Goal: Task Accomplishment & Management: Manage account settings

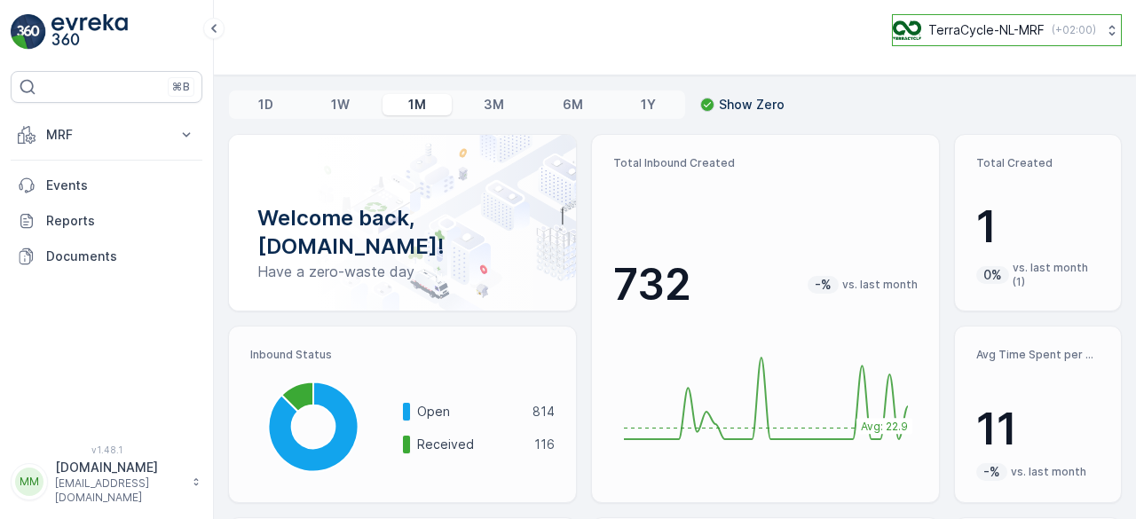
click at [995, 31] on p "TerraCycle-NL-MRF" at bounding box center [986, 30] width 116 height 18
click at [711, 15] on div "TerraCycle-NL-MRF ( +02:00 )" at bounding box center [674, 30] width 893 height 32
click at [733, 102] on p "Show Zero" at bounding box center [752, 105] width 66 height 18
click at [700, 96] on input "Show Zero" at bounding box center [700, 96] width 0 height 0
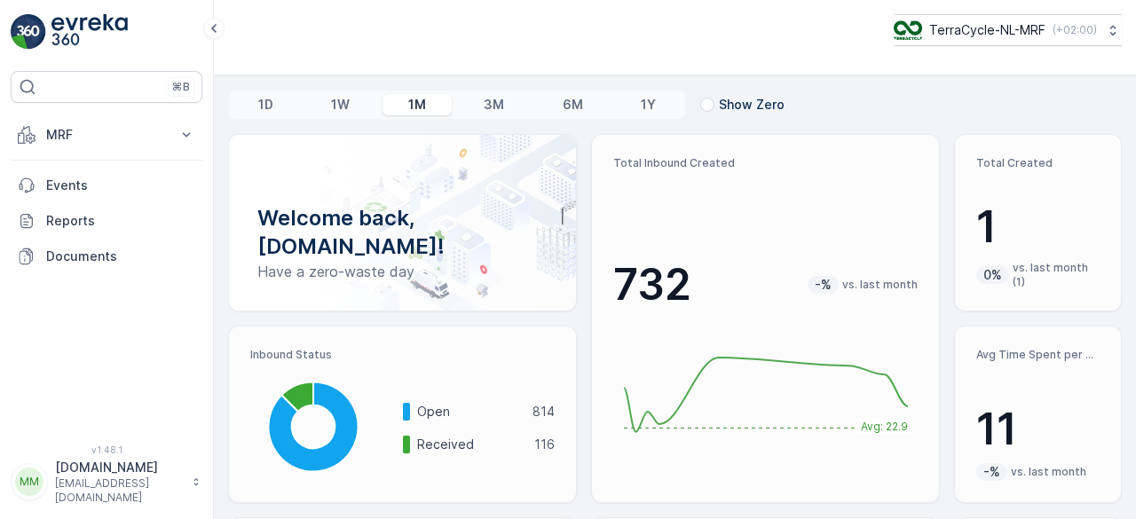
click at [733, 102] on p "Show Zero" at bounding box center [752, 105] width 66 height 18
click at [700, 96] on input "Show Zero" at bounding box center [700, 96] width 0 height 0
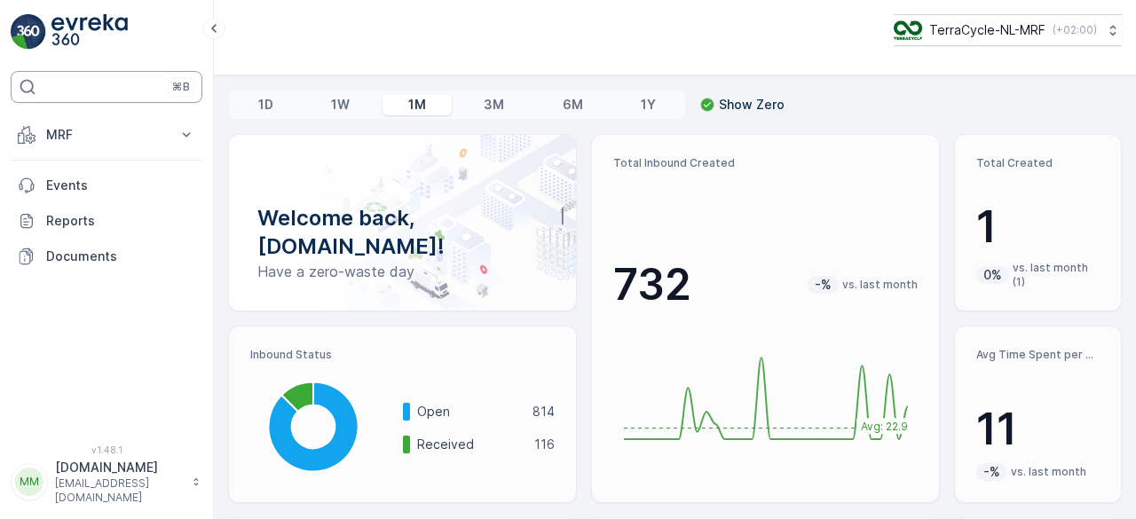
click at [176, 86] on p "⌘B" at bounding box center [181, 87] width 18 height 14
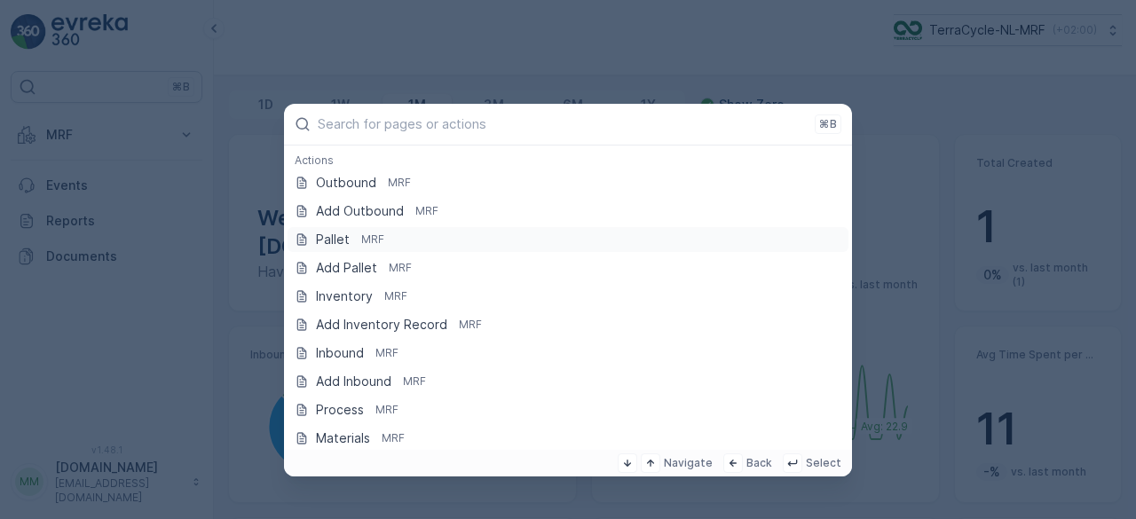
click at [337, 237] on p "Pallet" at bounding box center [333, 240] width 34 height 18
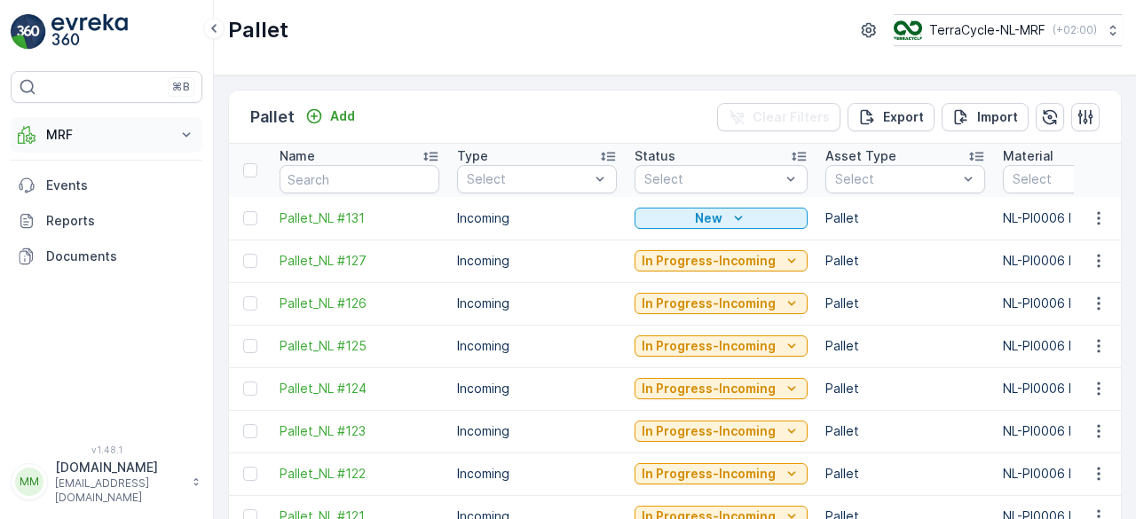
click at [187, 134] on icon at bounding box center [187, 134] width 8 height 4
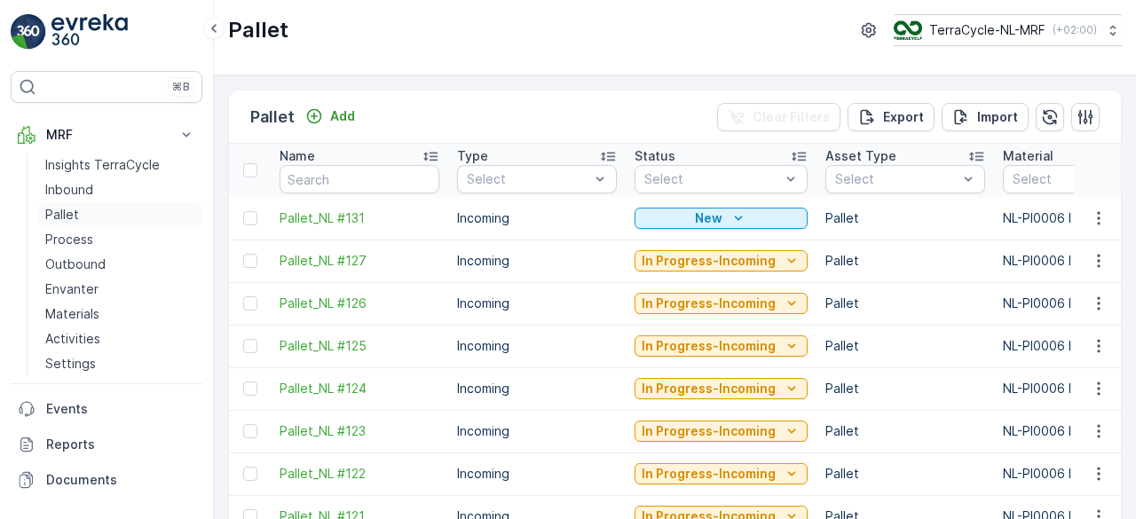
click at [79, 216] on link "Pallet" at bounding box center [120, 214] width 164 height 25
click at [342, 106] on button "Add" at bounding box center [330, 116] width 64 height 21
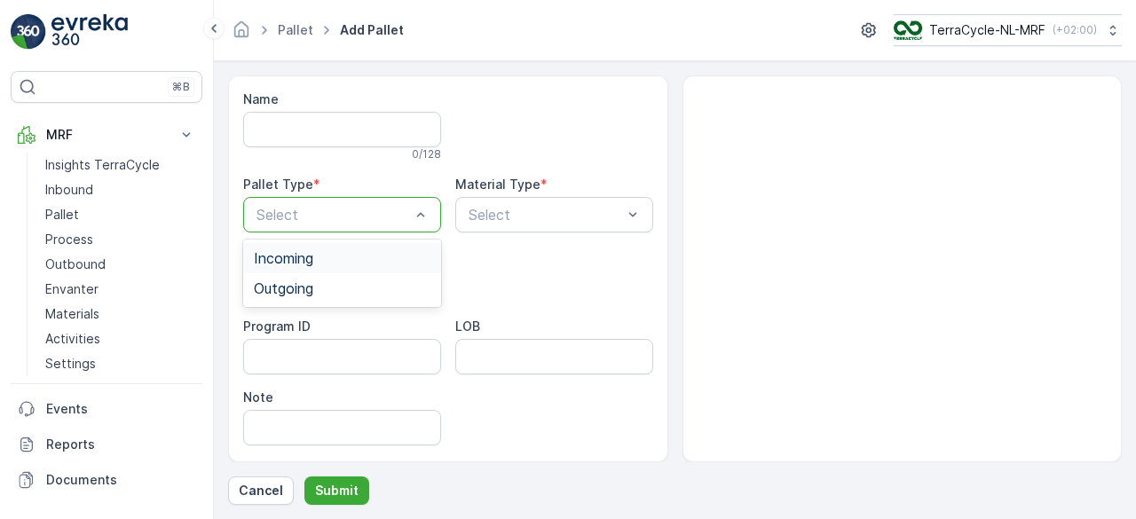
click at [374, 264] on div "Incoming" at bounding box center [342, 258] width 177 height 16
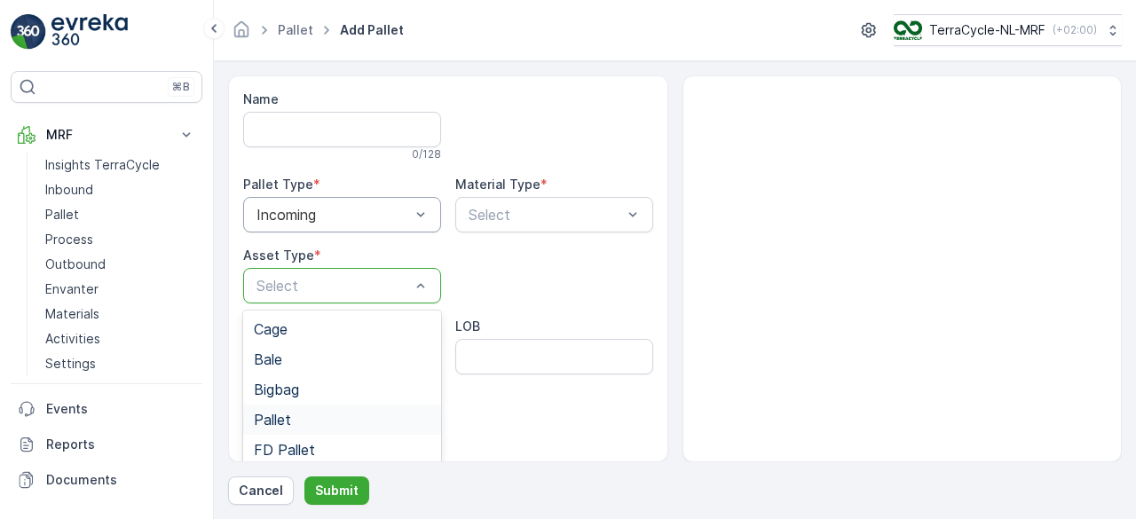
click at [307, 414] on div "Pallet" at bounding box center [342, 420] width 177 height 16
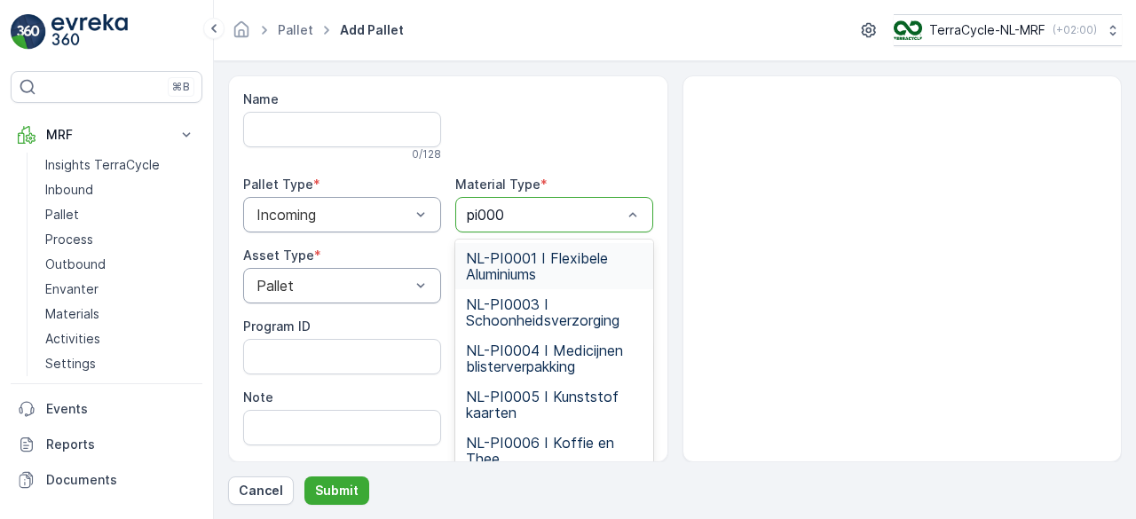
type input "pi0006"
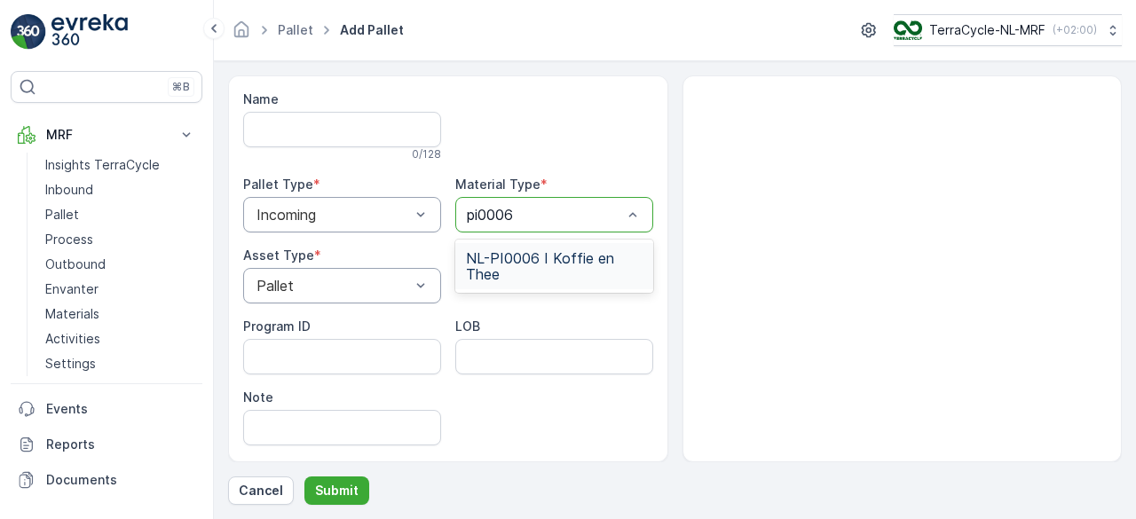
click at [567, 264] on span "NL-PI0006 I Koffie en Thee" at bounding box center [554, 266] width 177 height 32
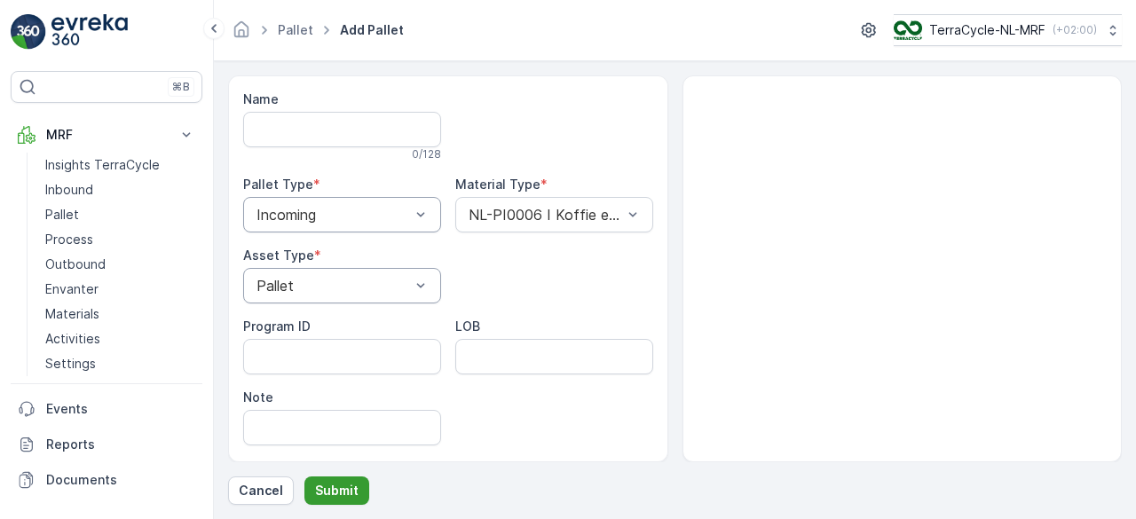
click at [333, 489] on p "Submit" at bounding box center [336, 491] width 43 height 18
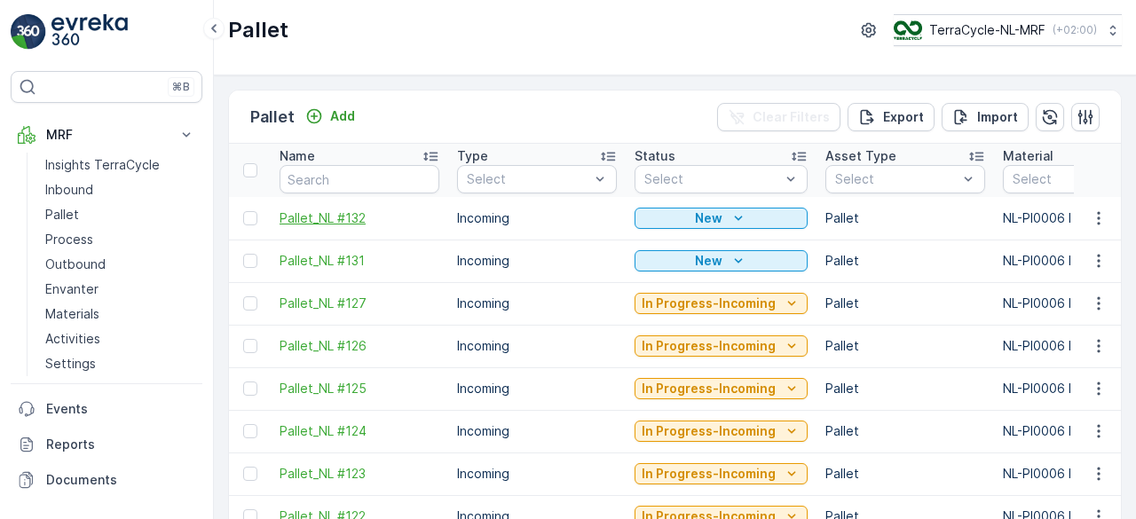
click at [303, 219] on span "Pallet_NL #132" at bounding box center [359, 218] width 160 height 18
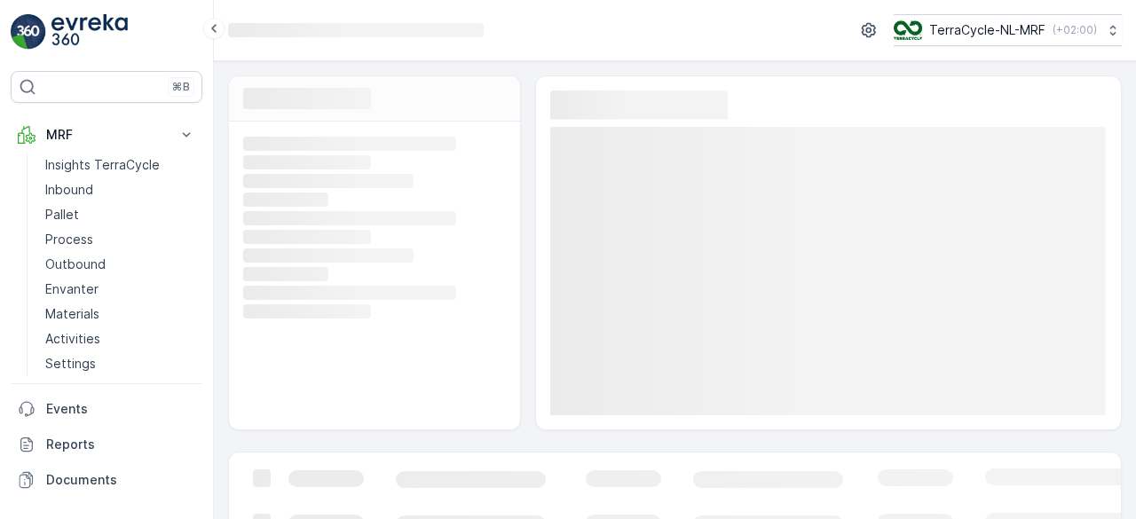
click at [303, 219] on rect at bounding box center [372, 218] width 258 height 16
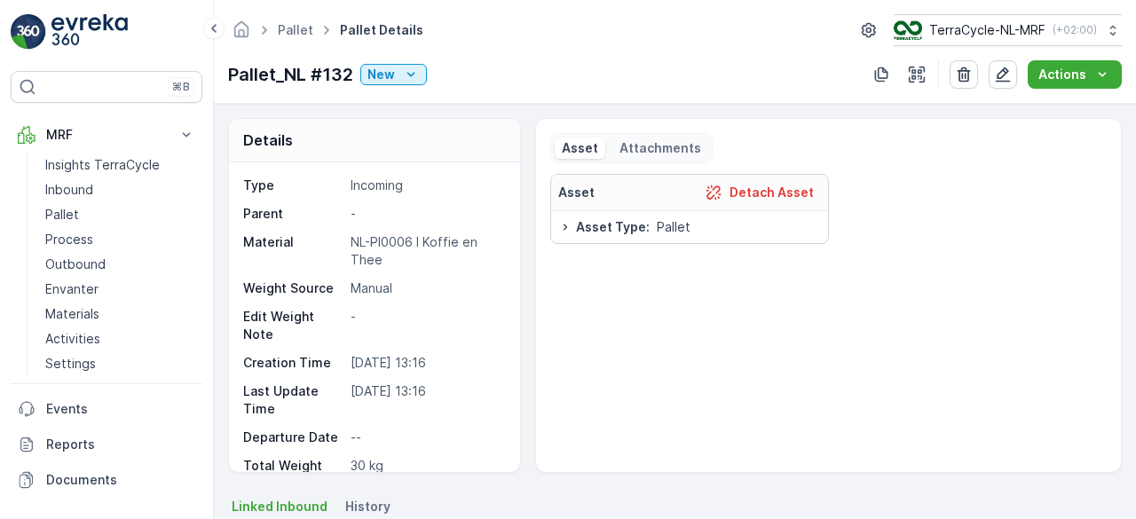
click at [523, 429] on div "Details Type Incoming Parent - Material NL-PI0006 I Koffie en Thee Weight Sourc…" at bounding box center [674, 295] width 893 height 355
click at [516, 430] on div "Details Type Incoming Parent - Material NL-PI0006 I Koffie en Thee Weight Sourc…" at bounding box center [674, 295] width 893 height 355
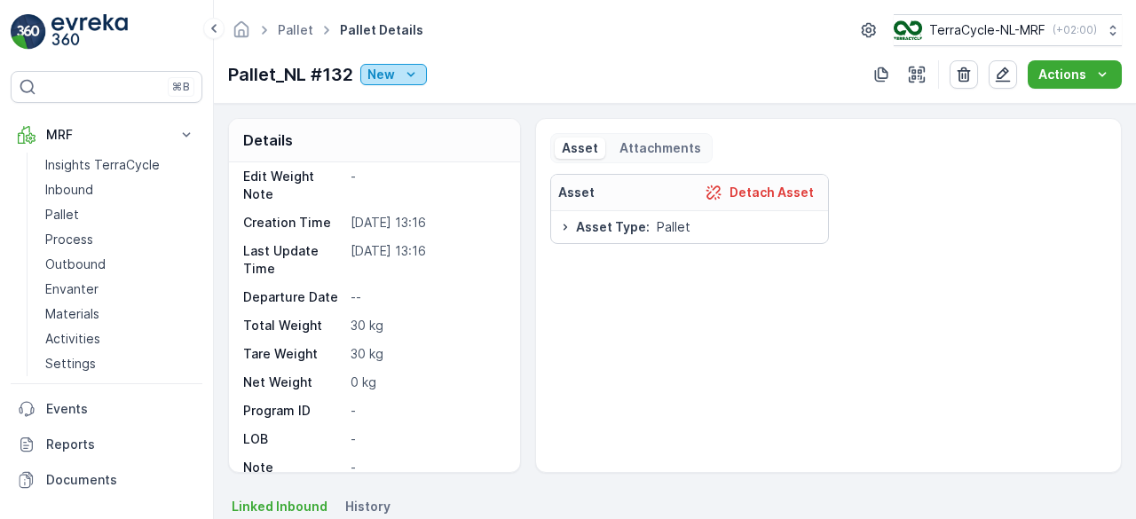
click at [409, 75] on icon "New" at bounding box center [411, 75] width 18 height 18
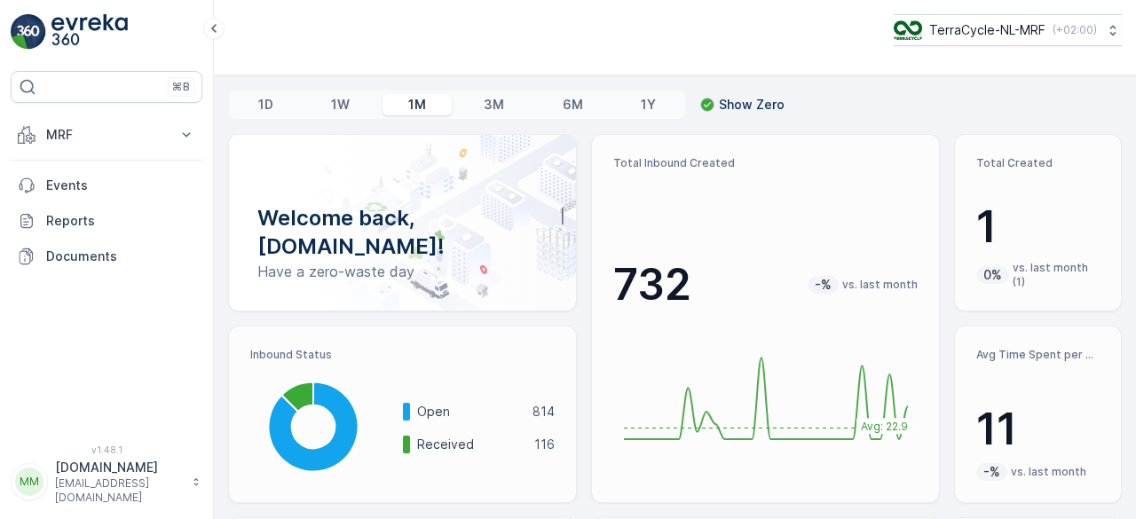
click at [727, 104] on p "Show Zero" at bounding box center [752, 105] width 66 height 18
click at [700, 96] on input "Show Zero" at bounding box center [700, 96] width 0 height 0
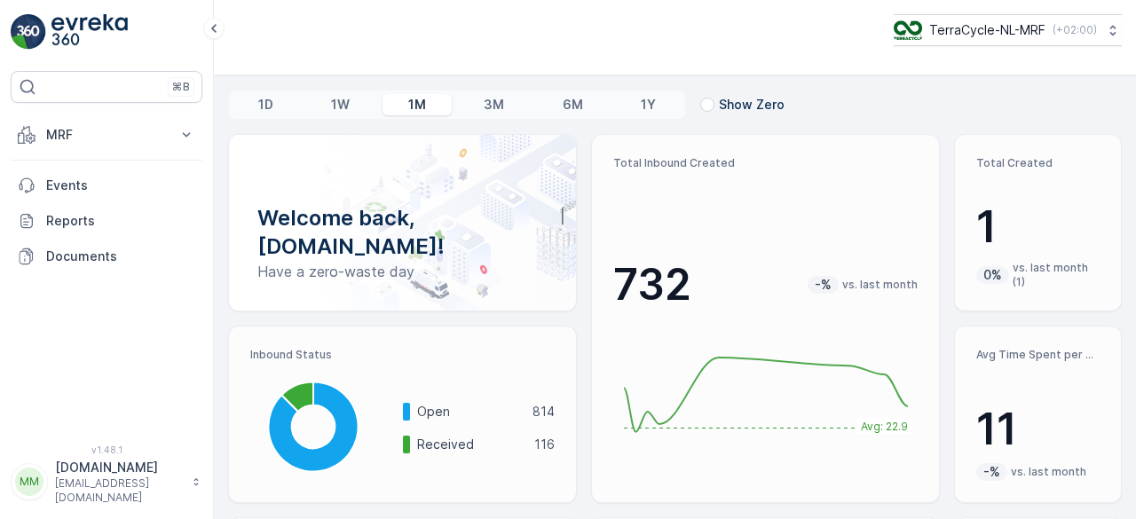
click at [727, 104] on p "Show Zero" at bounding box center [752, 105] width 66 height 18
click at [700, 96] on input "Show Zero" at bounding box center [700, 96] width 0 height 0
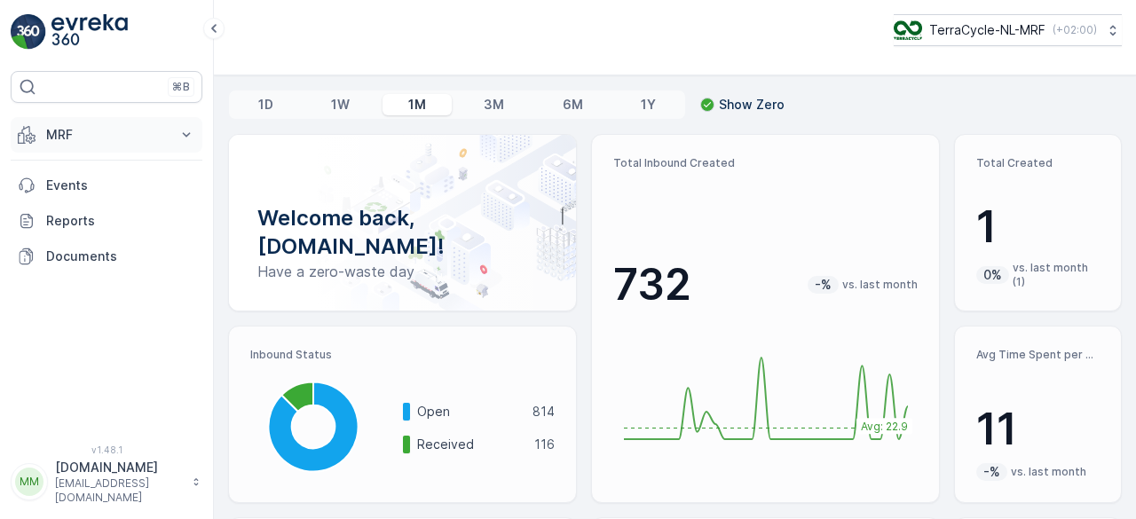
click at [182, 134] on icon at bounding box center [186, 135] width 18 height 18
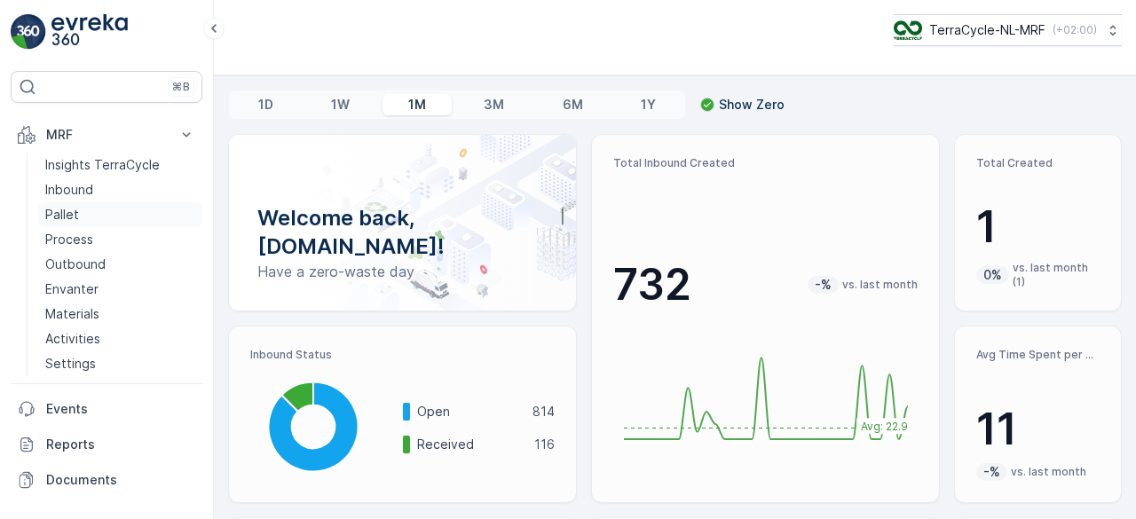
click at [72, 214] on p "Pallet" at bounding box center [62, 215] width 34 height 18
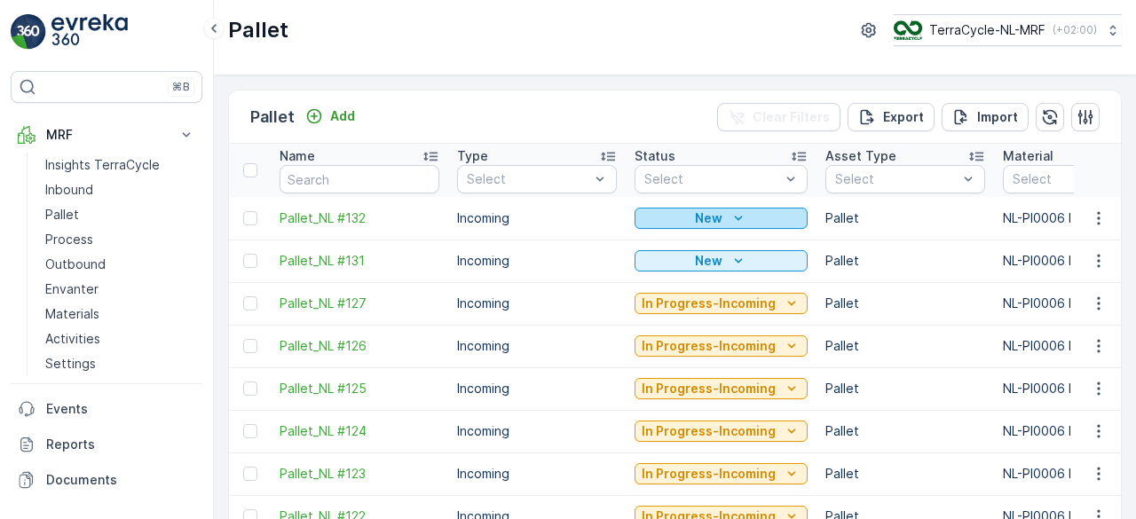
click at [731, 221] on icon "New" at bounding box center [738, 218] width 18 height 18
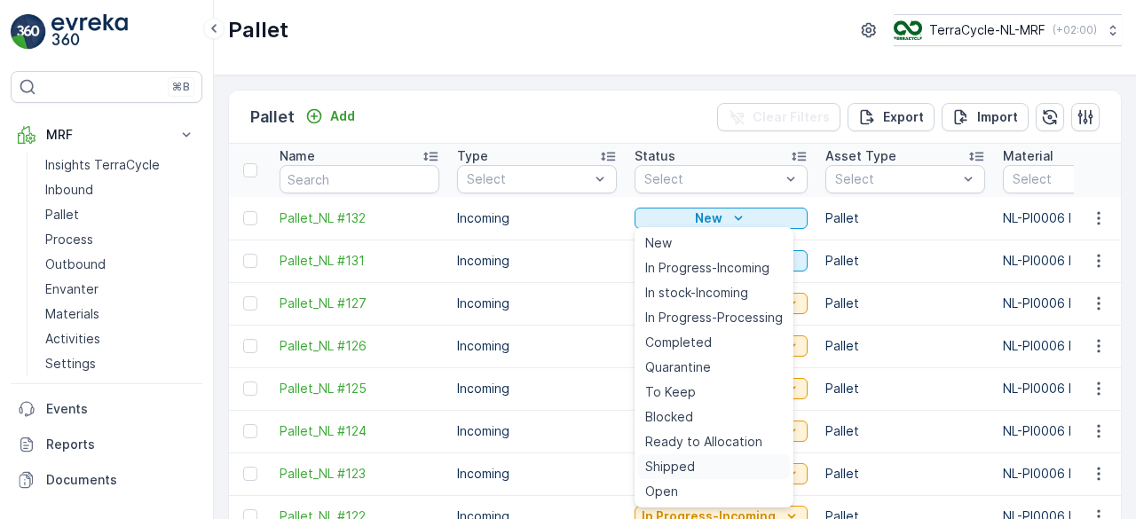
click at [667, 465] on span "Shipped" at bounding box center [670, 467] width 50 height 18
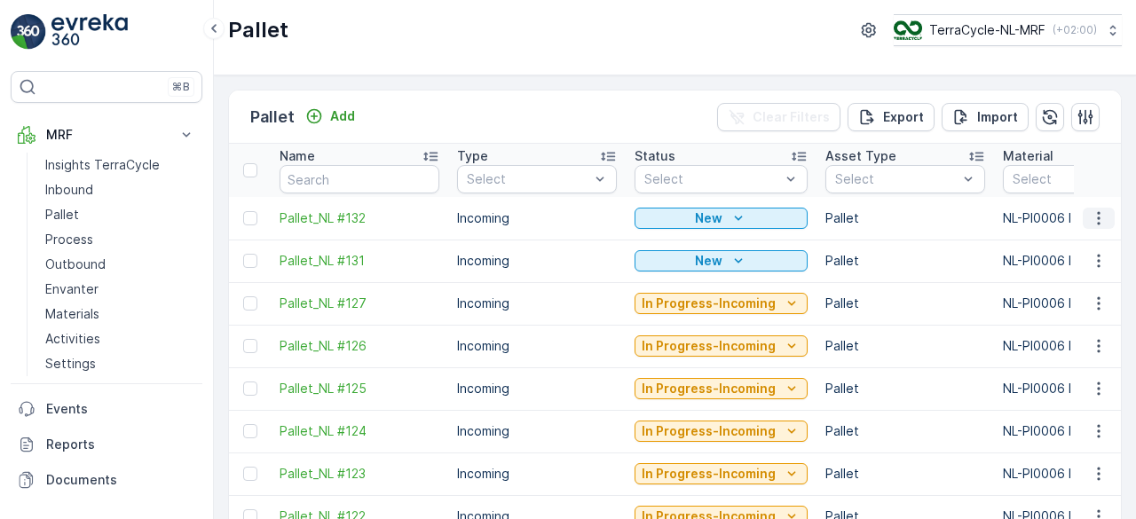
click at [1092, 219] on icon "button" at bounding box center [1098, 218] width 18 height 18
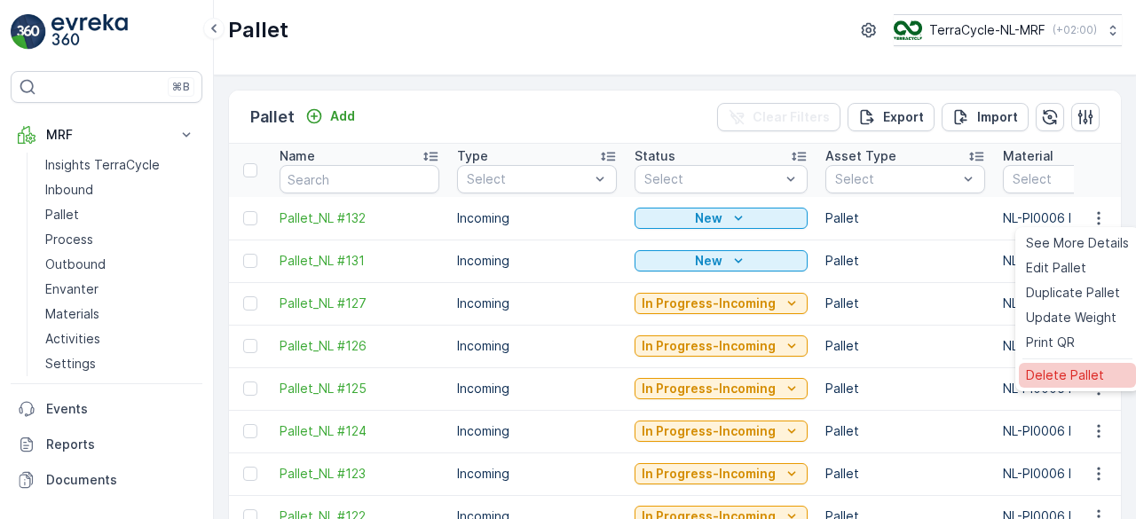
click at [1068, 374] on span "Delete Pallet" at bounding box center [1065, 375] width 78 height 18
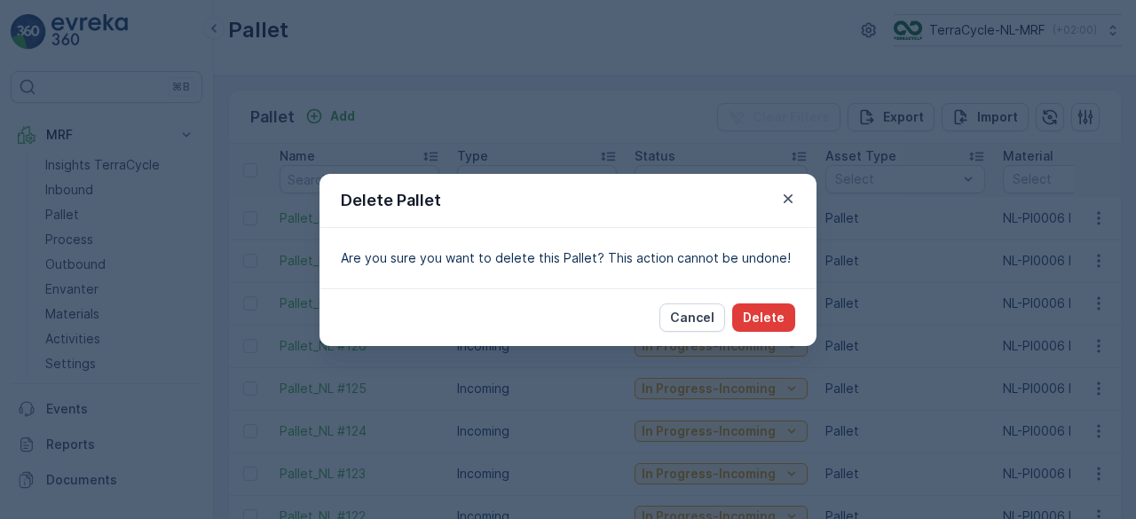
click at [762, 314] on p "Delete" at bounding box center [764, 318] width 42 height 18
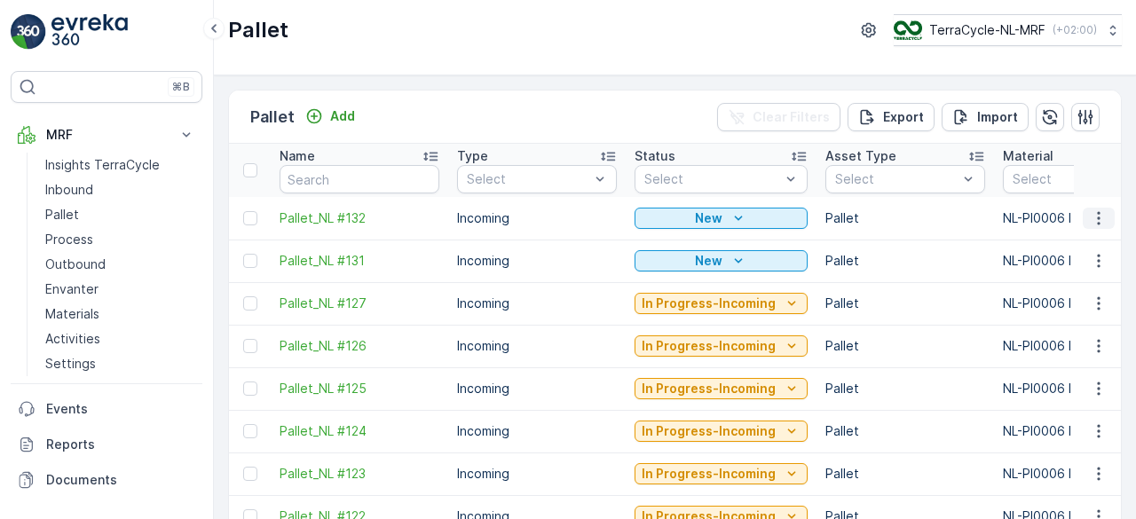
click at [1096, 214] on icon "button" at bounding box center [1098, 218] width 18 height 18
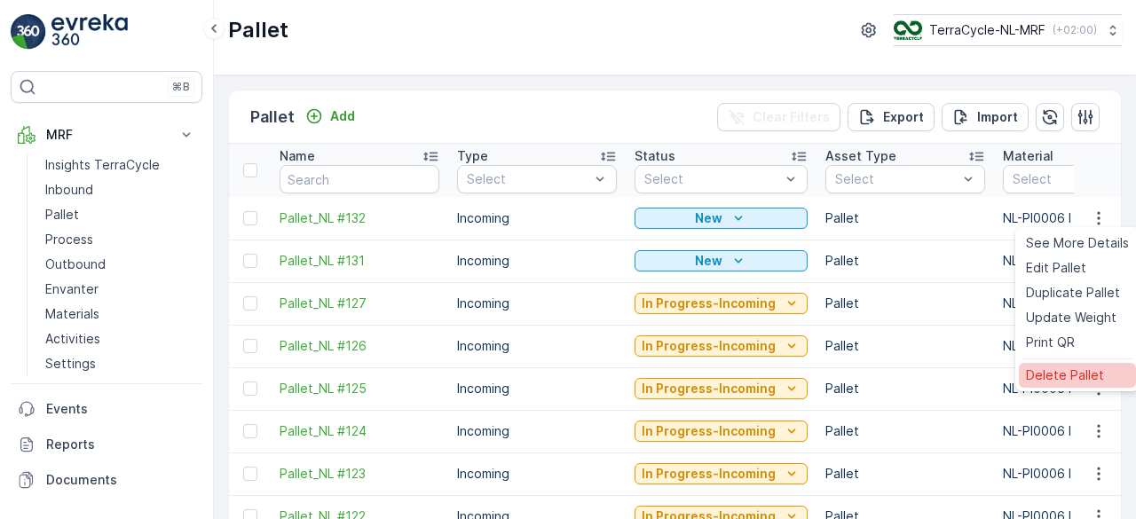
click at [1066, 370] on span "Delete Pallet" at bounding box center [1065, 375] width 78 height 18
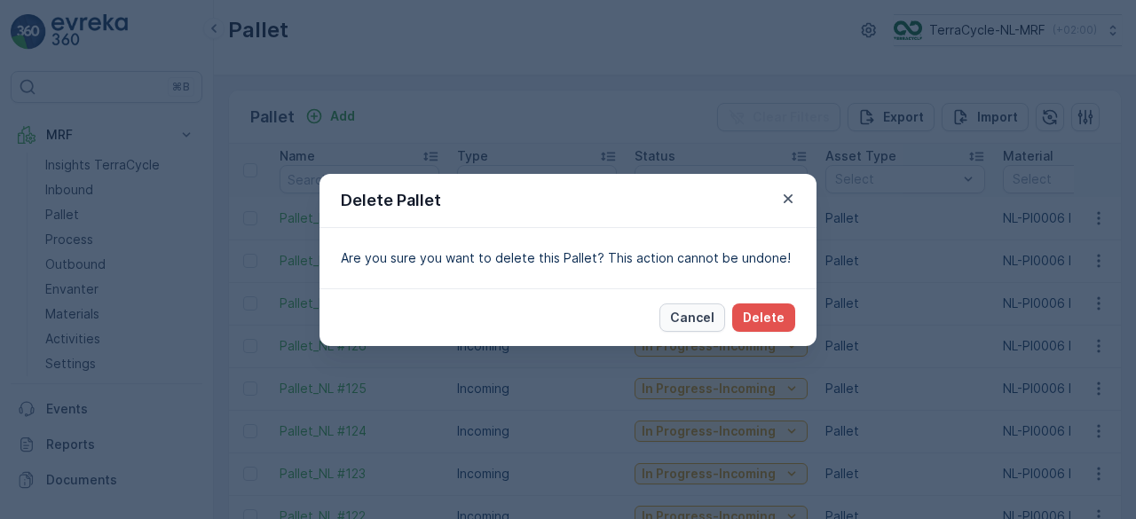
click at [685, 318] on p "Cancel" at bounding box center [692, 318] width 44 height 18
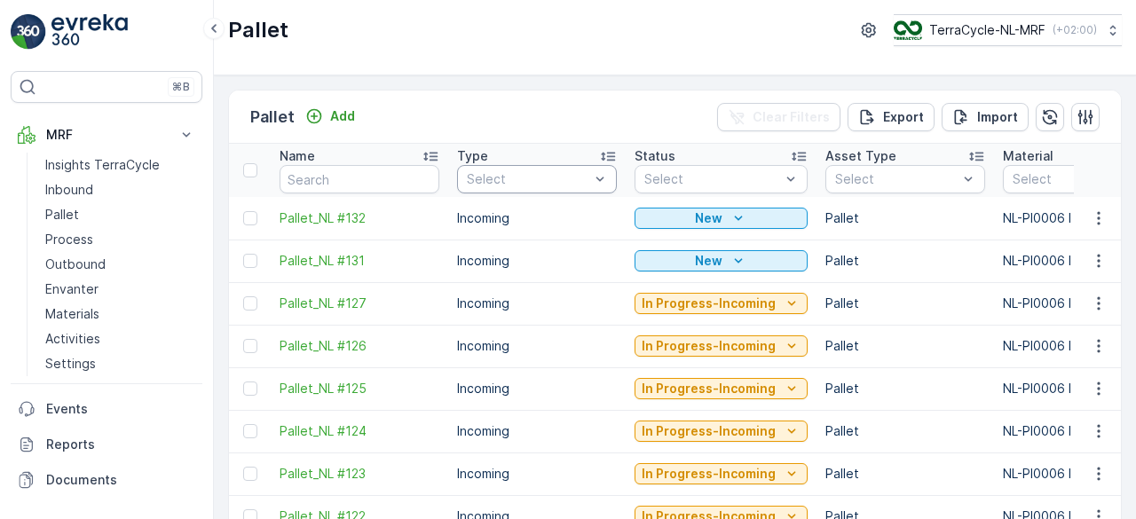
click at [433, 156] on icon at bounding box center [430, 156] width 18 height 18
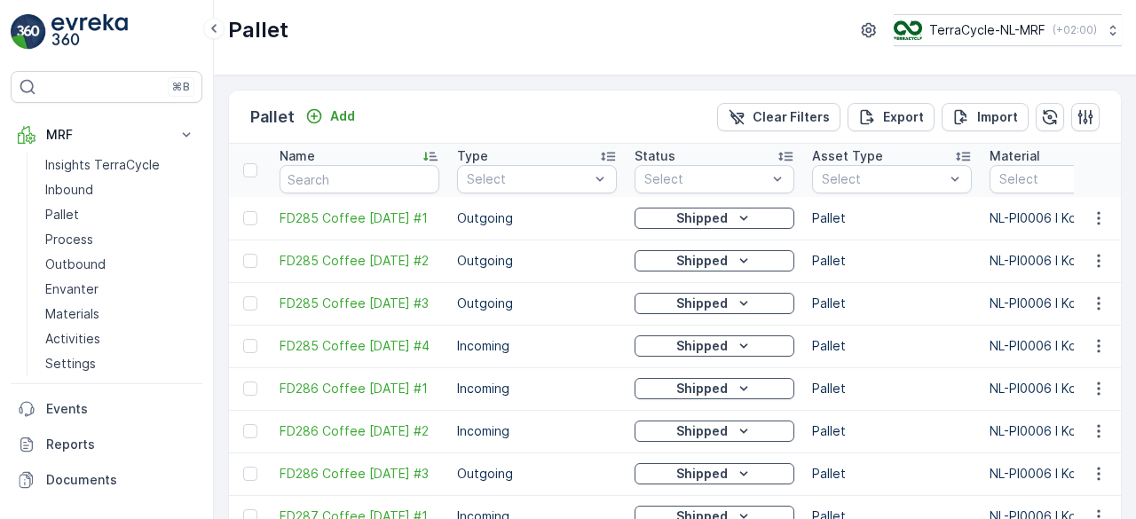
click at [433, 156] on icon at bounding box center [430, 156] width 18 height 18
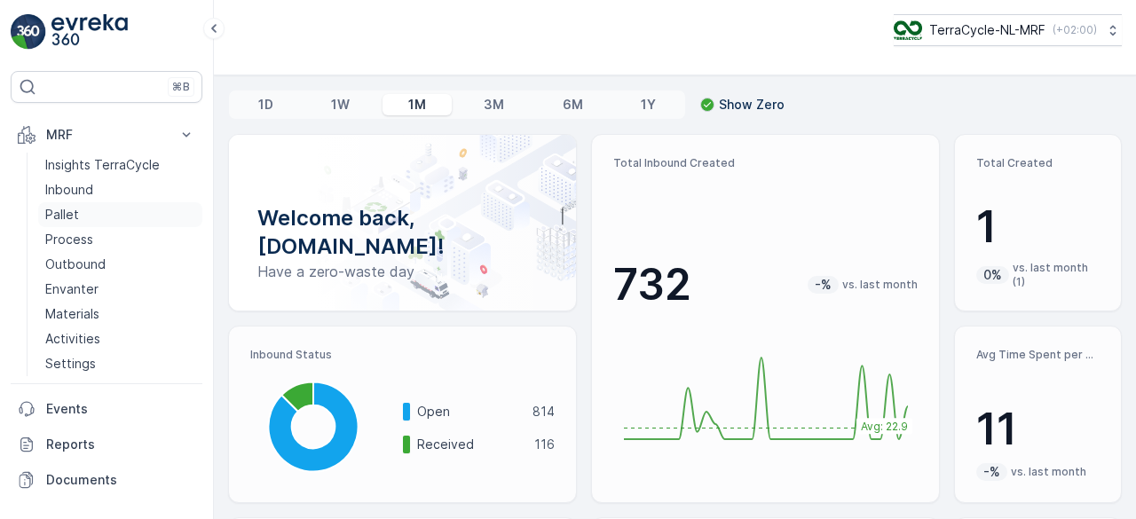
click at [64, 212] on p "Pallet" at bounding box center [62, 215] width 34 height 18
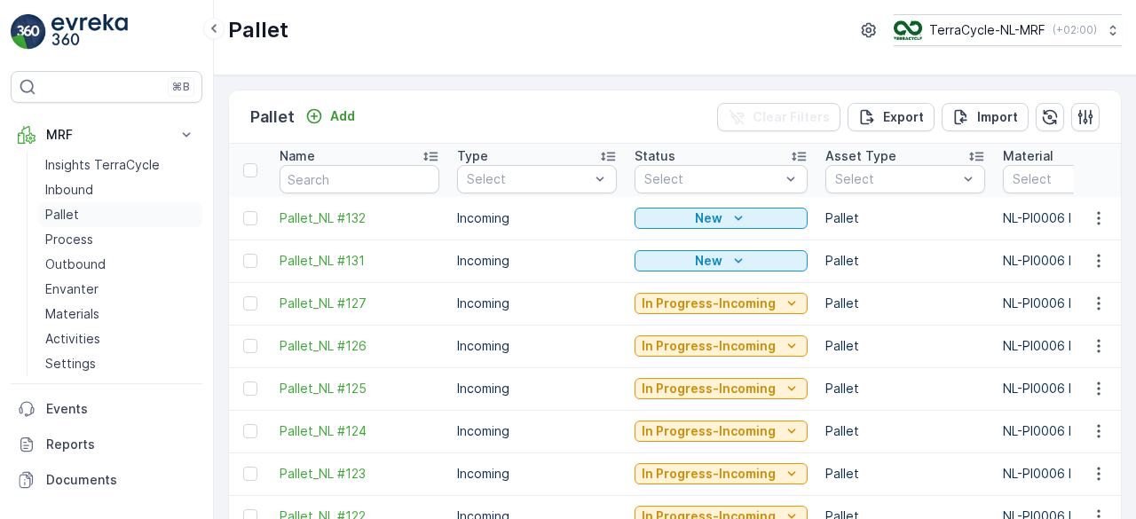
click at [64, 209] on p "Pallet" at bounding box center [62, 215] width 34 height 18
click at [339, 108] on p "Add" at bounding box center [342, 116] width 25 height 18
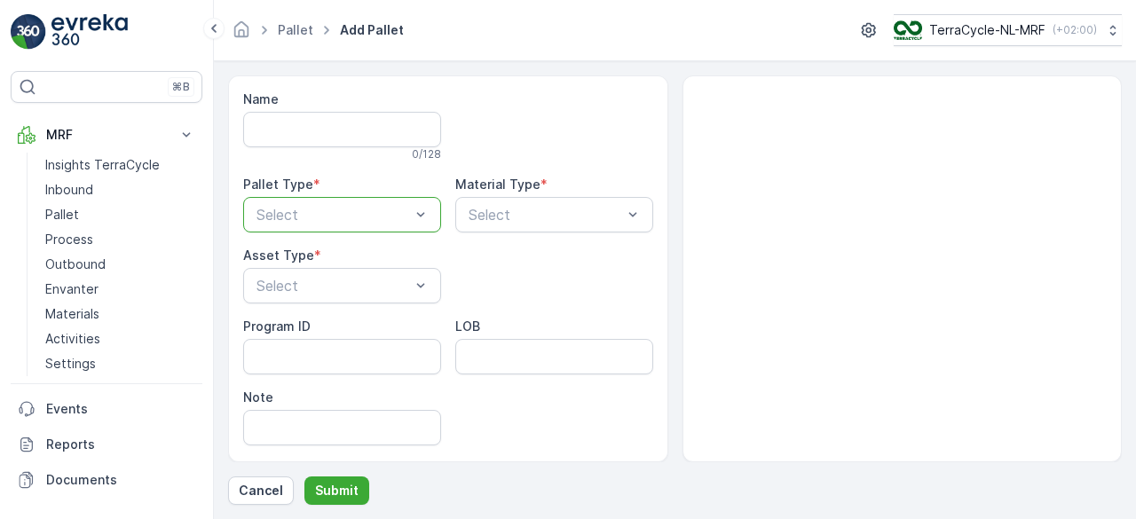
drag, startPoint x: 419, startPoint y: 210, endPoint x: 424, endPoint y: 182, distance: 28.9
click at [408, 200] on div "Select" at bounding box center [342, 214] width 198 height 35
click at [396, 266] on div "Incoming" at bounding box center [342, 258] width 198 height 30
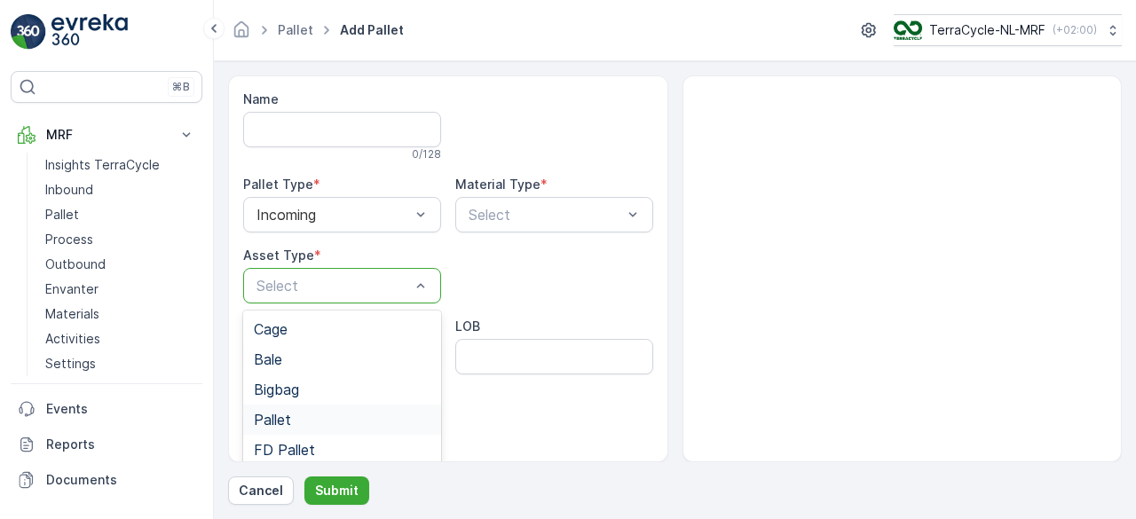
click at [339, 413] on div "Pallet" at bounding box center [342, 420] width 177 height 16
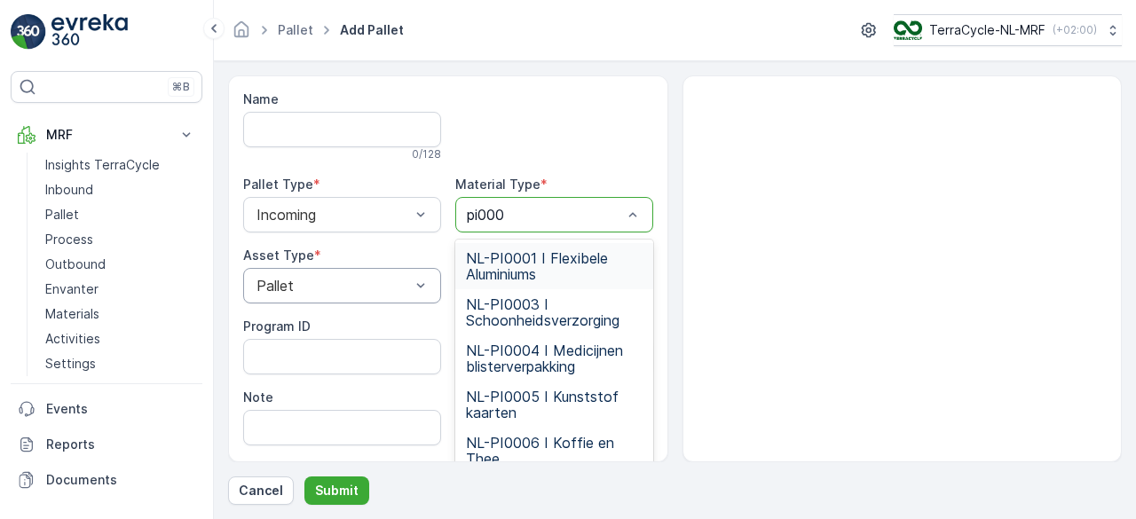
type input "pi0006"
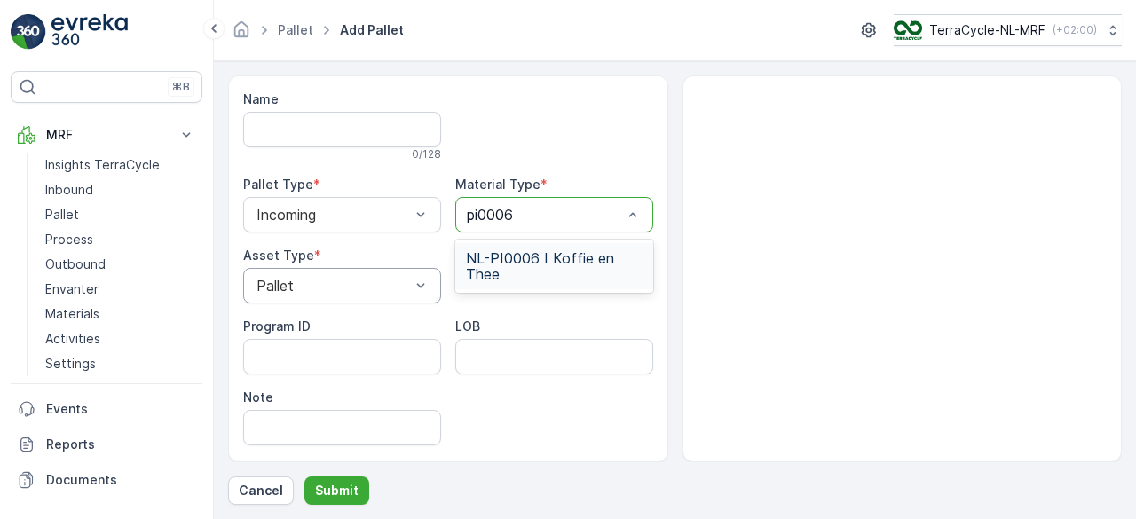
click at [518, 274] on span "NL-PI0006 I Koffie en Thee" at bounding box center [554, 266] width 177 height 32
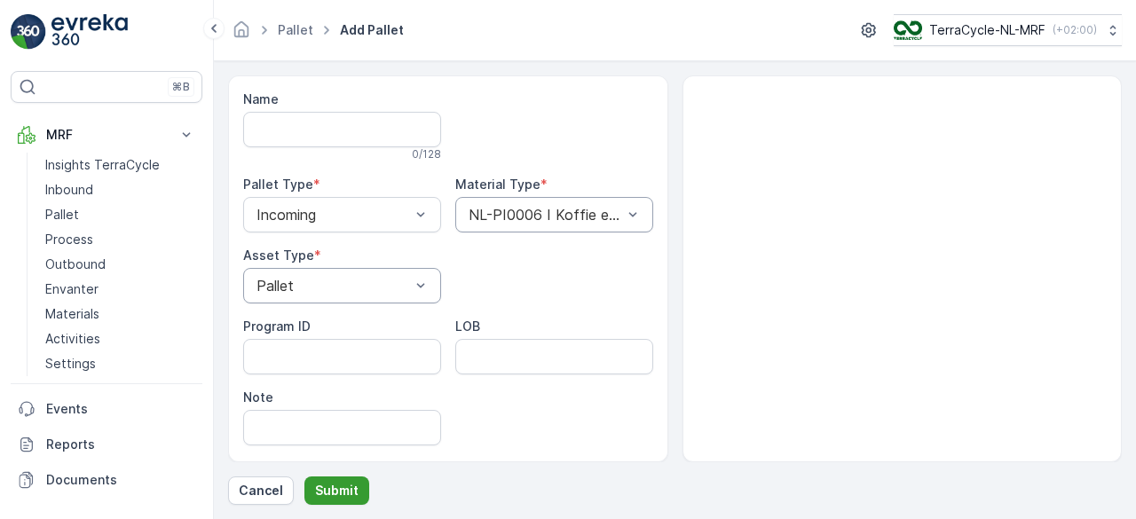
click at [336, 500] on button "Submit" at bounding box center [336, 490] width 65 height 28
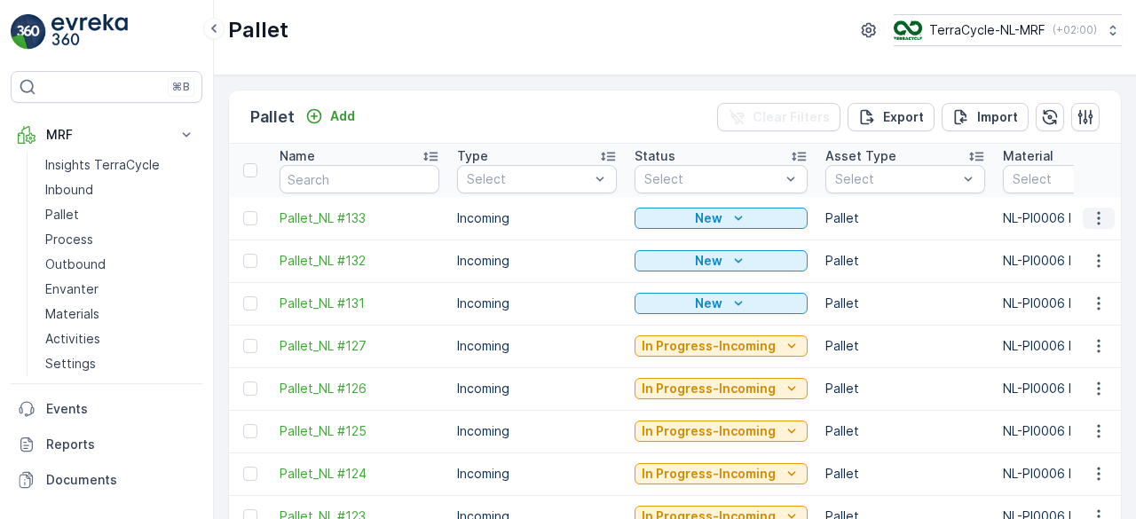
click at [1100, 216] on icon "button" at bounding box center [1098, 218] width 18 height 18
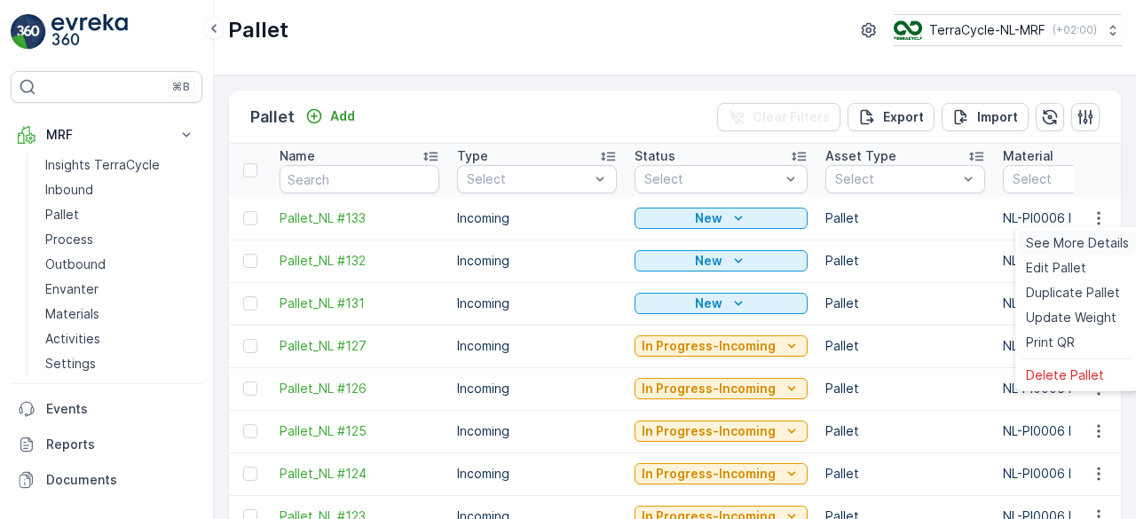
click at [1076, 247] on span "See More Details" at bounding box center [1077, 243] width 103 height 18
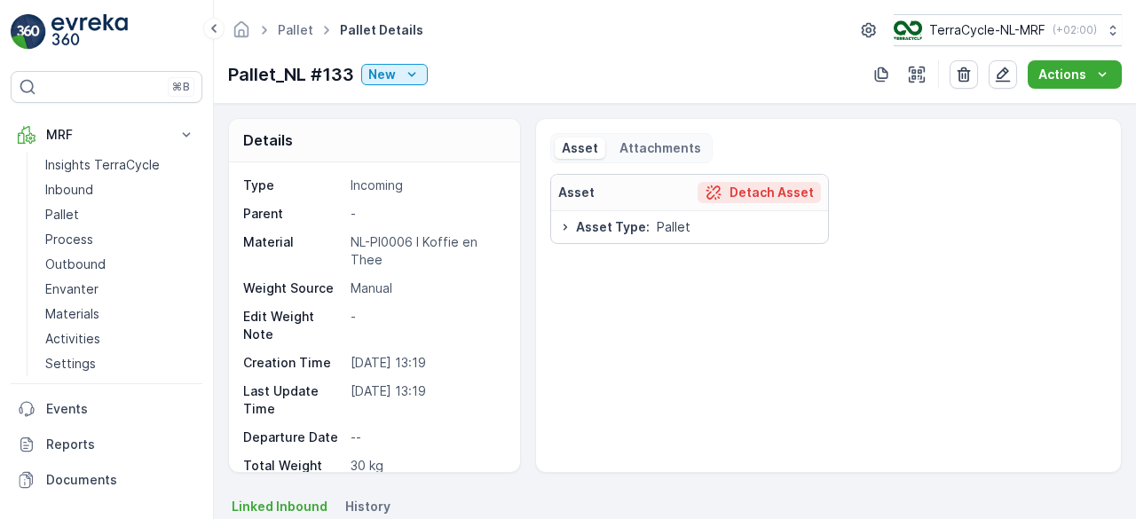
click at [750, 190] on p "Detach Asset" at bounding box center [771, 193] width 84 height 18
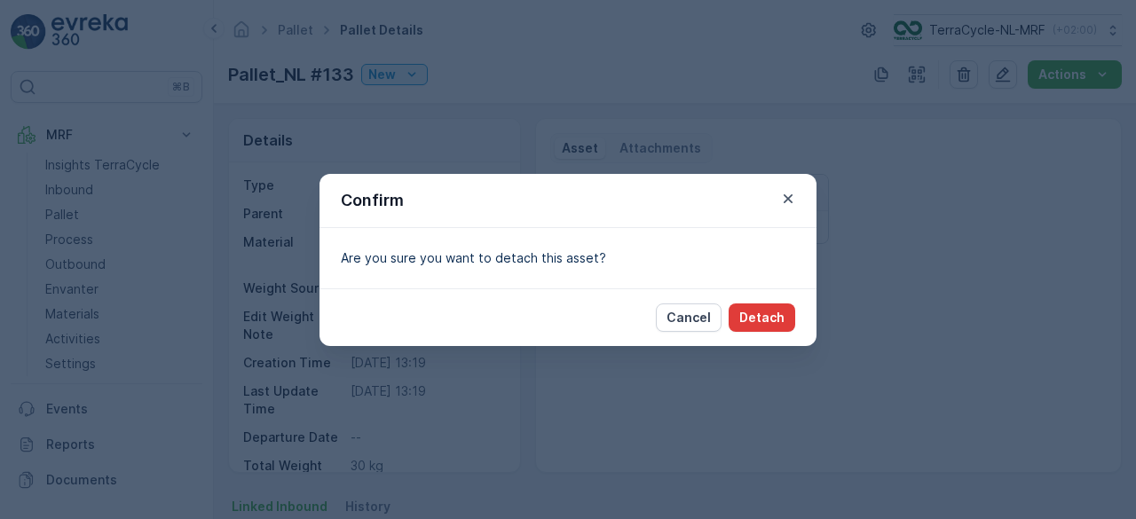
click at [755, 314] on p "Detach" at bounding box center [761, 318] width 45 height 18
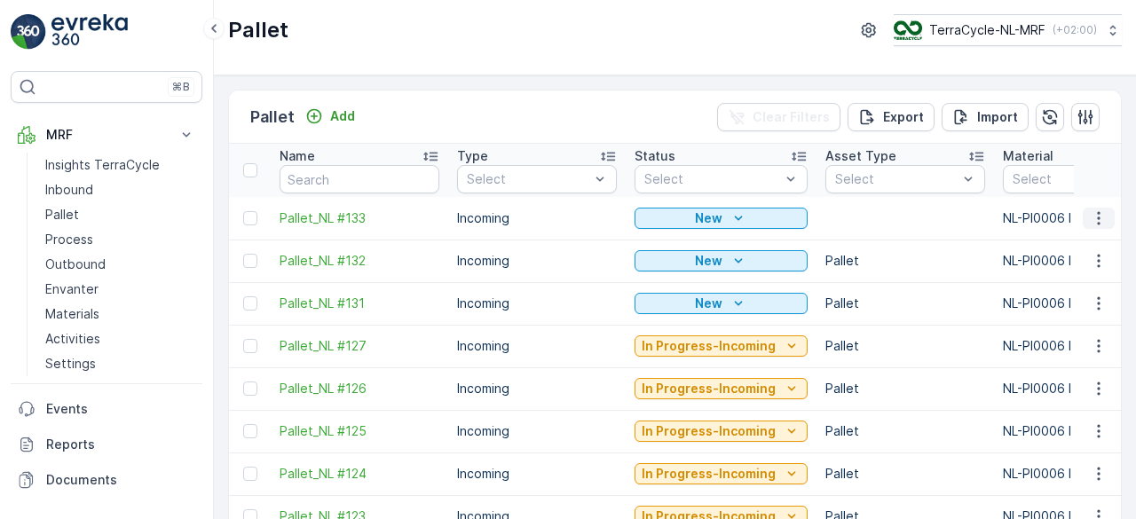
click at [1098, 214] on icon "button" at bounding box center [1098, 218] width 18 height 18
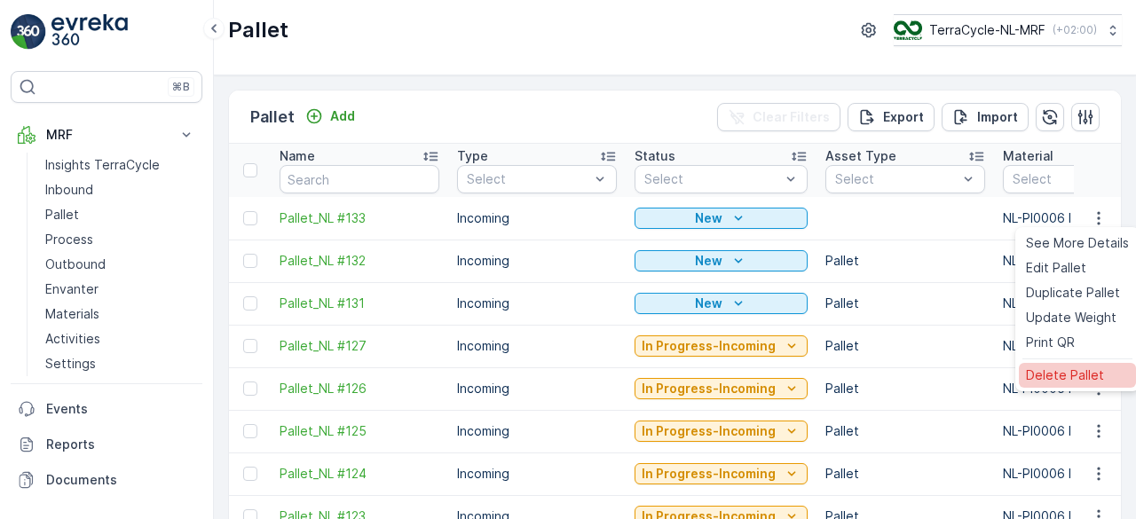
click at [1045, 377] on span "Delete Pallet" at bounding box center [1065, 375] width 78 height 18
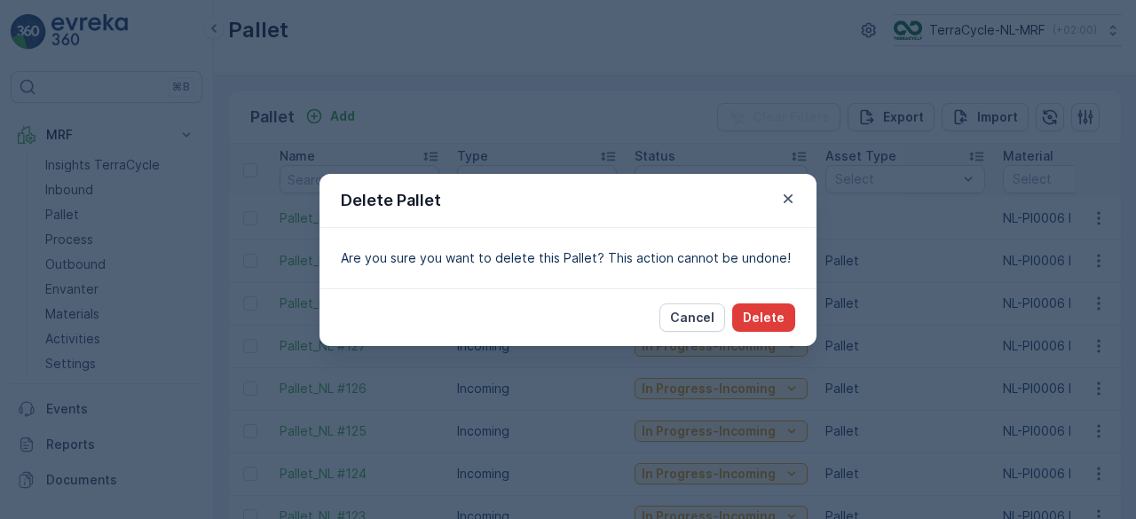
click at [780, 315] on p "Delete" at bounding box center [764, 318] width 42 height 18
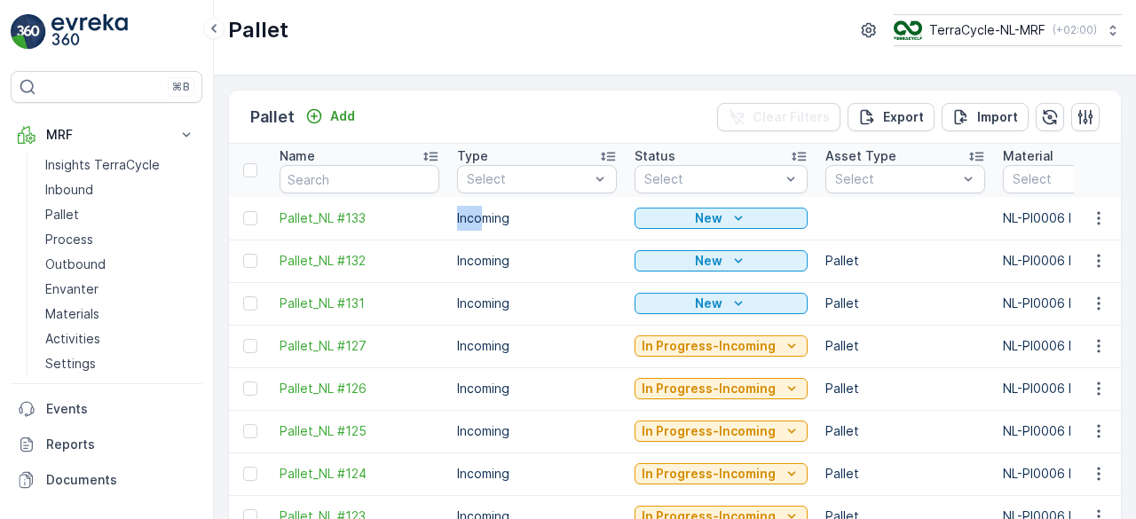
drag, startPoint x: 481, startPoint y: 224, endPoint x: 452, endPoint y: 238, distance: 31.7
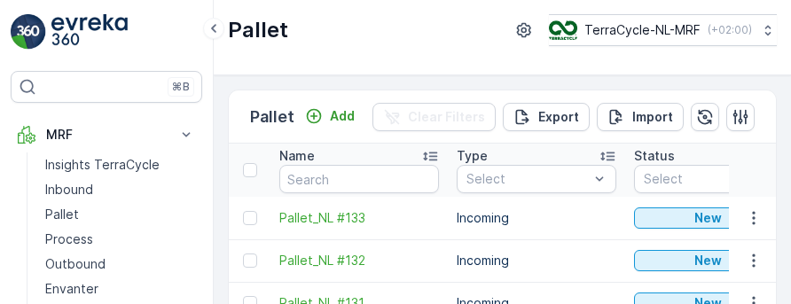
drag, startPoint x: 780, startPoint y: 300, endPoint x: 733, endPoint y: 303, distance: 47.1
click at [733, 303] on div "Pallet Add Clear Filters Export Import Name Type Select Status Select Asset Typ…" at bounding box center [503, 189] width 578 height 229
click at [770, 303] on td at bounding box center [753, 303] width 48 height 43
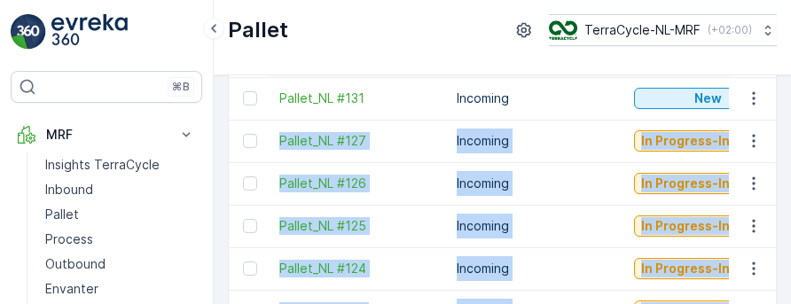
scroll to position [429, 0]
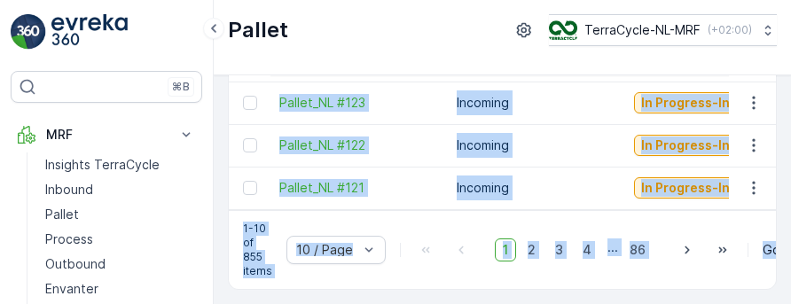
drag, startPoint x: 770, startPoint y: 303, endPoint x: 905, endPoint y: 389, distance: 160.5
click at [791, 304] on html "⌘B MRF Insights TerraCycle Inbound Pallet Process Outbound Envanter Materials A…" at bounding box center [395, 152] width 791 height 304
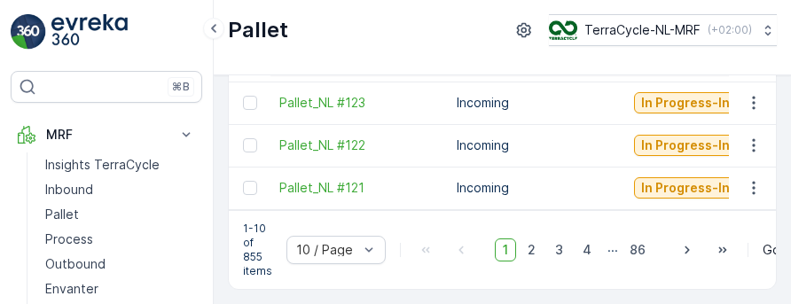
click at [447, 21] on div "Pallet TerraCycle-NL-MRF ( +02:00 )" at bounding box center [502, 30] width 549 height 32
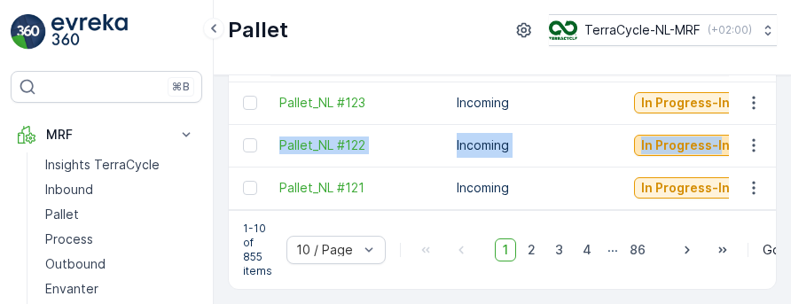
drag, startPoint x: 779, startPoint y: 106, endPoint x: 702, endPoint y: 127, distance: 80.1
click at [702, 127] on div "Pallet Add Clear Filters Export Import Name Type Select Status Select Asset Typ…" at bounding box center [503, 189] width 578 height 229
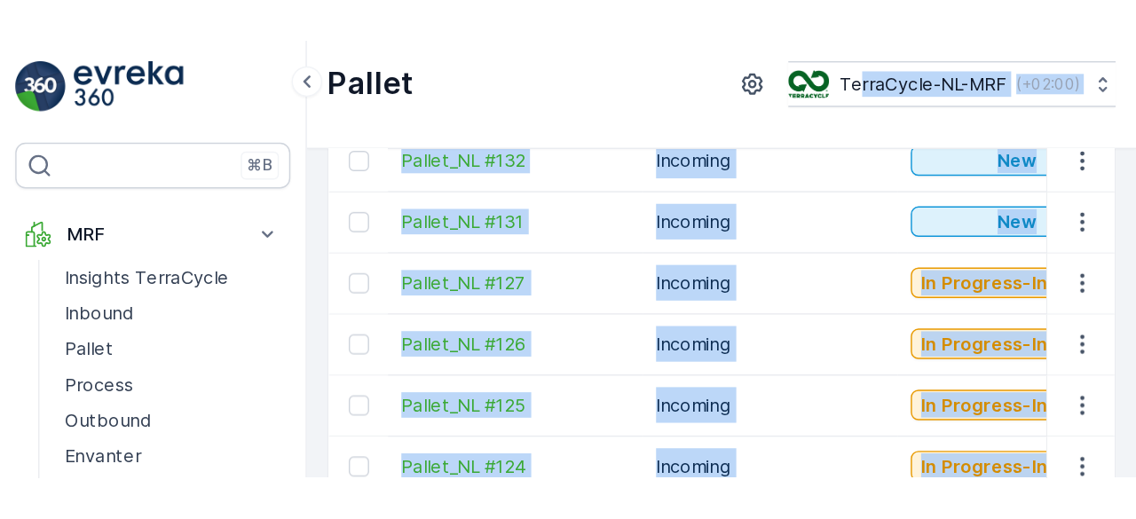
scroll to position [0, 0]
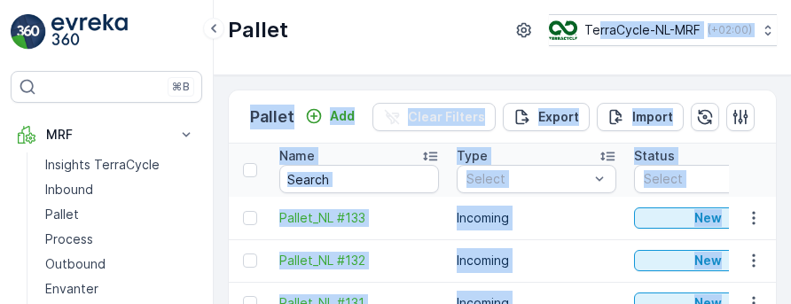
drag, startPoint x: 584, startPoint y: 151, endPoint x: 593, endPoint y: -78, distance: 229.1
click at [593, 0] on html "⌘B MRF Insights TerraCycle Inbound Pallet Process Outbound Envanter Materials A…" at bounding box center [395, 152] width 791 height 304
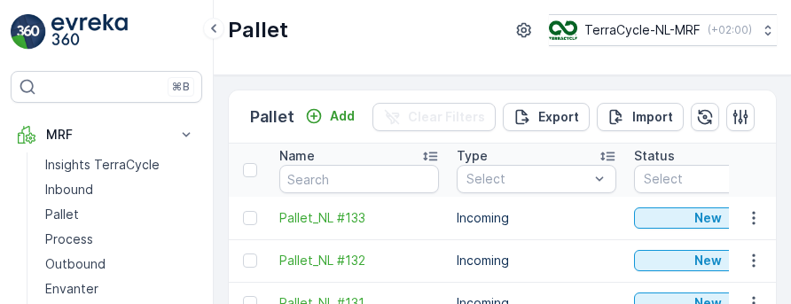
click at [378, 28] on div "Pallet TerraCycle-NL-MRF ( +02:00 )" at bounding box center [502, 30] width 549 height 32
drag, startPoint x: 522, startPoint y: 212, endPoint x: 526, endPoint y: 223, distance: 11.5
click at [526, 223] on td "Incoming" at bounding box center [536, 218] width 177 height 43
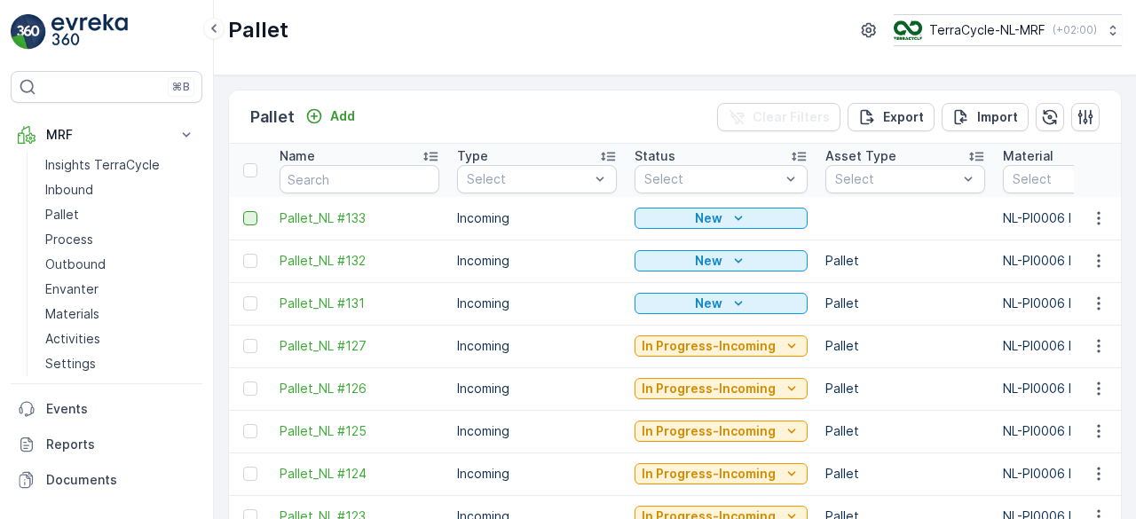
click at [247, 220] on div at bounding box center [250, 218] width 14 height 14
click at [243, 211] on input "checkbox" at bounding box center [243, 211] width 0 height 0
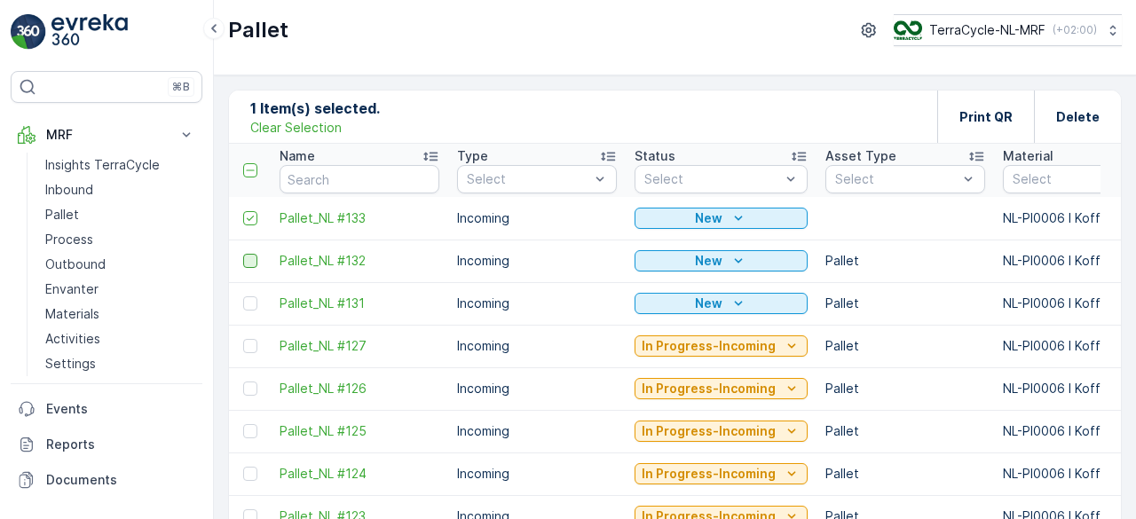
click at [248, 263] on div at bounding box center [250, 261] width 14 height 14
click at [243, 254] on input "checkbox" at bounding box center [243, 254] width 0 height 0
click at [247, 303] on div at bounding box center [250, 303] width 14 height 14
click at [243, 296] on input "checkbox" at bounding box center [243, 296] width 0 height 0
click at [734, 215] on icon "New" at bounding box center [738, 218] width 18 height 18
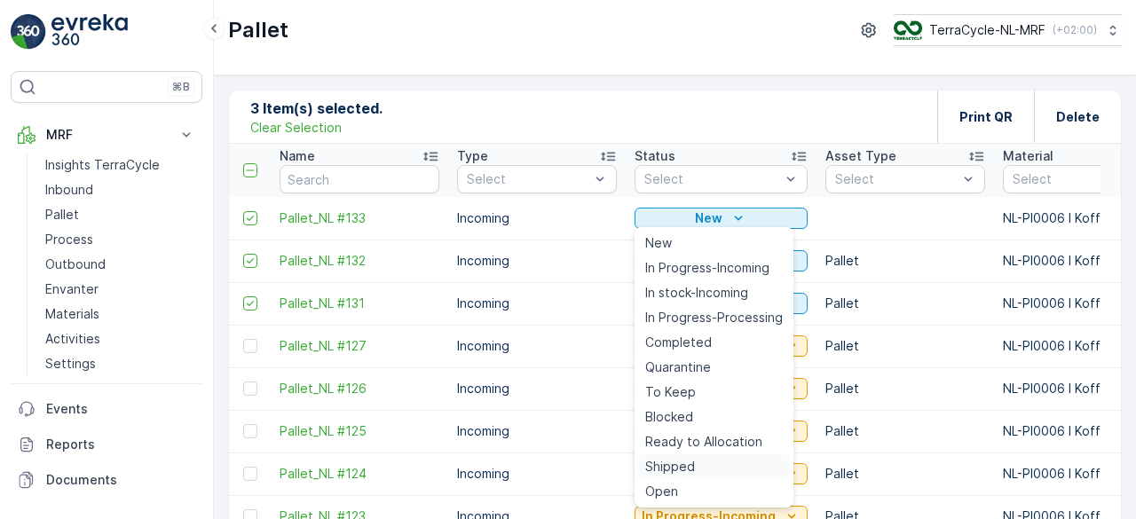
click at [678, 470] on span "Shipped" at bounding box center [670, 467] width 50 height 18
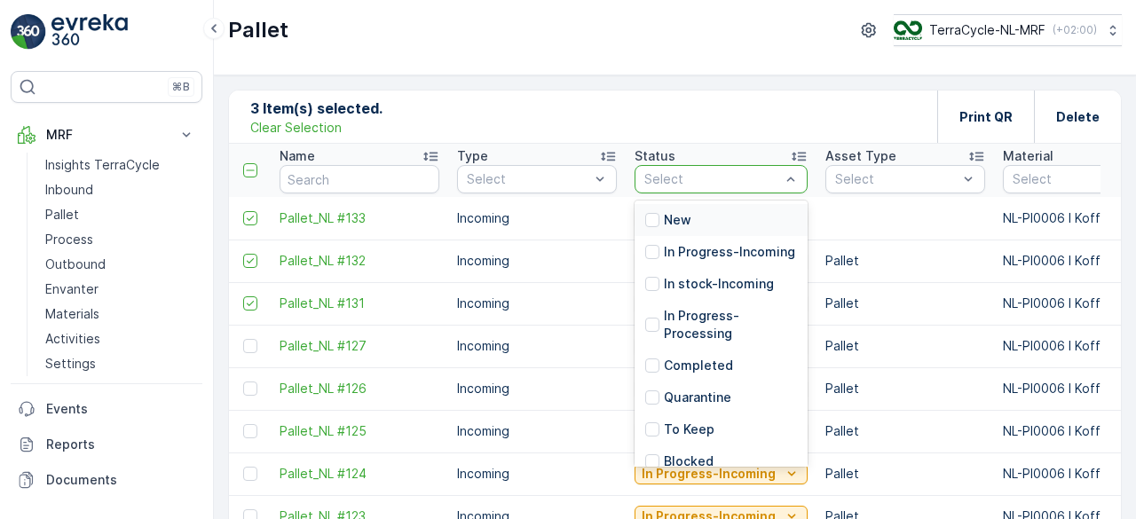
click at [659, 218] on div "New" at bounding box center [668, 220] width 46 height 18
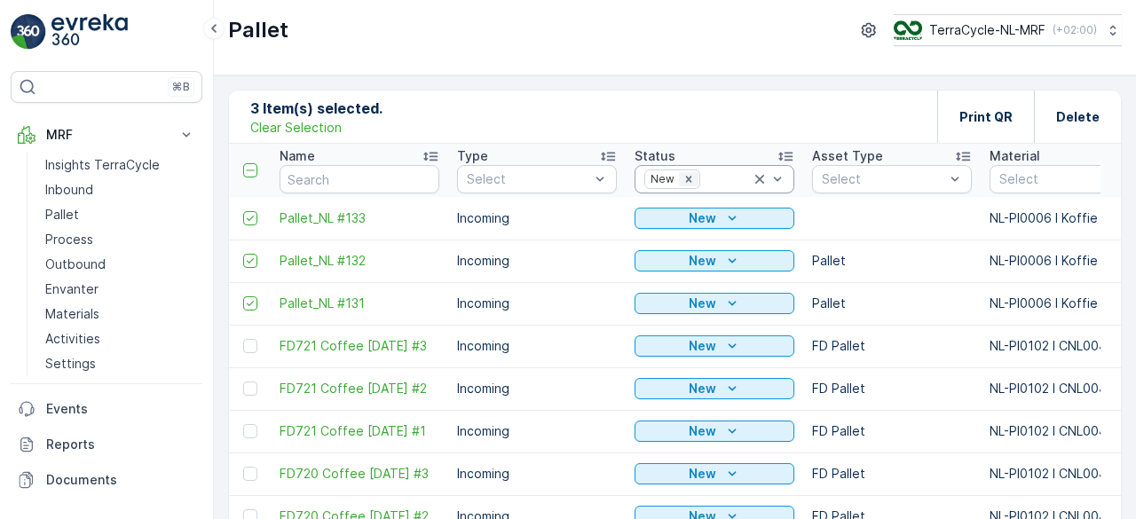
click at [687, 178] on icon "Remove New" at bounding box center [688, 179] width 6 height 6
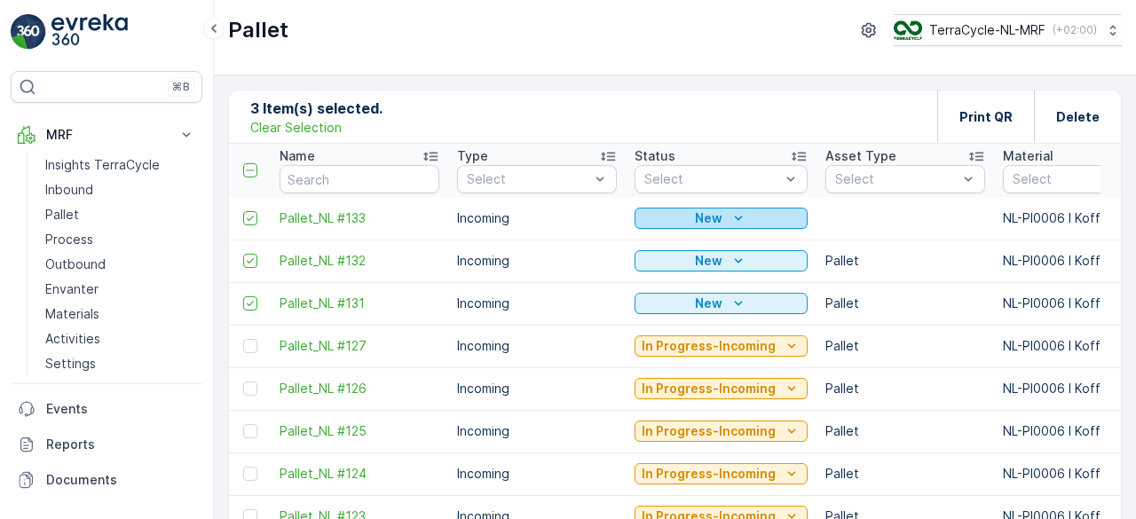
click at [719, 219] on div "New" at bounding box center [720, 218] width 159 height 18
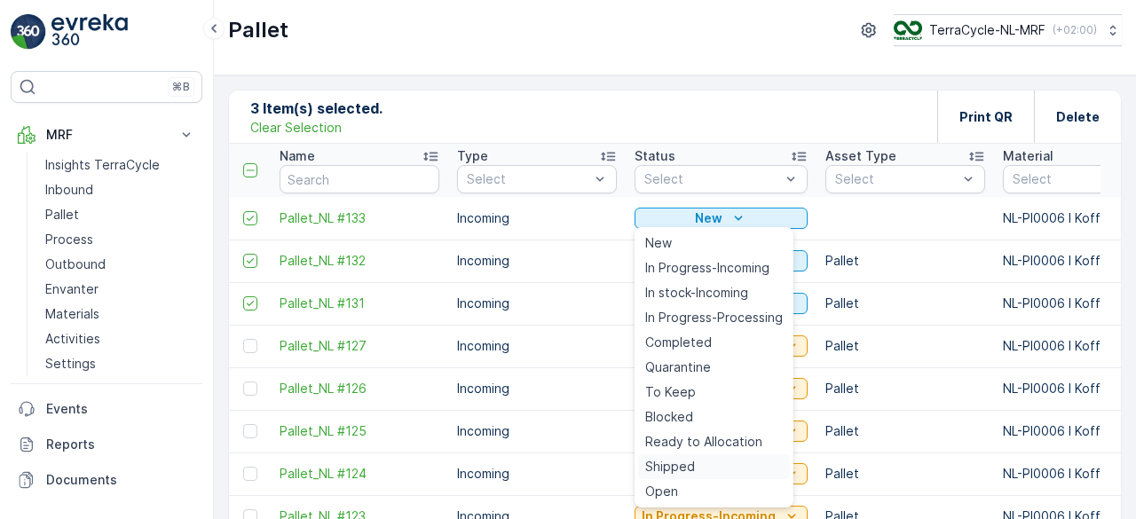
drag, startPoint x: 674, startPoint y: 413, endPoint x: 674, endPoint y: 471, distance: 57.7
click at [674, 471] on ul "New In Progress-Incoming In stock-Incoming In Progress-Processing Completed Qua…" at bounding box center [713, 367] width 159 height 280
click at [674, 471] on span "Shipped" at bounding box center [670, 467] width 50 height 18
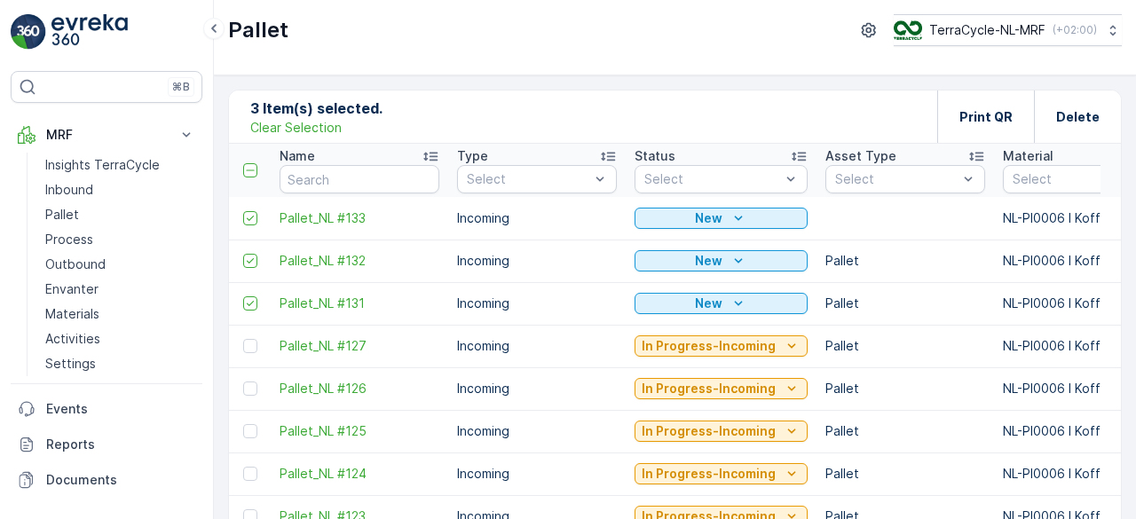
click at [280, 228] on td "Pallet_NL #133" at bounding box center [359, 218] width 177 height 43
drag, startPoint x: 280, startPoint y: 228, endPoint x: 314, endPoint y: 237, distance: 34.9
click at [314, 237] on td "Pallet_NL #133" at bounding box center [359, 218] width 177 height 43
click at [313, 226] on td "Pallet_NL #133" at bounding box center [359, 218] width 177 height 43
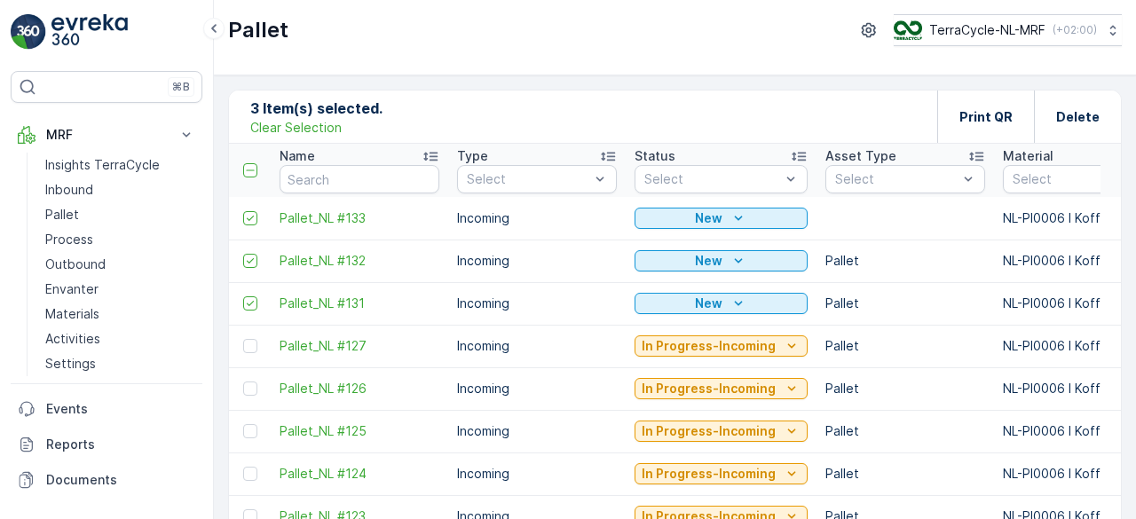
click at [297, 232] on td "Pallet_NL #133" at bounding box center [359, 218] width 177 height 43
drag, startPoint x: 297, startPoint y: 232, endPoint x: 415, endPoint y: 233, distance: 118.0
click at [415, 233] on td "Pallet_NL #133" at bounding box center [359, 218] width 177 height 43
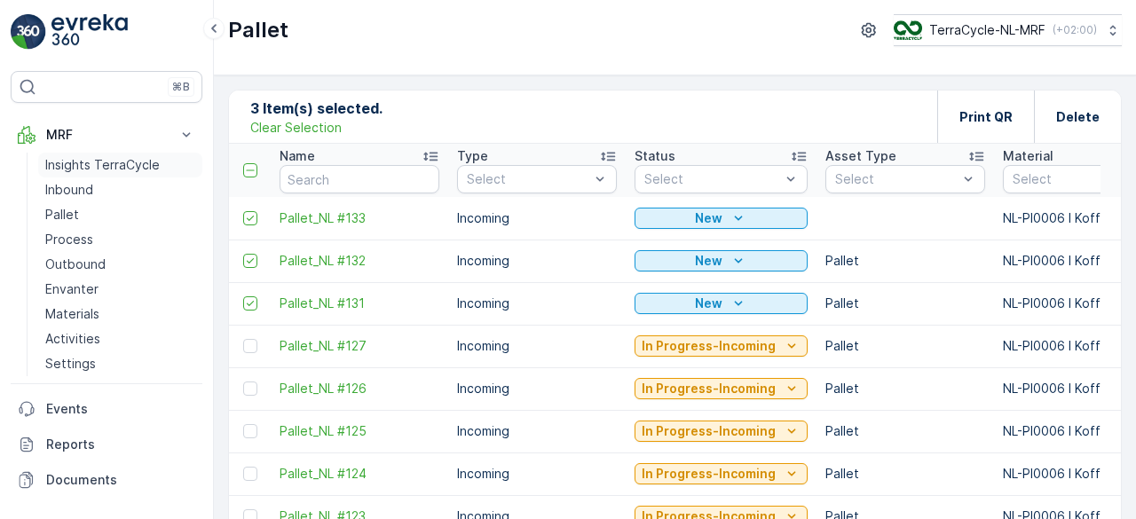
click at [91, 162] on p "Insights TerraCycle" at bounding box center [102, 165] width 114 height 18
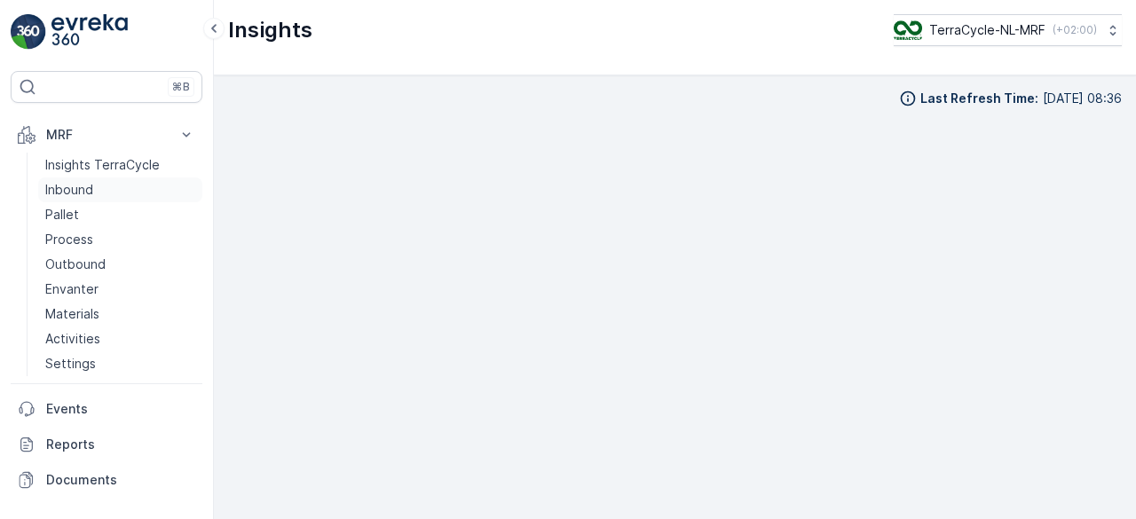
click at [81, 193] on p "Inbound" at bounding box center [69, 190] width 48 height 18
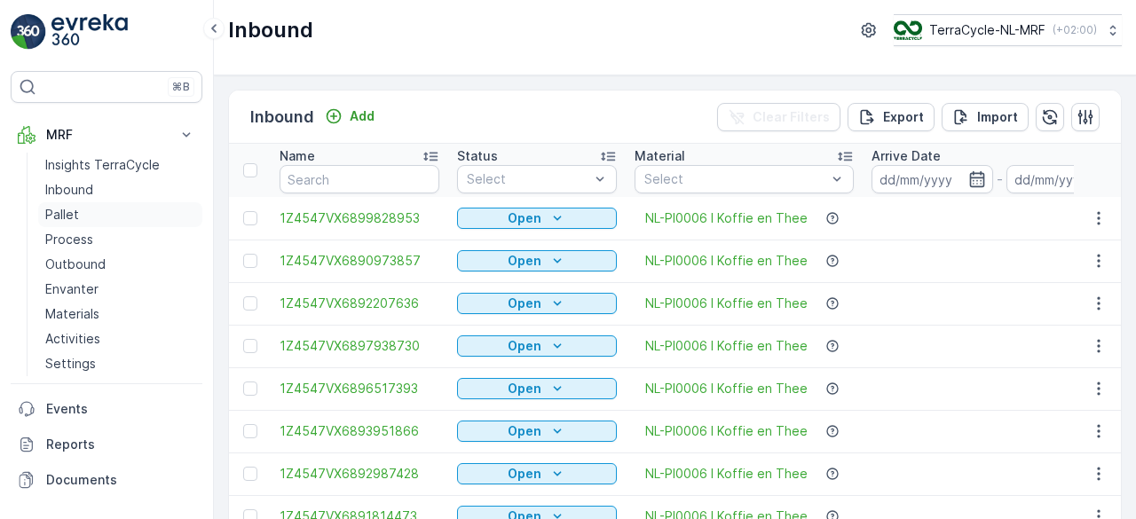
click at [75, 215] on p "Pallet" at bounding box center [62, 215] width 34 height 18
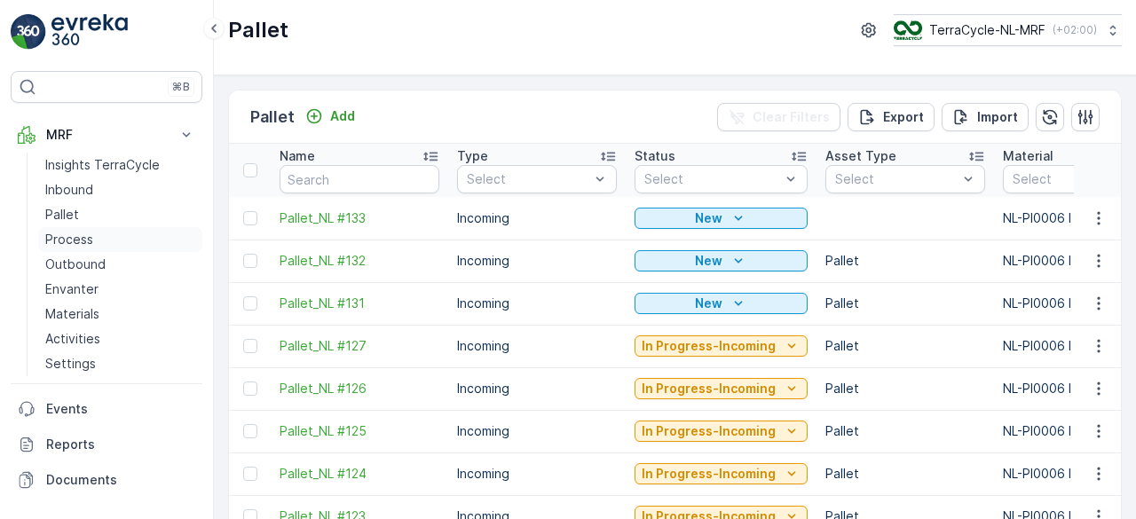
click at [63, 239] on p "Process" at bounding box center [69, 240] width 48 height 18
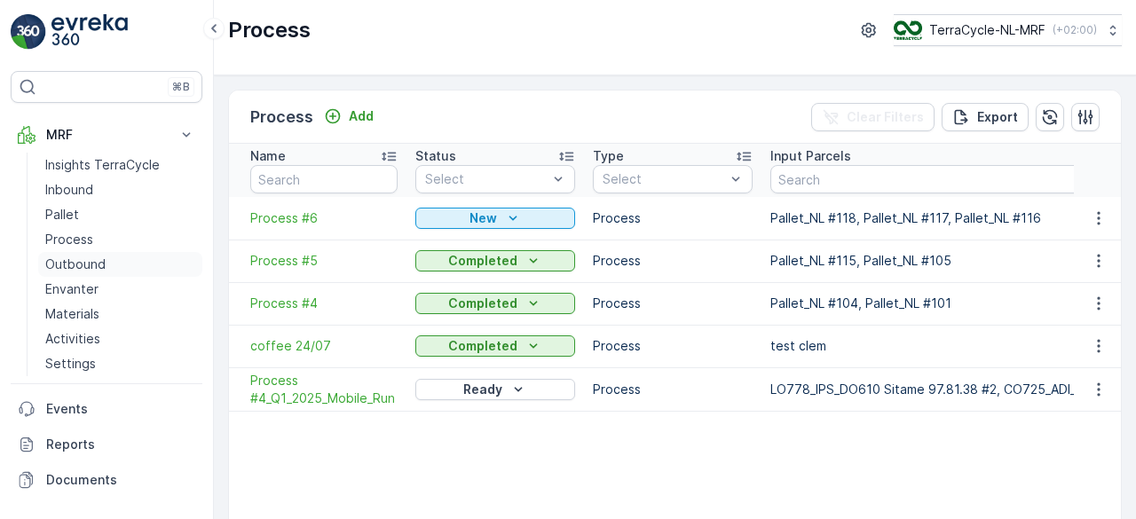
click at [68, 260] on p "Outbound" at bounding box center [75, 265] width 60 height 18
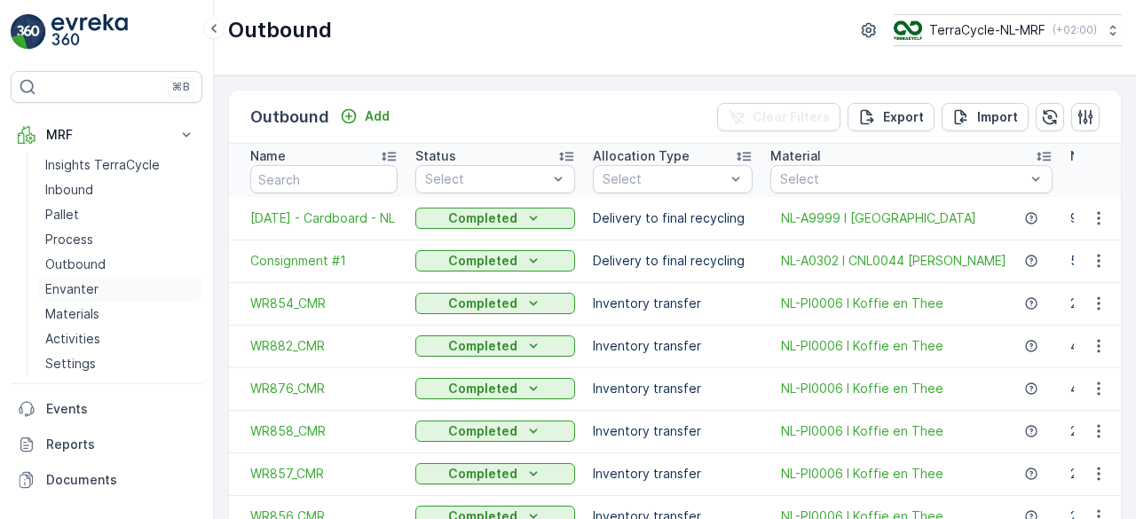
click at [71, 287] on p "Envanter" at bounding box center [71, 289] width 53 height 18
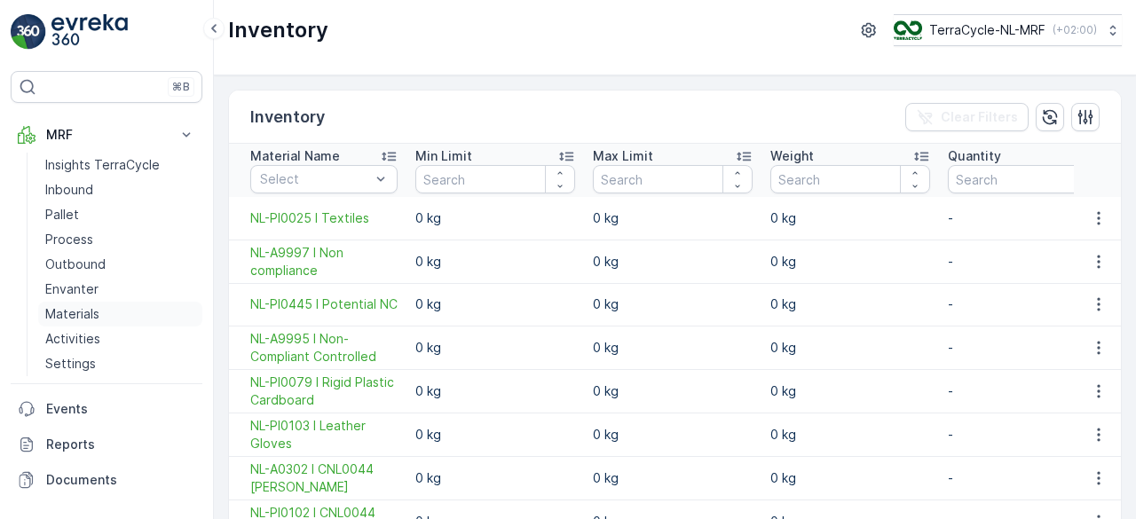
click at [71, 311] on p "Materials" at bounding box center [72, 314] width 54 height 18
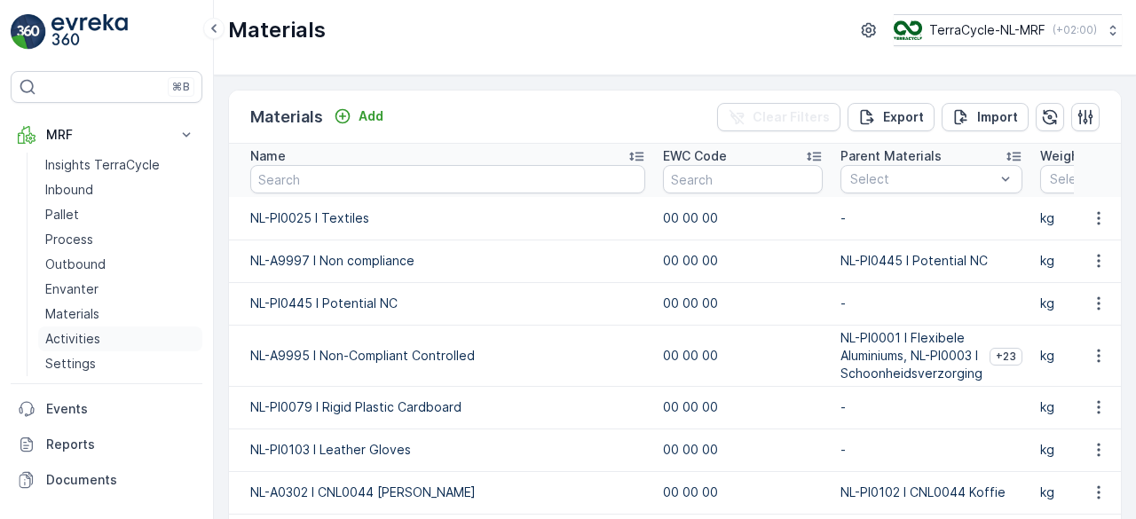
click at [69, 336] on p "Activities" at bounding box center [72, 339] width 55 height 18
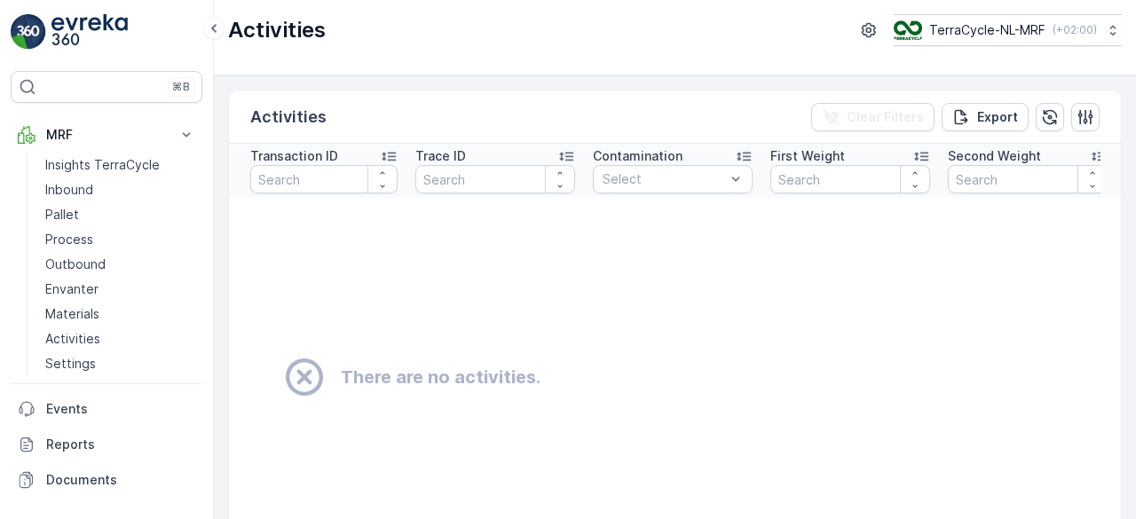
click at [305, 374] on icon at bounding box center [304, 376] width 37 height 37
click at [520, 189] on input "number" at bounding box center [495, 179] width 160 height 28
click at [374, 184] on div "button" at bounding box center [382, 186] width 28 height 11
type input "-1"
click at [302, 178] on input "-1" at bounding box center [323, 179] width 147 height 28
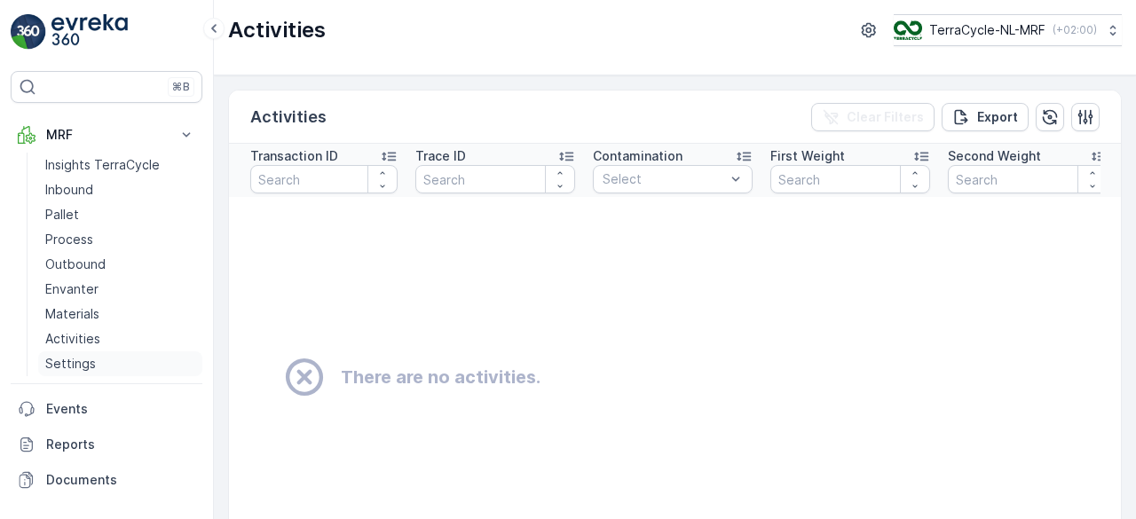
click at [78, 371] on p "Settings" at bounding box center [70, 364] width 51 height 18
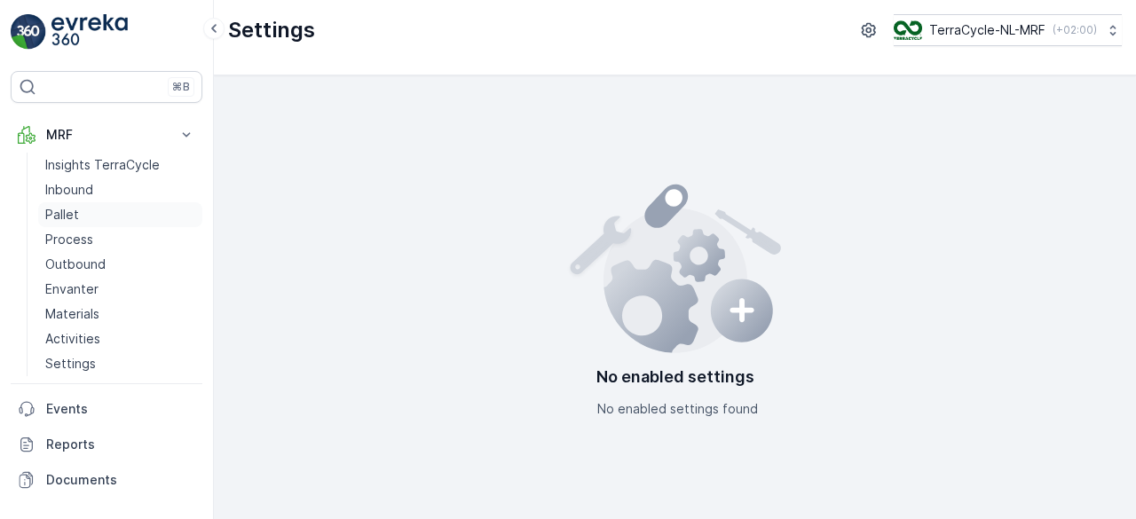
click at [67, 214] on p "Pallet" at bounding box center [62, 215] width 34 height 18
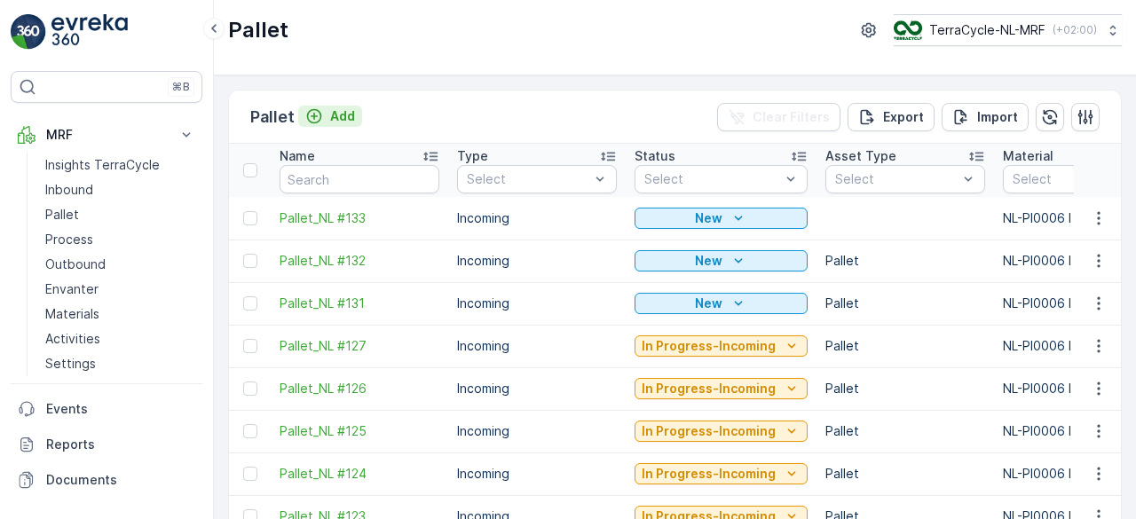
click at [350, 116] on p "Add" at bounding box center [342, 116] width 25 height 18
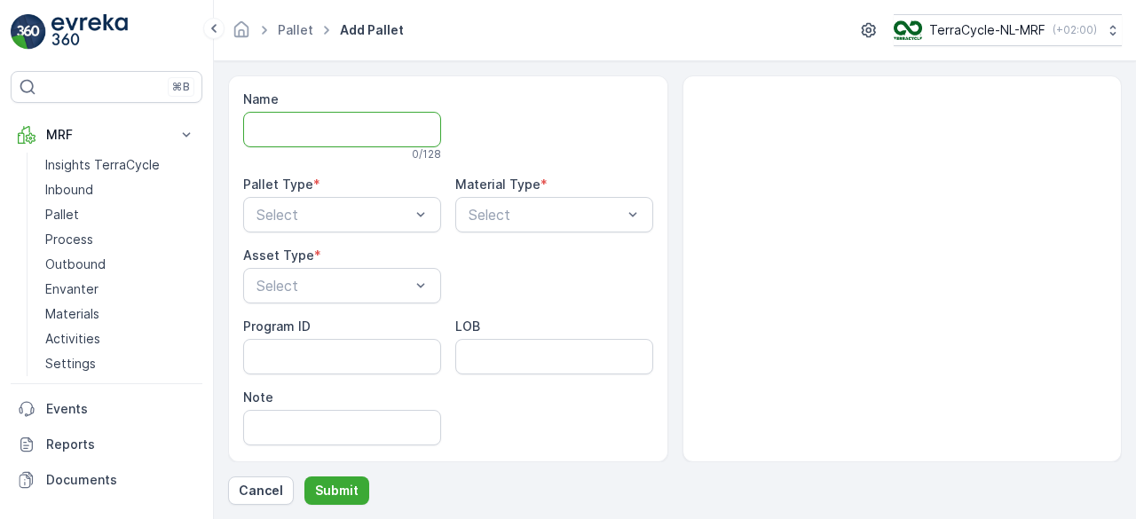
click at [296, 126] on input "Name" at bounding box center [342, 129] width 198 height 35
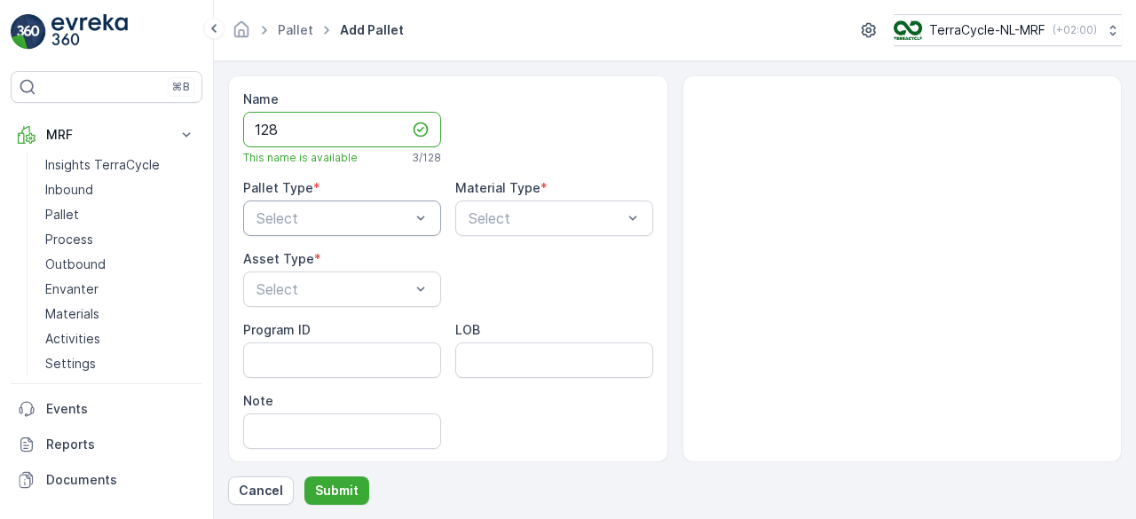
type input "128"
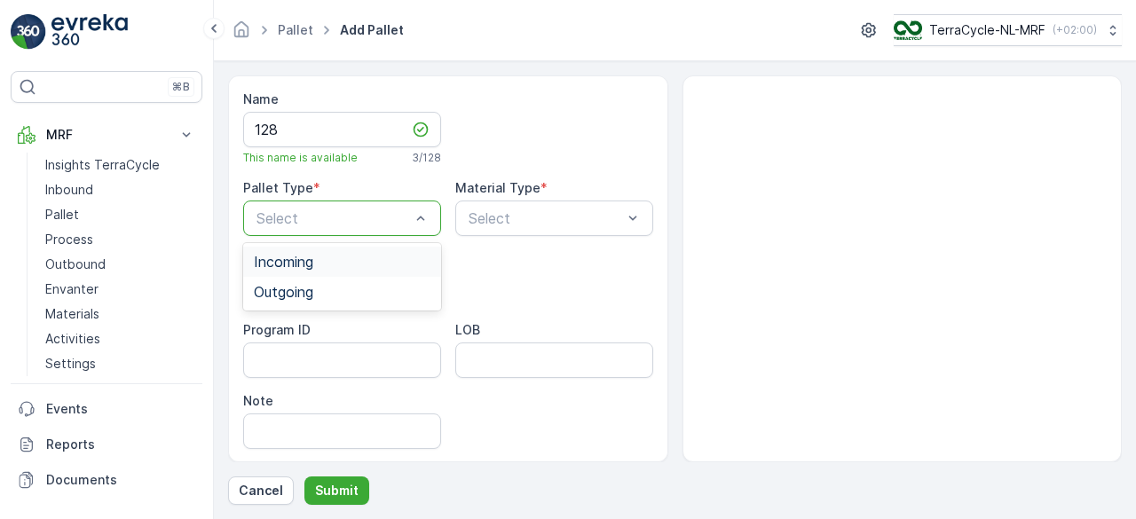
click at [357, 261] on div "Incoming" at bounding box center [342, 262] width 177 height 16
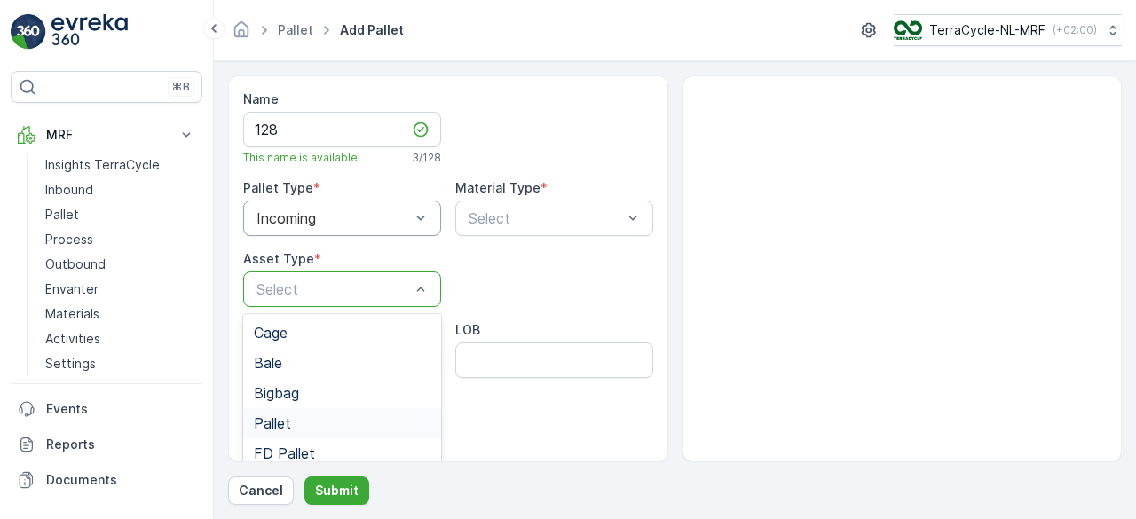
click at [313, 429] on div "Pallet" at bounding box center [342, 423] width 177 height 16
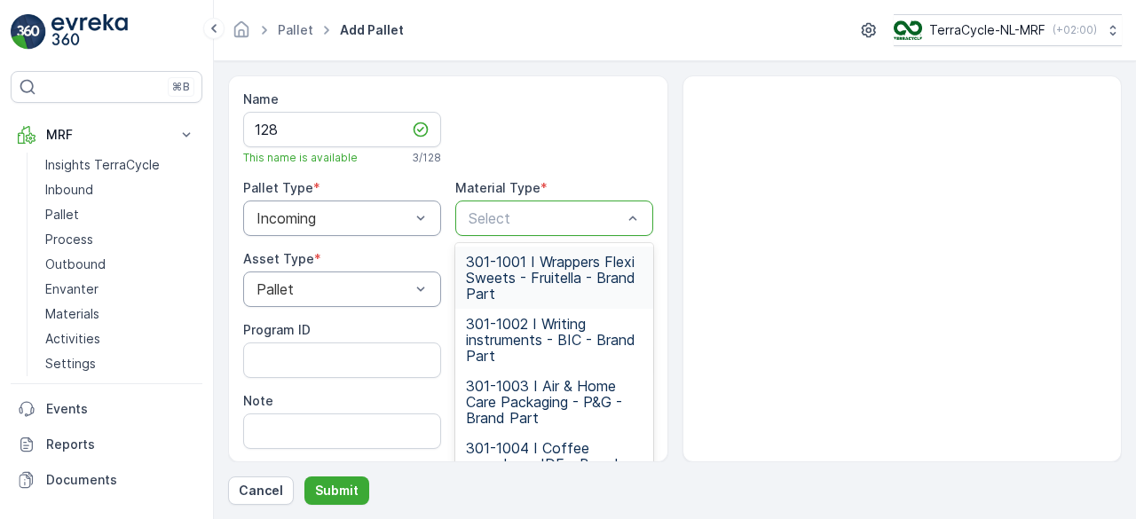
click at [538, 213] on div at bounding box center [545, 218] width 157 height 16
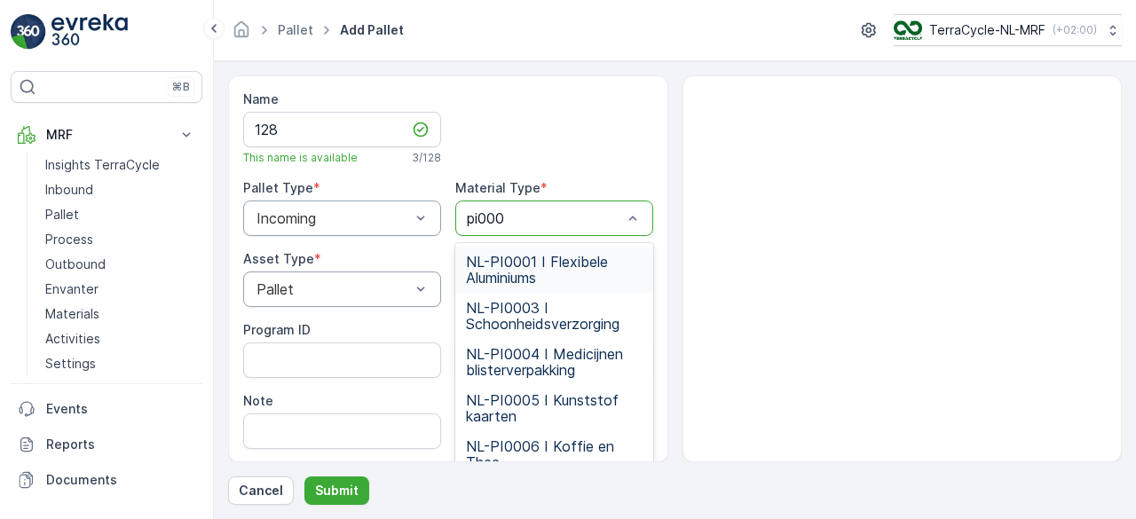
type input "pi0006"
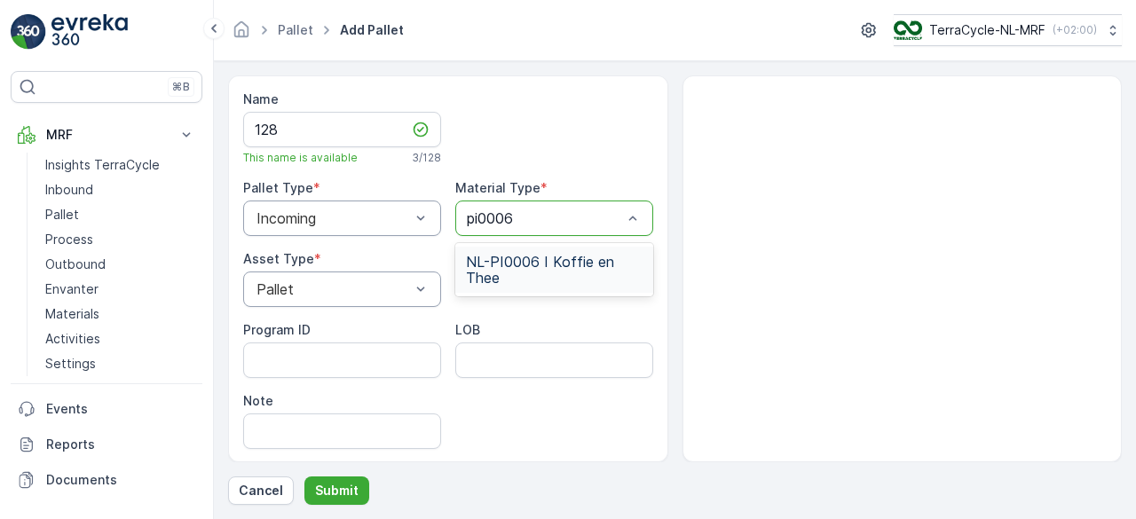
click at [523, 269] on span "NL-PI0006 I Koffie en Thee" at bounding box center [554, 270] width 177 height 32
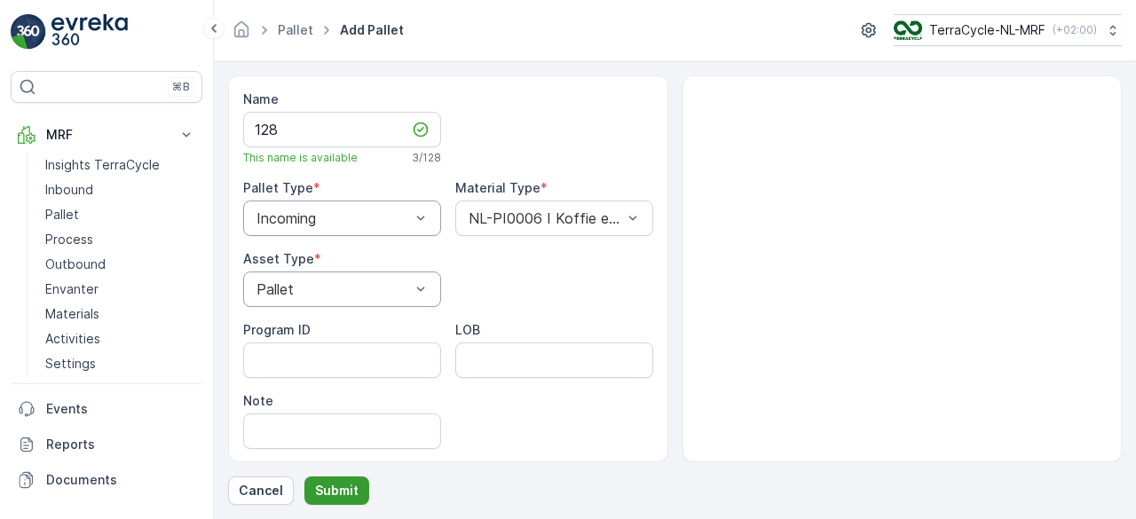
click at [333, 484] on p "Submit" at bounding box center [336, 491] width 43 height 18
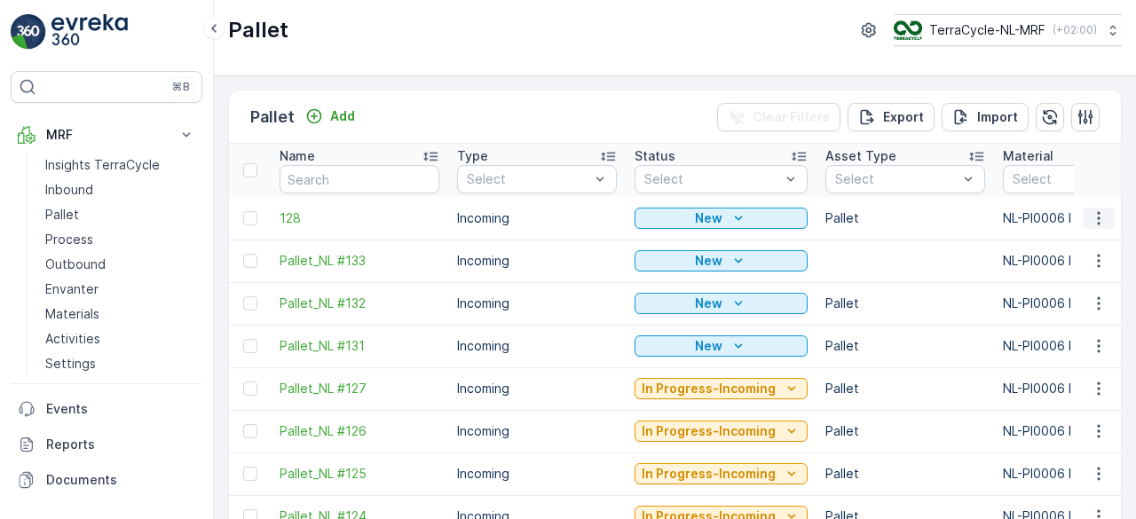
click at [1095, 215] on icon "button" at bounding box center [1098, 218] width 18 height 18
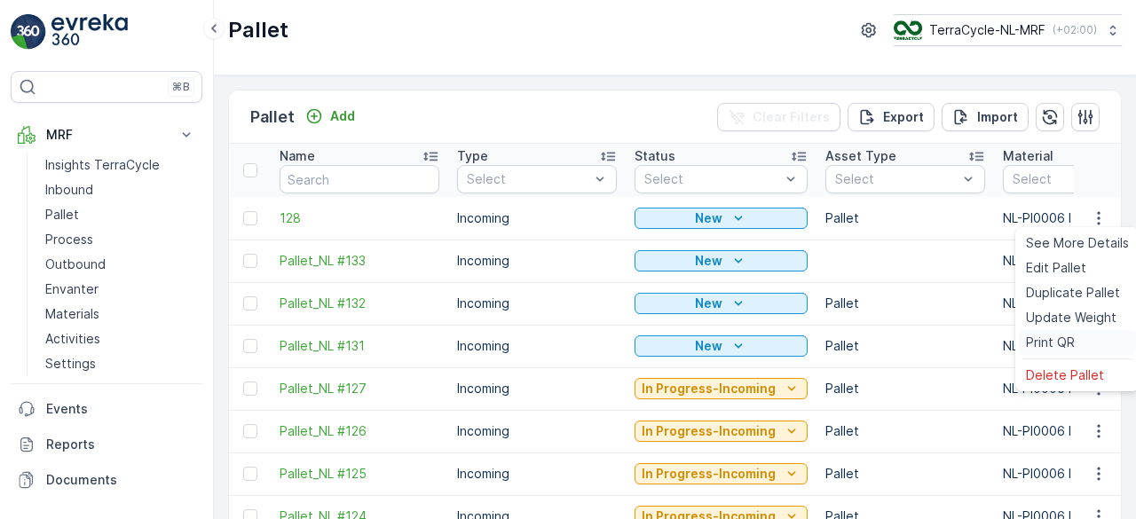
click at [1049, 343] on span "Print QR" at bounding box center [1050, 343] width 49 height 18
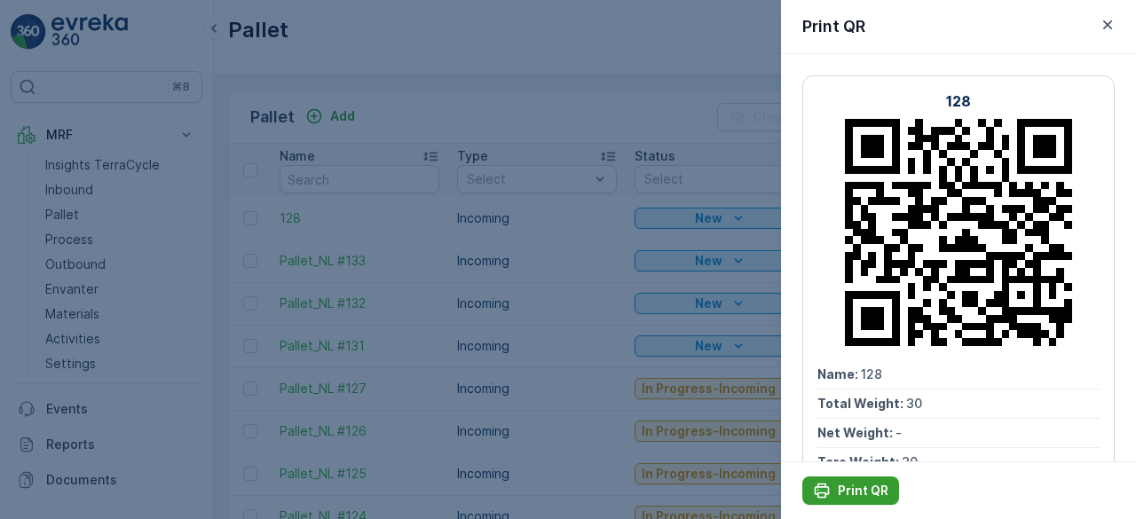
click at [850, 489] on p "Print QR" at bounding box center [863, 491] width 51 height 18
click at [547, 290] on div at bounding box center [568, 259] width 1136 height 519
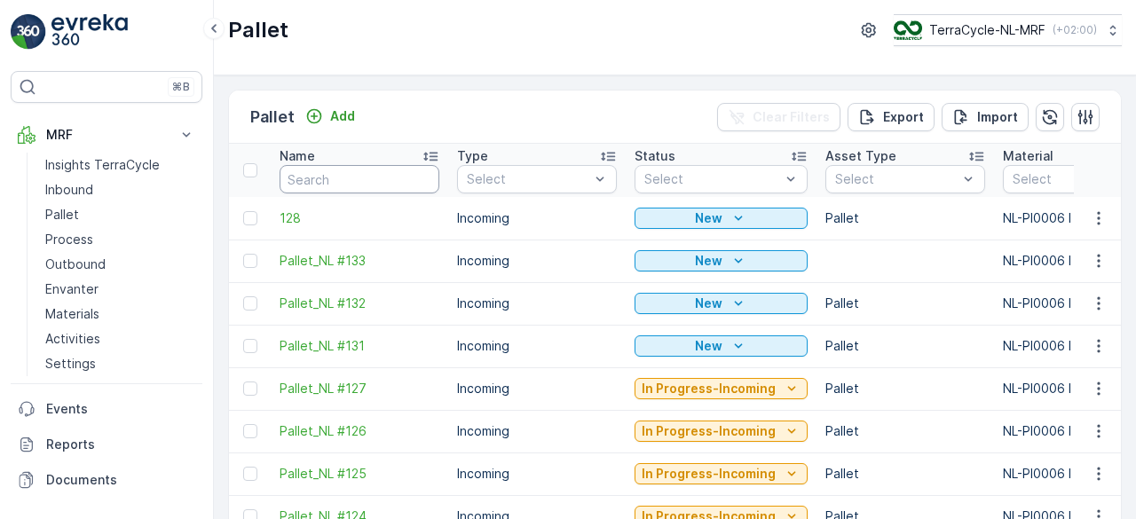
click at [348, 177] on input "text" at bounding box center [359, 179] width 160 height 28
type input "1Z4547VX6896482475"
click at [358, 175] on input "text" at bounding box center [359, 179] width 160 height 28
type input "1Z4547VX6896482475"
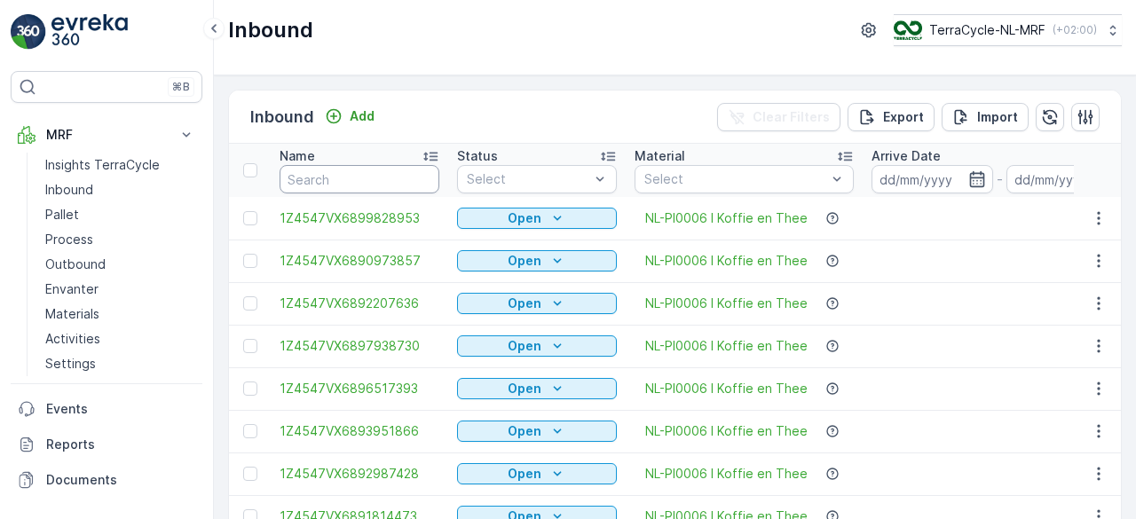
click at [335, 175] on input "text" at bounding box center [359, 179] width 160 height 28
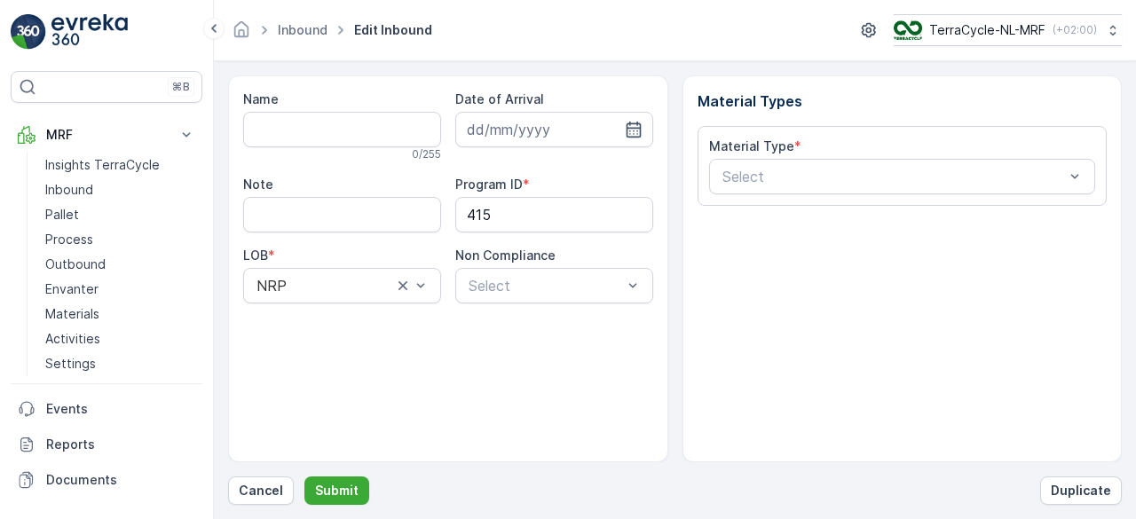
type input "1Z4547VX6896482475"
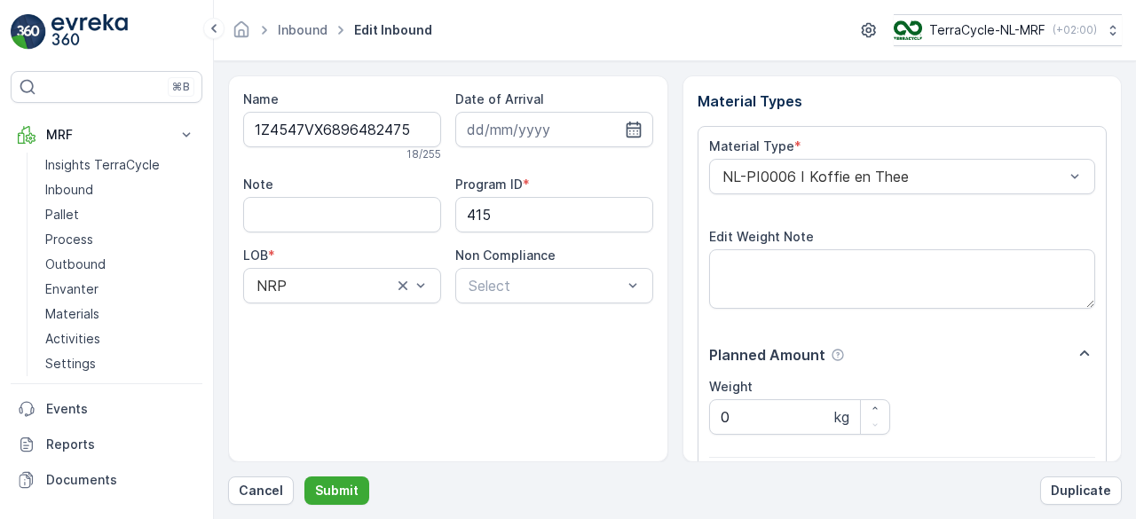
scroll to position [276, 0]
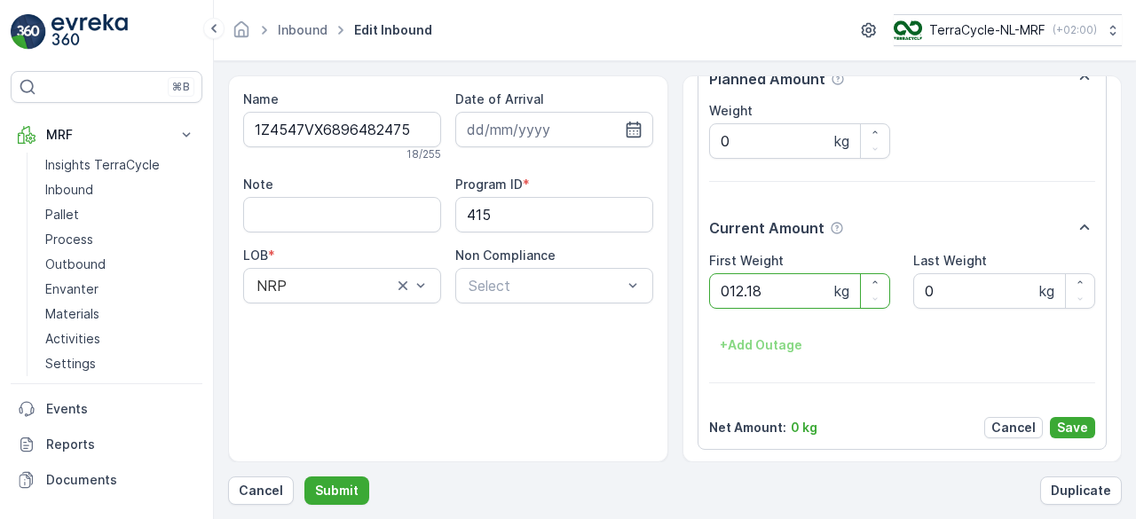
click at [304, 476] on button "Submit" at bounding box center [336, 490] width 65 height 28
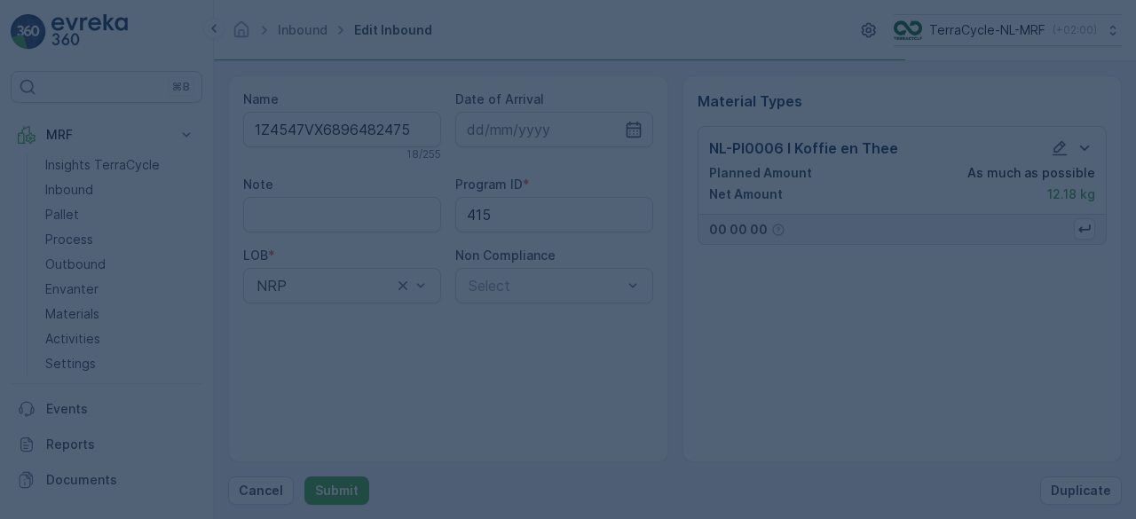
scroll to position [0, 0]
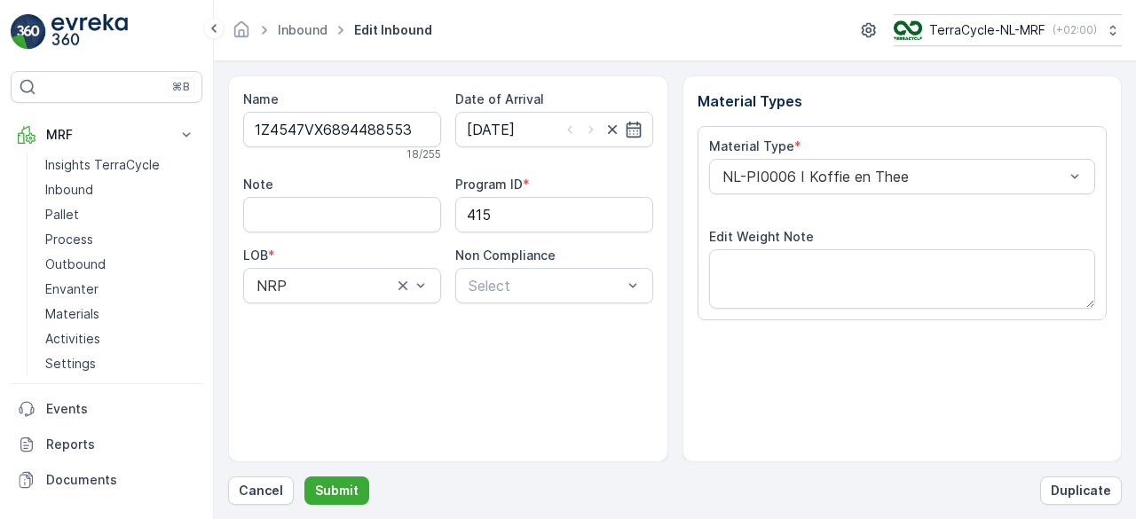
scroll to position [276, 0]
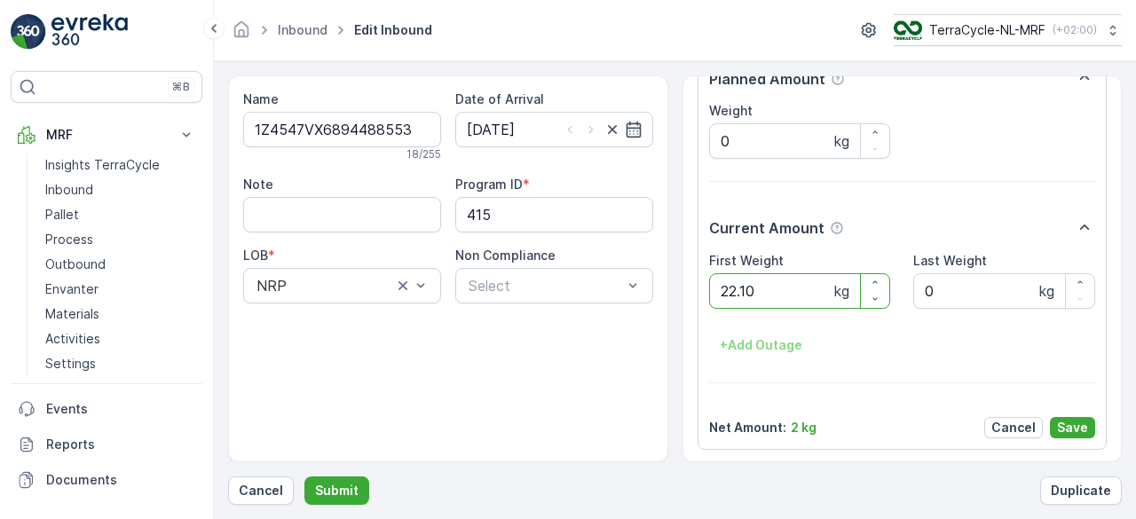
click at [304, 476] on button "Submit" at bounding box center [336, 490] width 65 height 28
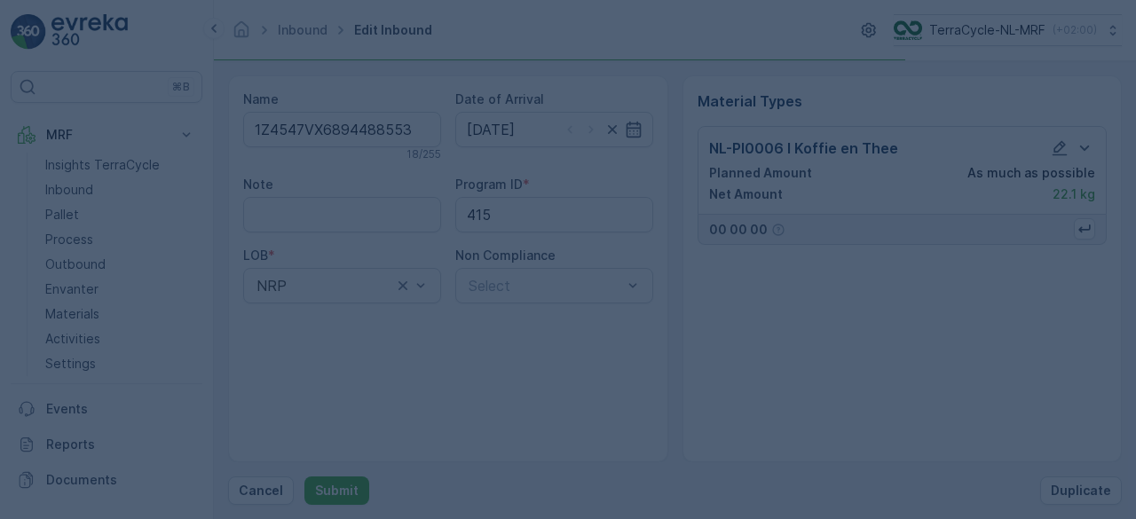
scroll to position [0, 0]
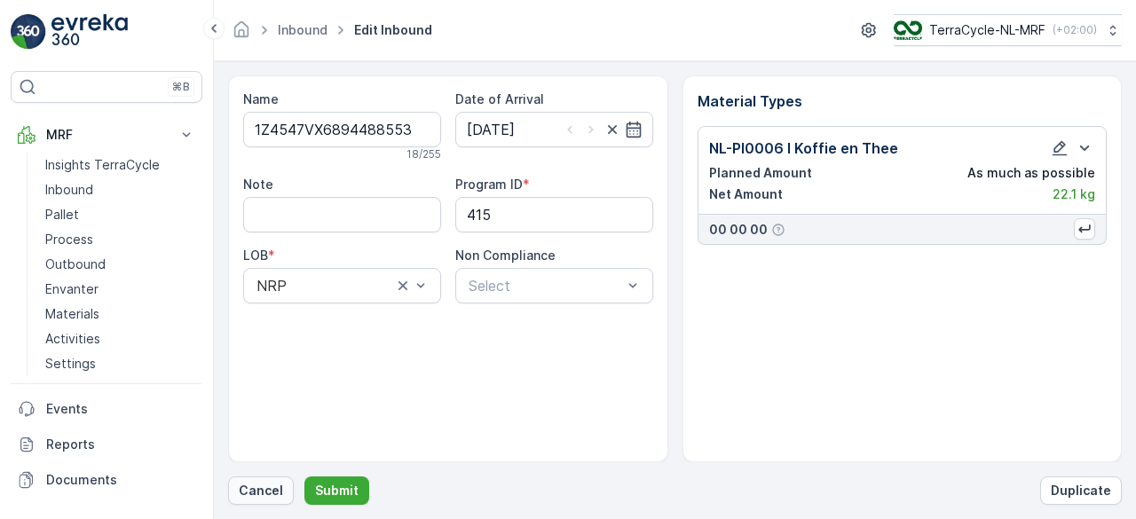
click at [261, 482] on p "Cancel" at bounding box center [261, 491] width 44 height 18
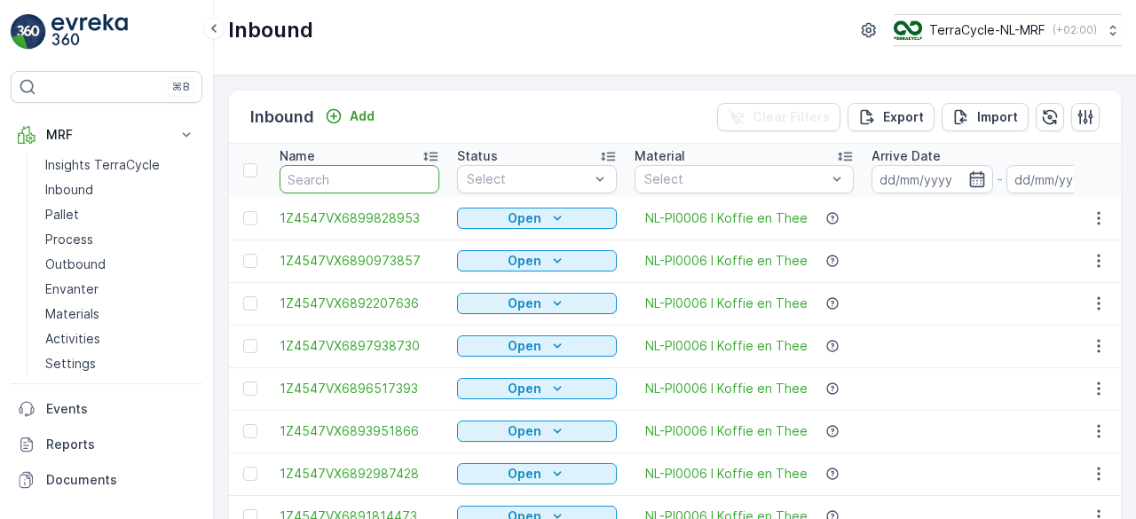
click at [350, 178] on input "text" at bounding box center [359, 179] width 160 height 28
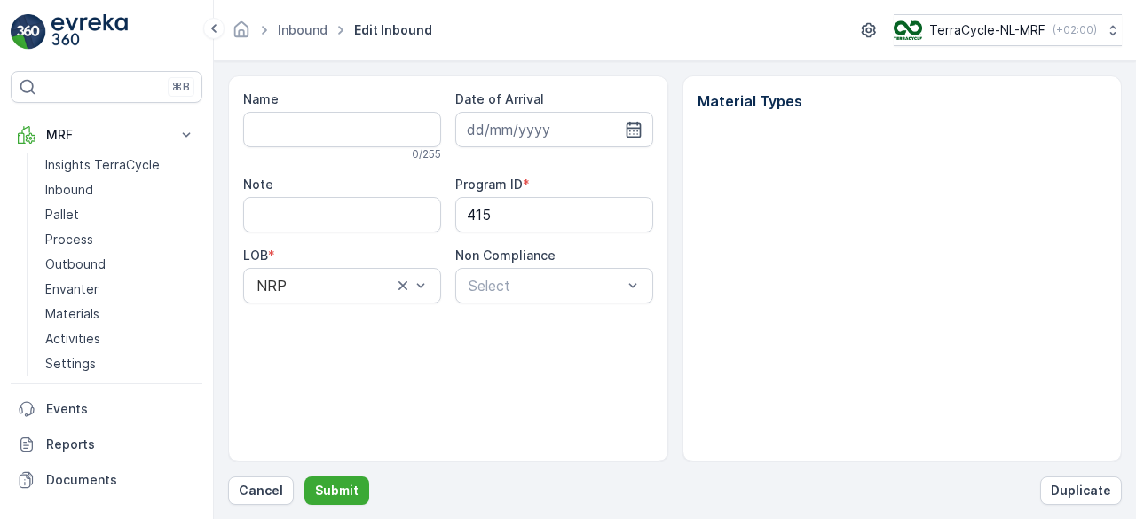
type input "1Z4547VX6894488553"
type input "[DATE]"
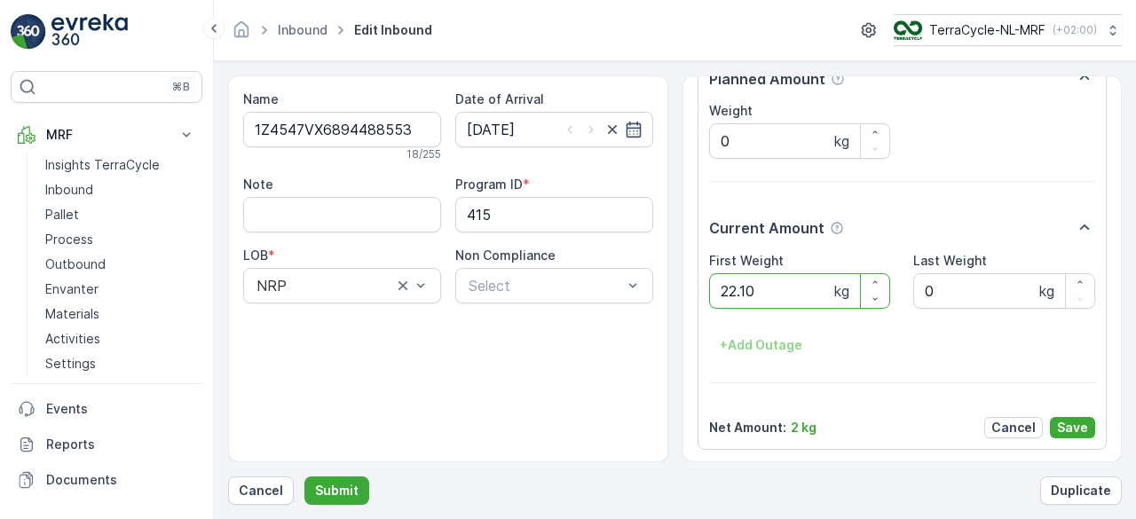
click at [304, 476] on button "Submit" at bounding box center [336, 490] width 65 height 28
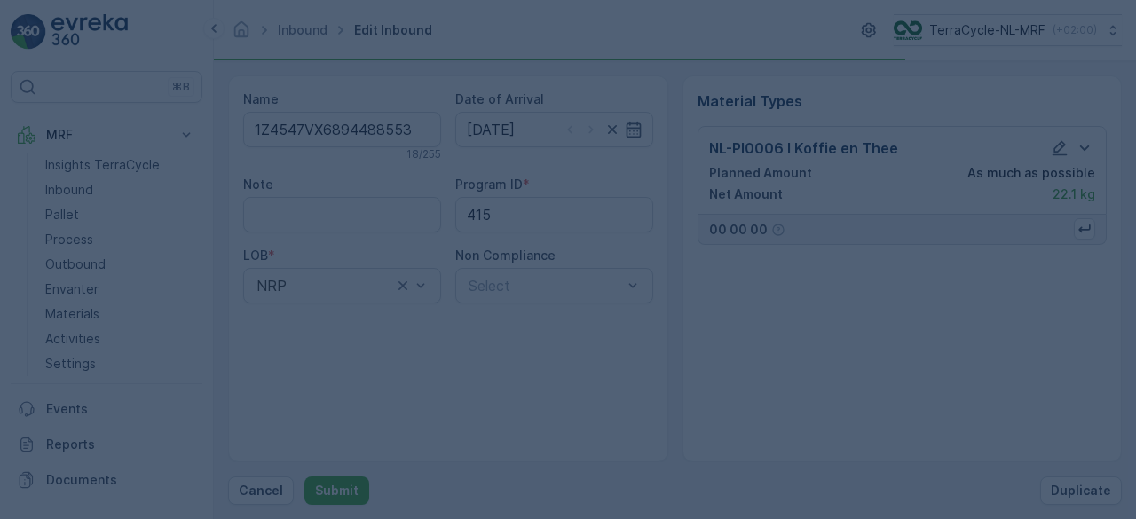
scroll to position [0, 0]
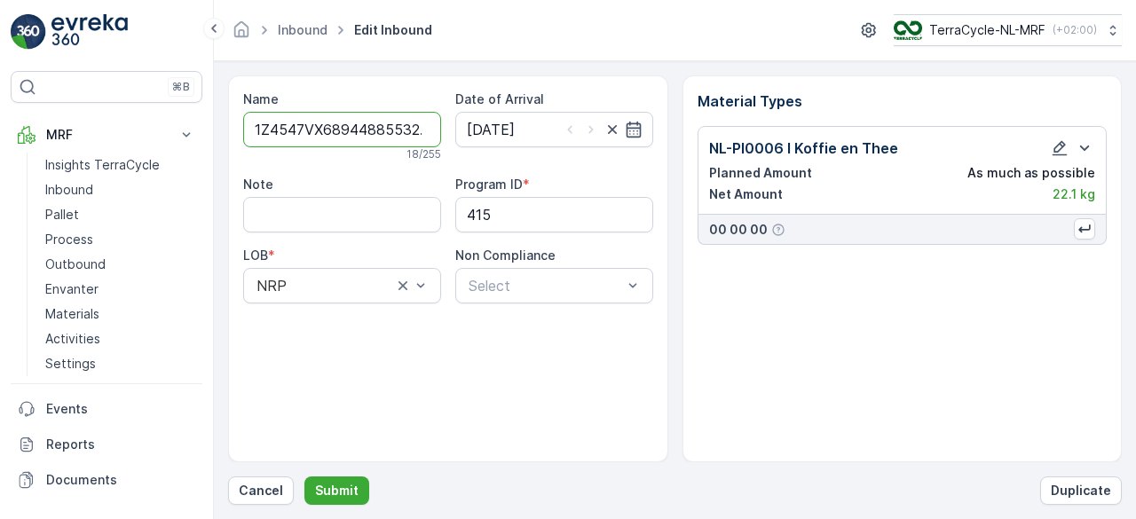
type input "1Z4547VX68944885532.10"
click at [304, 476] on button "Submit" at bounding box center [336, 490] width 65 height 28
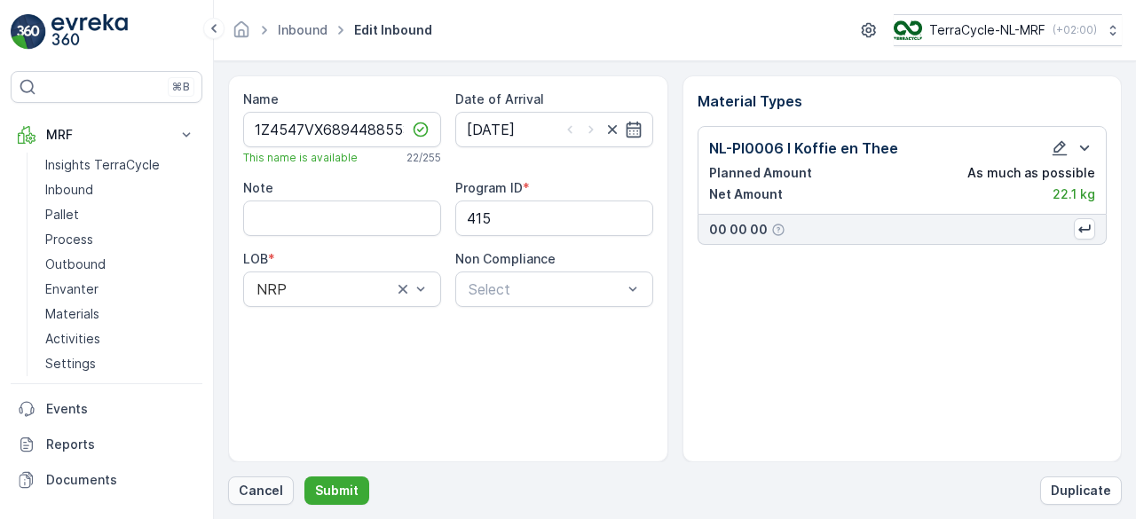
click at [248, 492] on p "Cancel" at bounding box center [261, 491] width 44 height 18
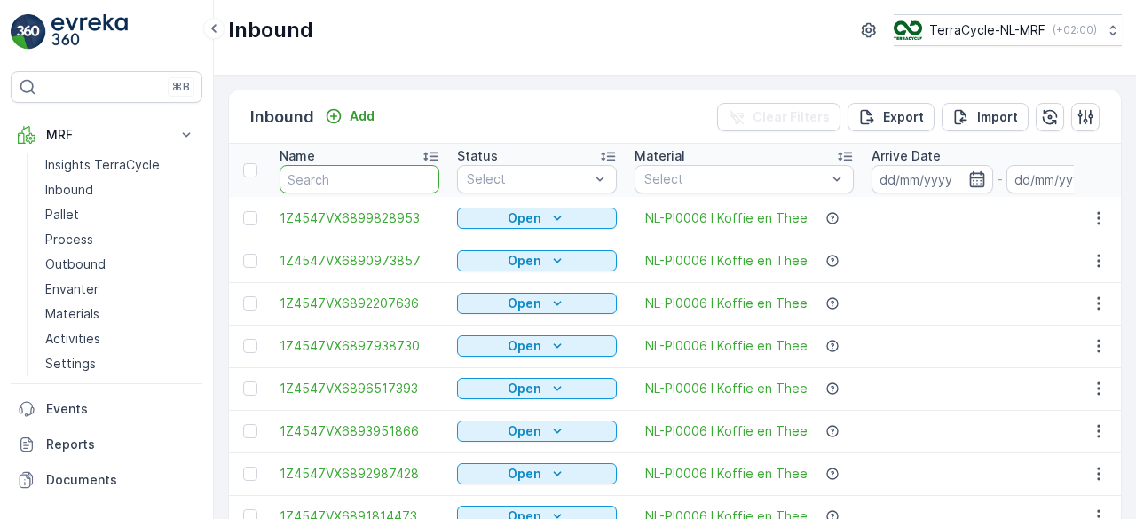
click at [349, 175] on input "text" at bounding box center [359, 179] width 160 height 28
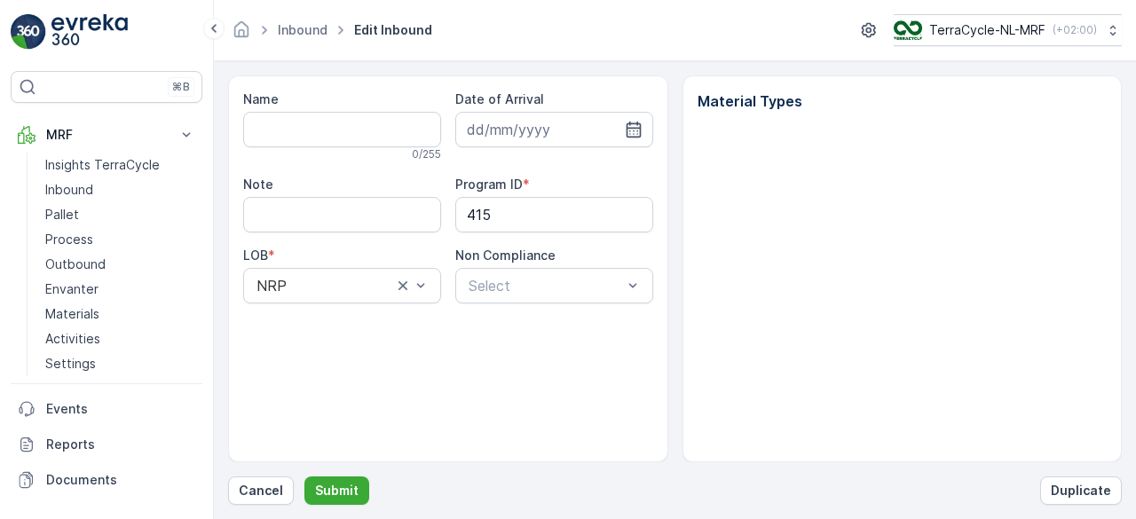
type input "1Z4547VX6894488553"
type input "[DATE]"
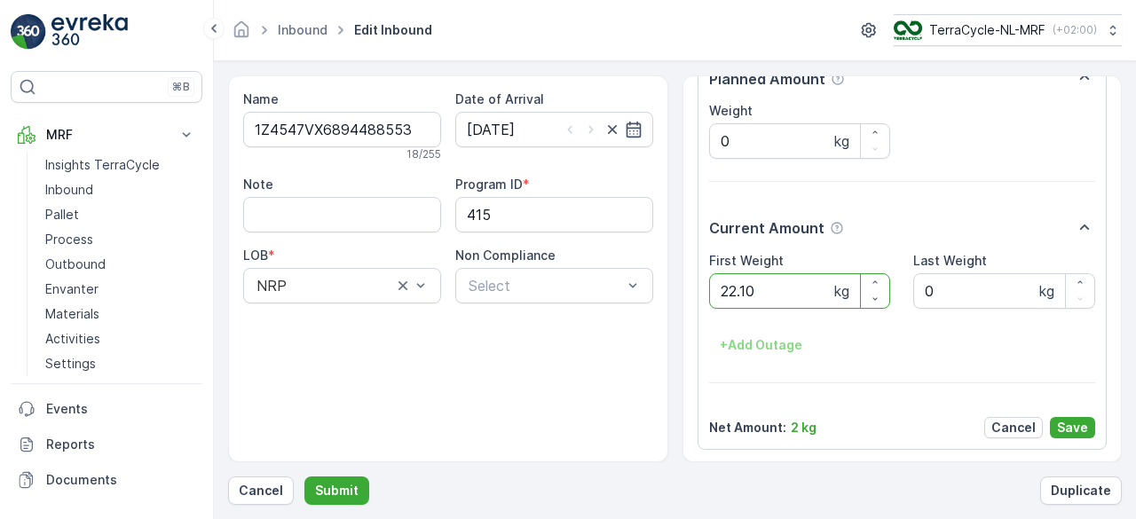
click at [304, 476] on button "Submit" at bounding box center [336, 490] width 65 height 28
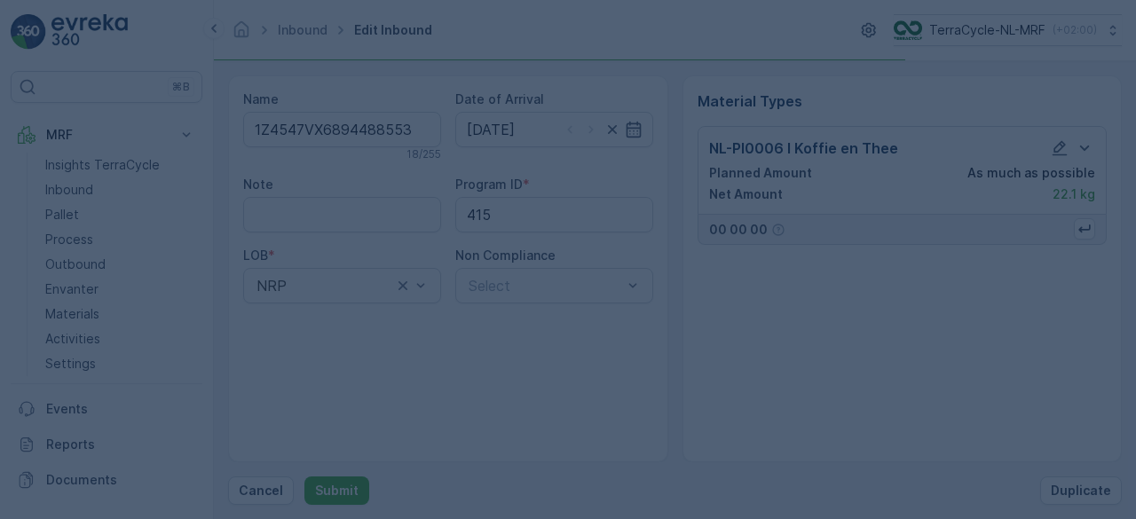
scroll to position [0, 0]
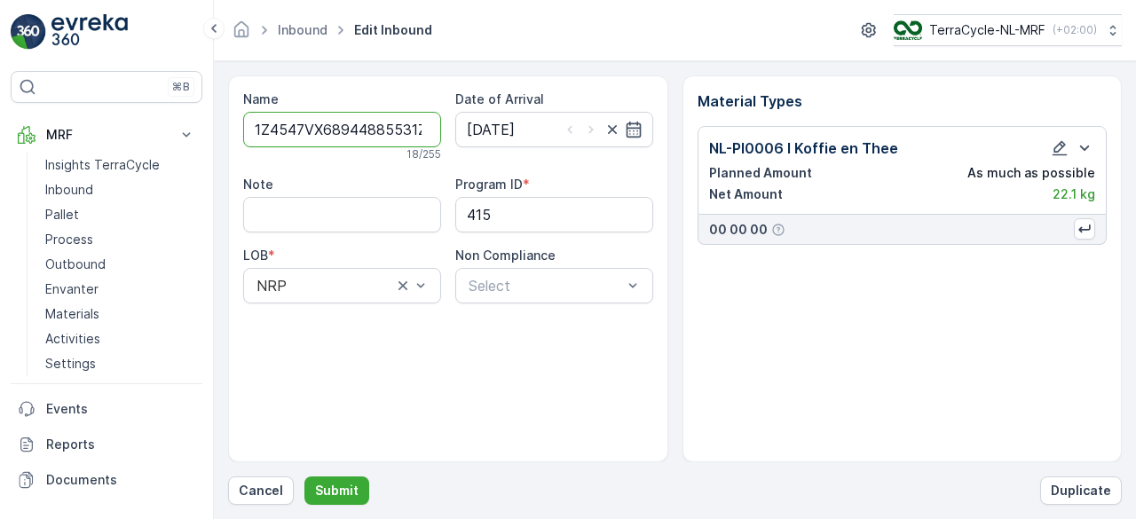
type input "1Z4547VX68944885531Z4547VX6898326854"
click at [304, 476] on button "Submit" at bounding box center [336, 490] width 65 height 28
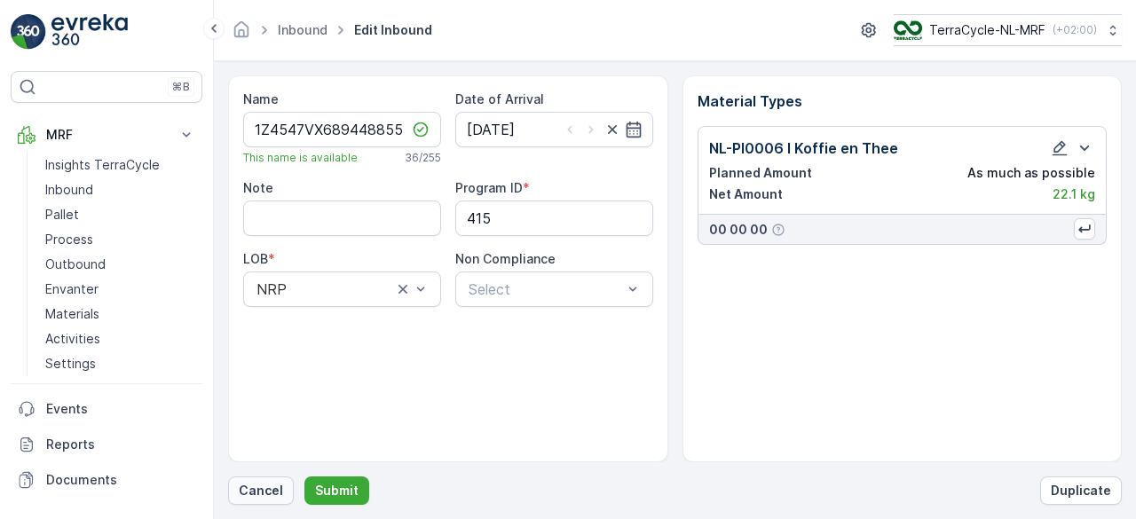
click at [264, 489] on p "Cancel" at bounding box center [261, 491] width 44 height 18
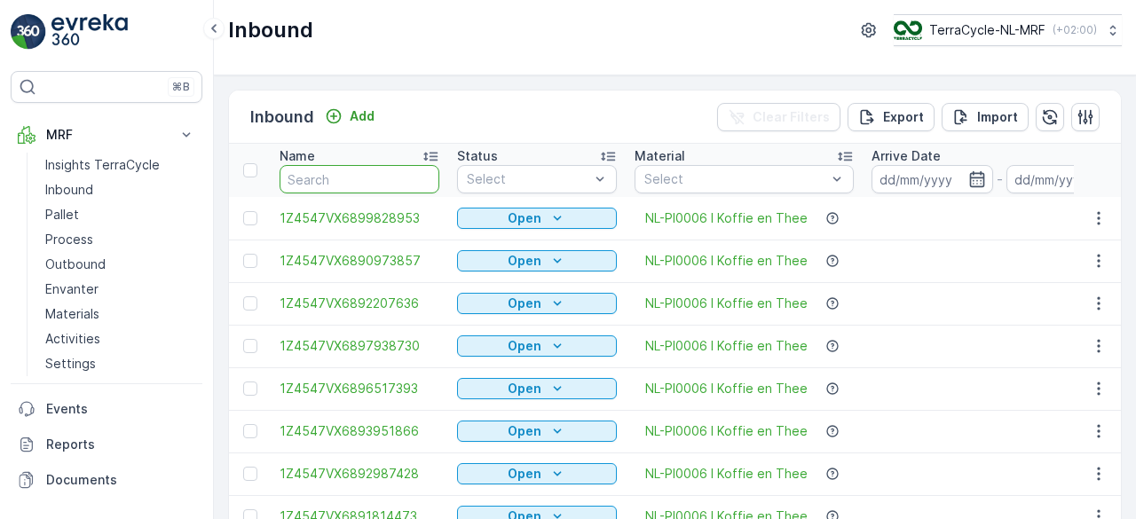
click at [358, 173] on input "text" at bounding box center [359, 179] width 160 height 28
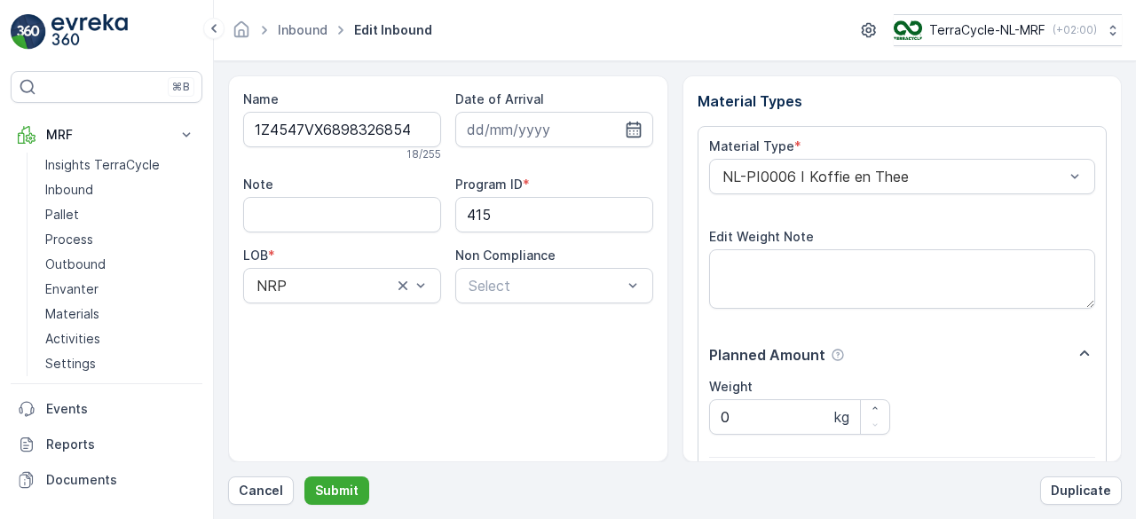
scroll to position [276, 0]
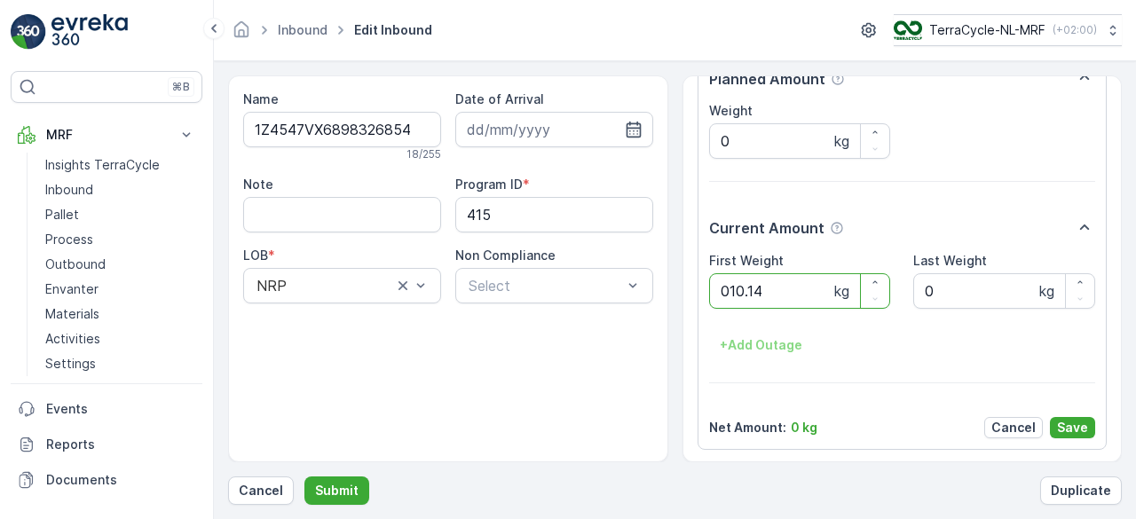
click at [304, 476] on button "Submit" at bounding box center [336, 490] width 65 height 28
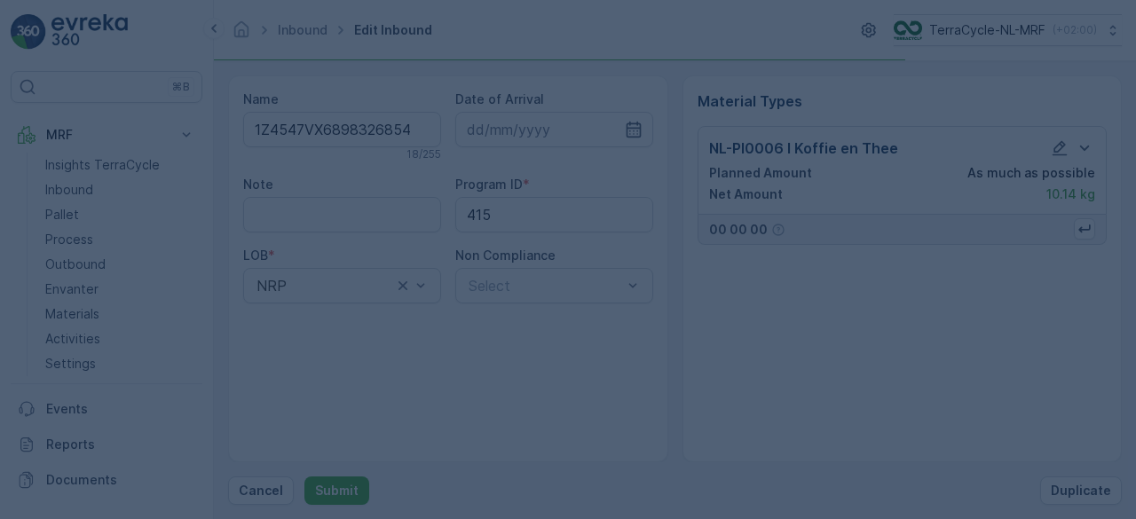
scroll to position [0, 0]
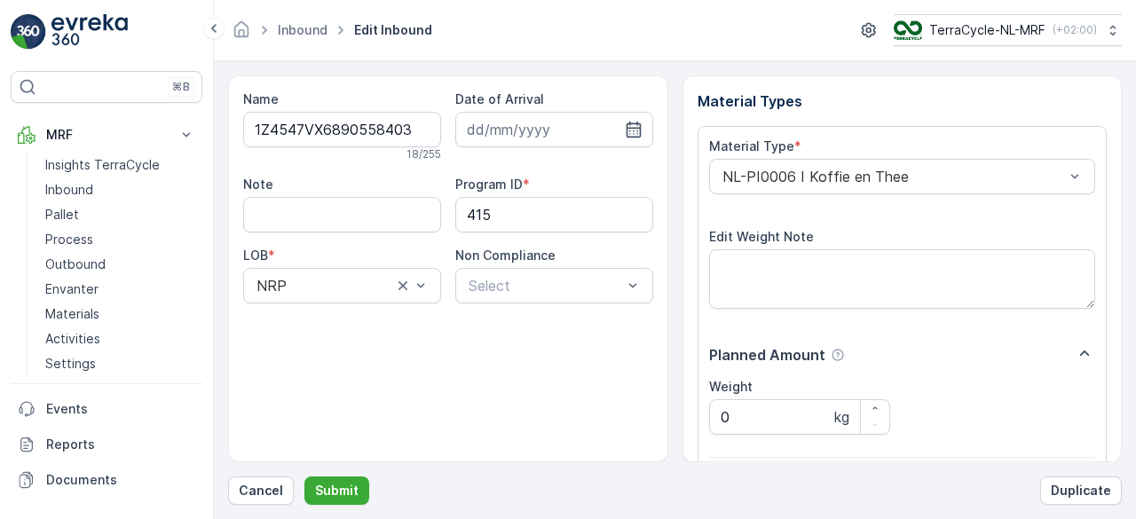
scroll to position [276, 0]
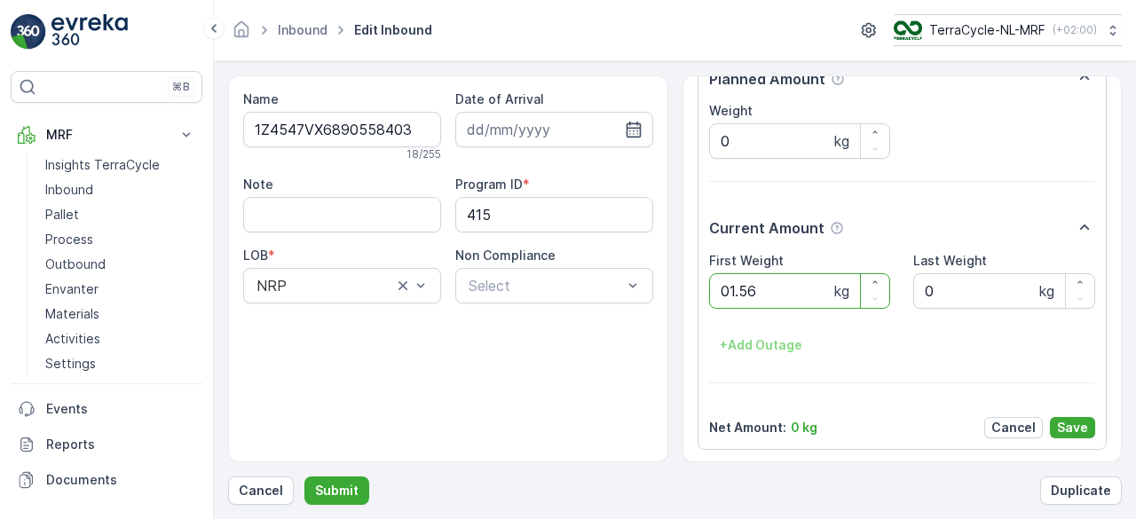
click at [304, 476] on button "Submit" at bounding box center [336, 490] width 65 height 28
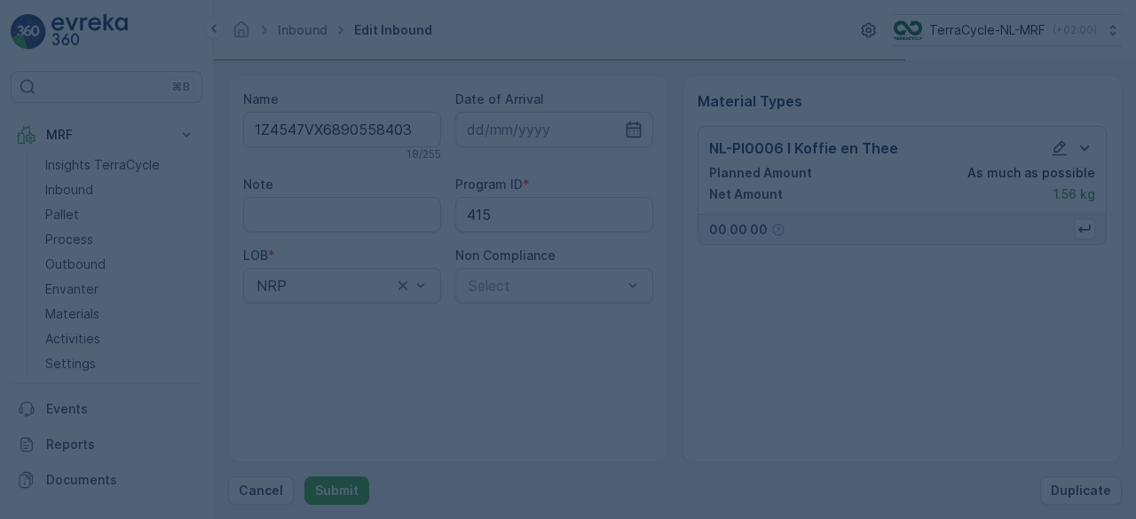
scroll to position [0, 0]
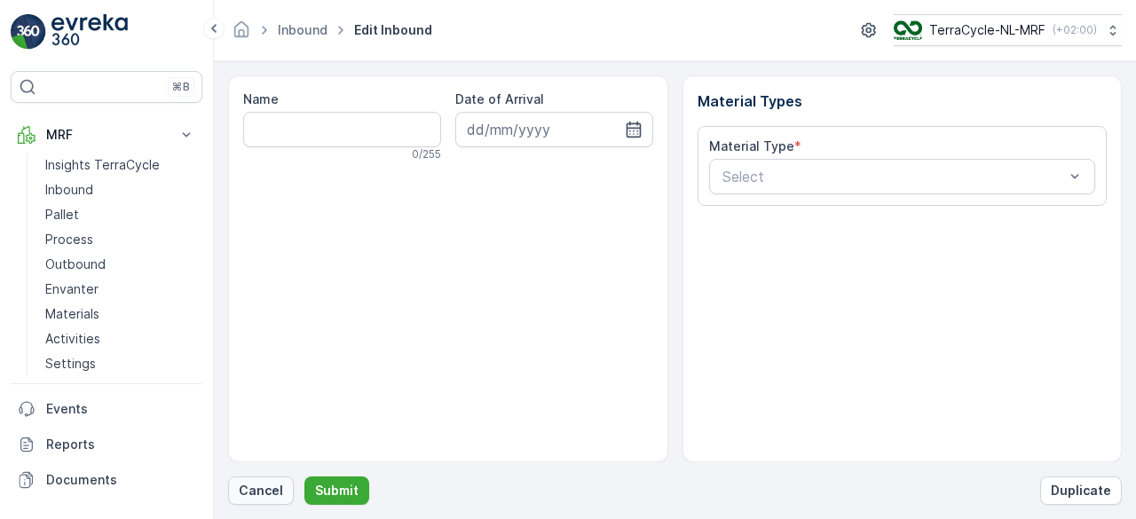
click at [257, 494] on p "Cancel" at bounding box center [261, 491] width 44 height 18
click at [278, 497] on p "Cancel" at bounding box center [261, 491] width 44 height 18
click at [270, 500] on p "Cancel" at bounding box center [261, 491] width 44 height 18
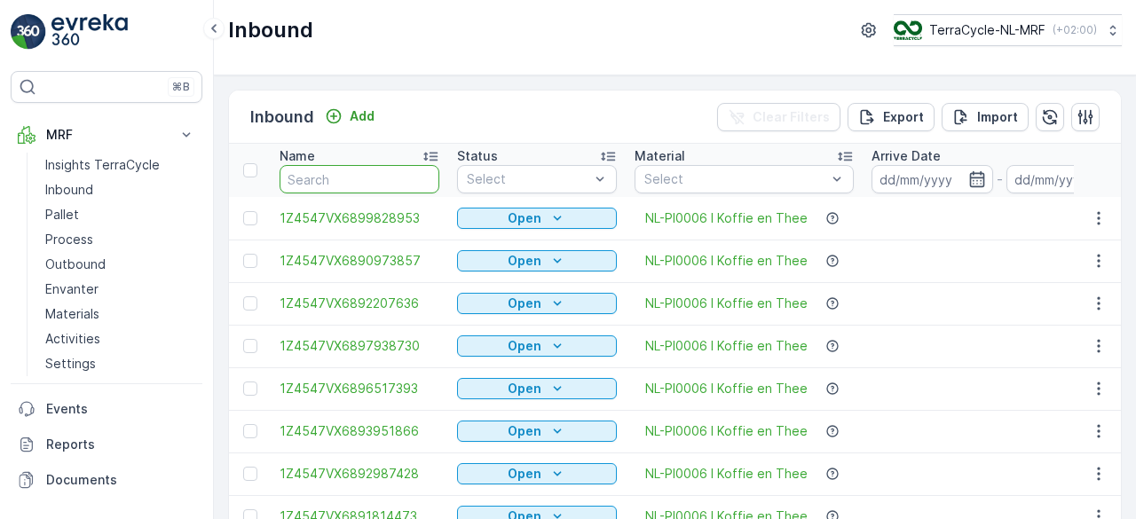
click at [406, 179] on input "text" at bounding box center [359, 179] width 160 height 28
click button "Open" at bounding box center [537, 218] width 160 height 21
click button "button" at bounding box center [832, 218] width 21 height 18
click link "NL-PI0006 I Koffie en Thee" at bounding box center [726, 346] width 162 height 18
click button "button" at bounding box center [1098, 388] width 32 height 21
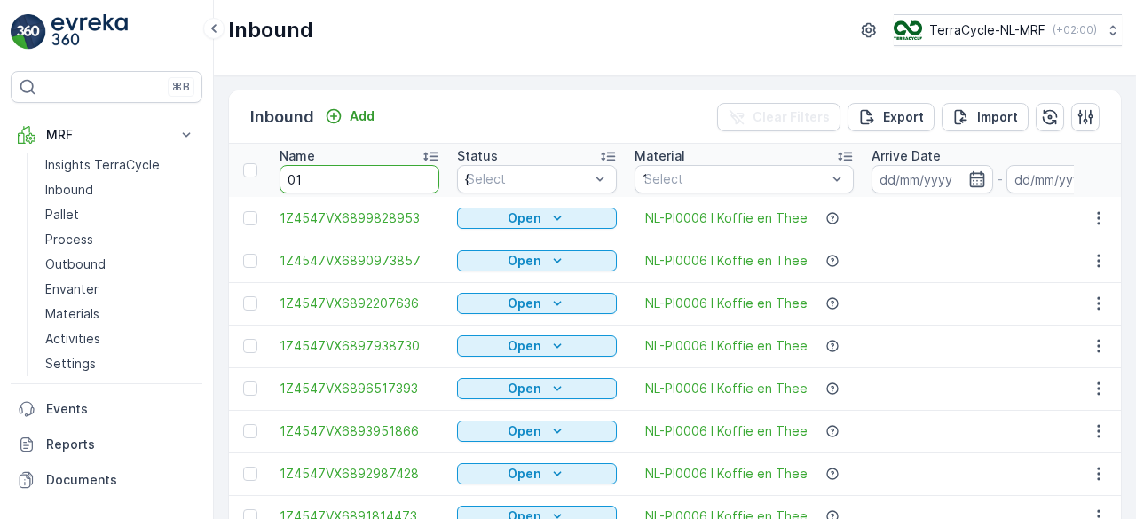
click button "Open" at bounding box center [537, 473] width 160 height 21
click button "button" at bounding box center [832, 474] width 21 height 18
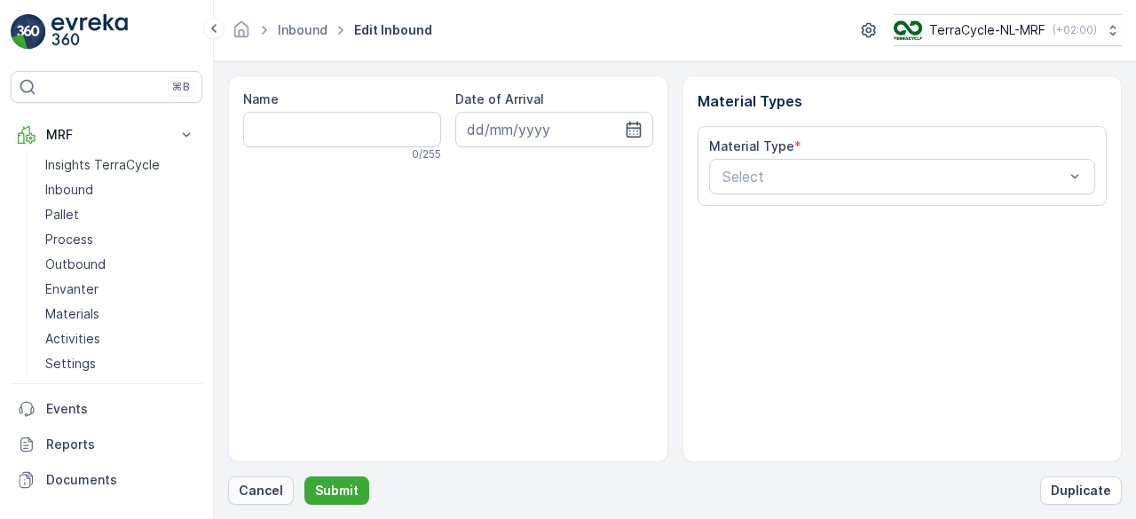
click at [260, 494] on p "Cancel" at bounding box center [261, 491] width 44 height 18
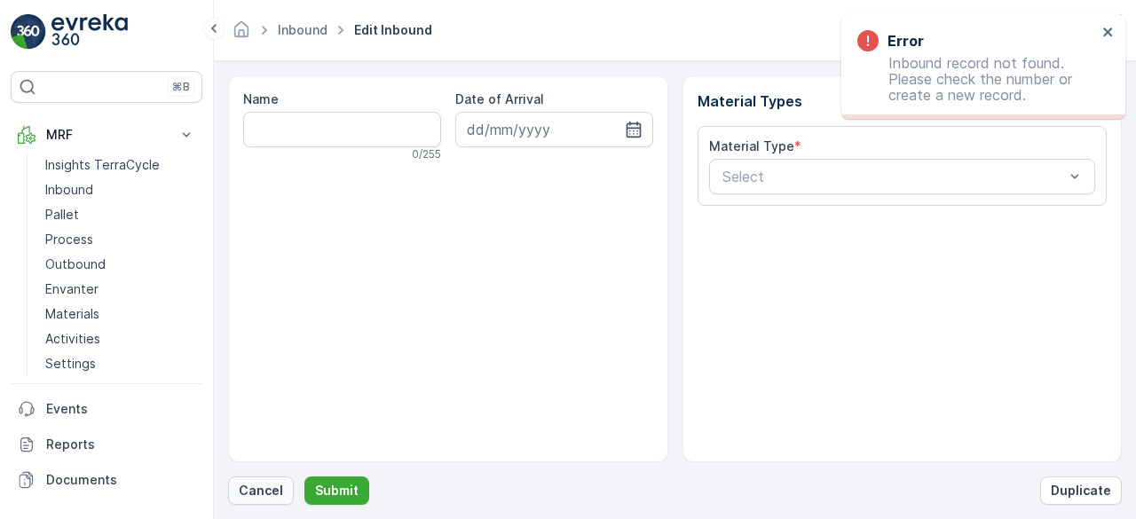
click at [256, 487] on p "Cancel" at bounding box center [261, 491] width 44 height 18
